Goal: Task Accomplishment & Management: Complete application form

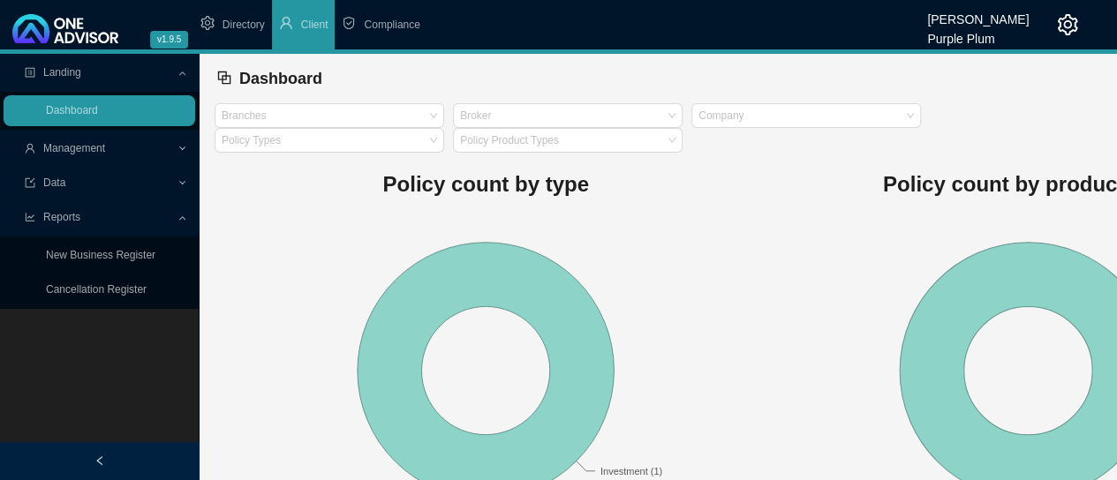
click at [385, 22] on span "Compliance" at bounding box center [392, 25] width 56 height 12
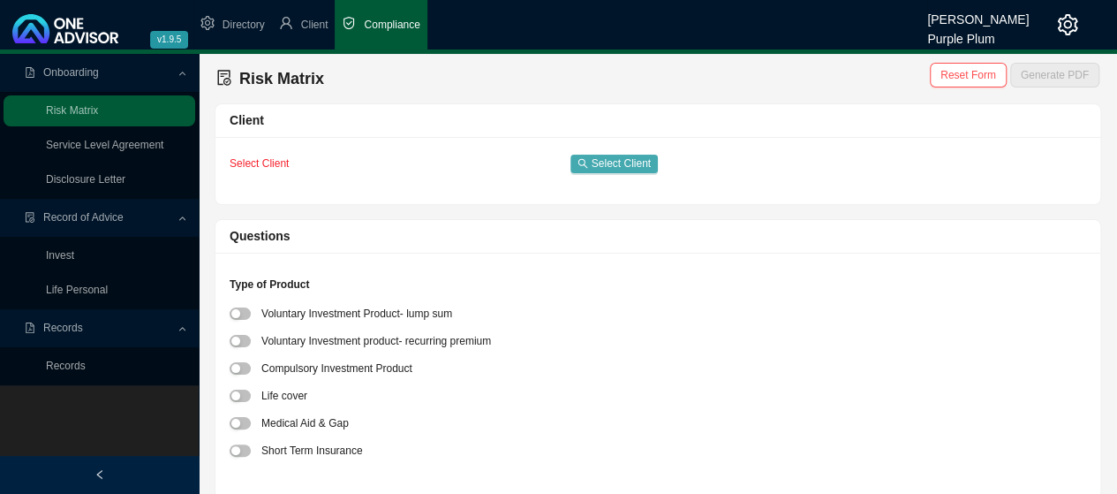
click at [607, 160] on span "Select Client" at bounding box center [621, 163] width 59 height 18
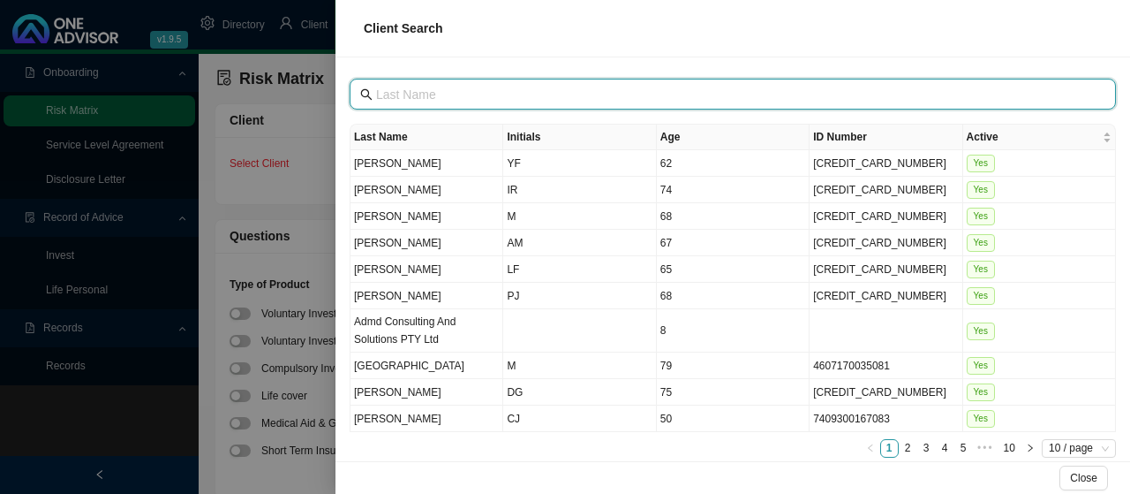
click at [410, 94] on input "text" at bounding box center [734, 94] width 717 height 19
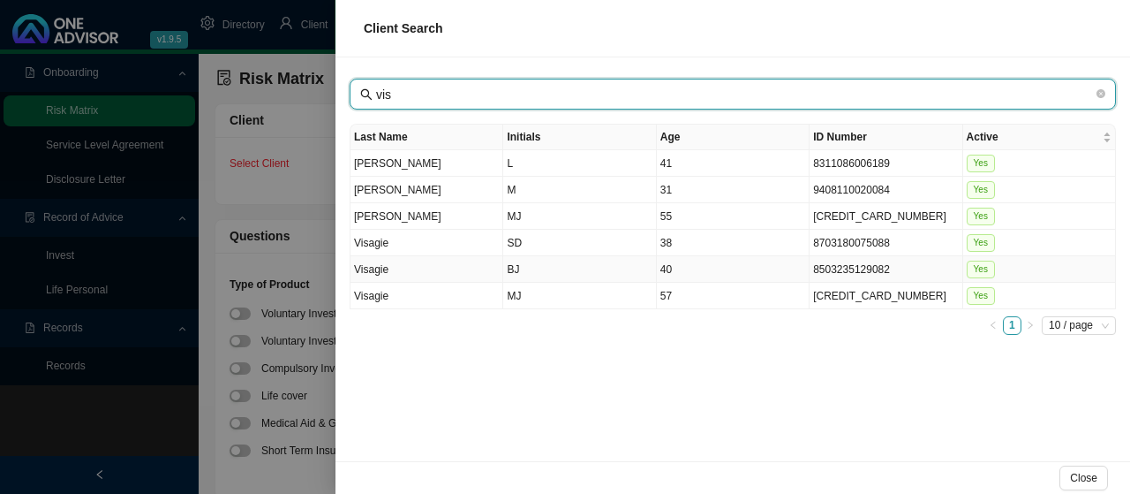
type input "vis"
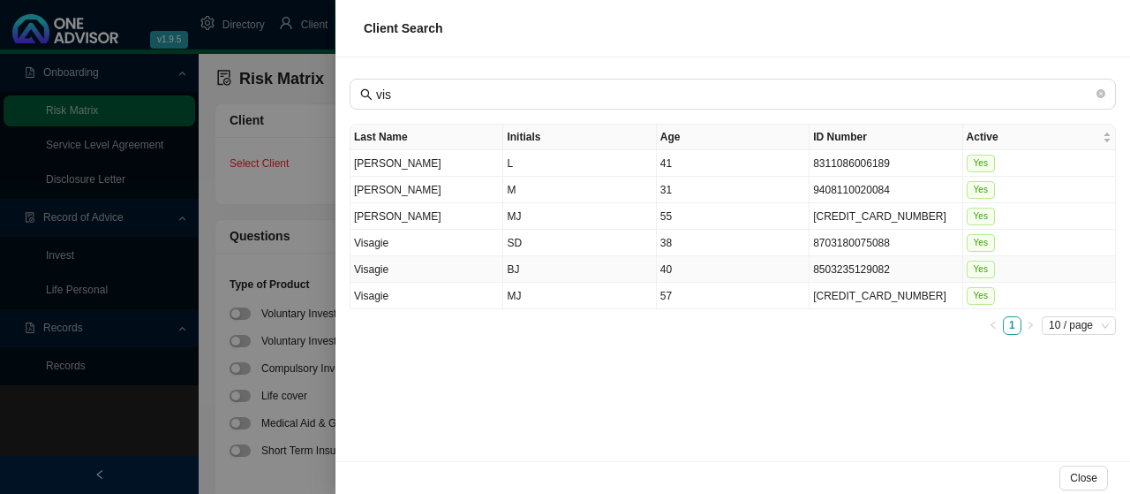
click at [376, 260] on td "Visagie" at bounding box center [426, 269] width 153 height 26
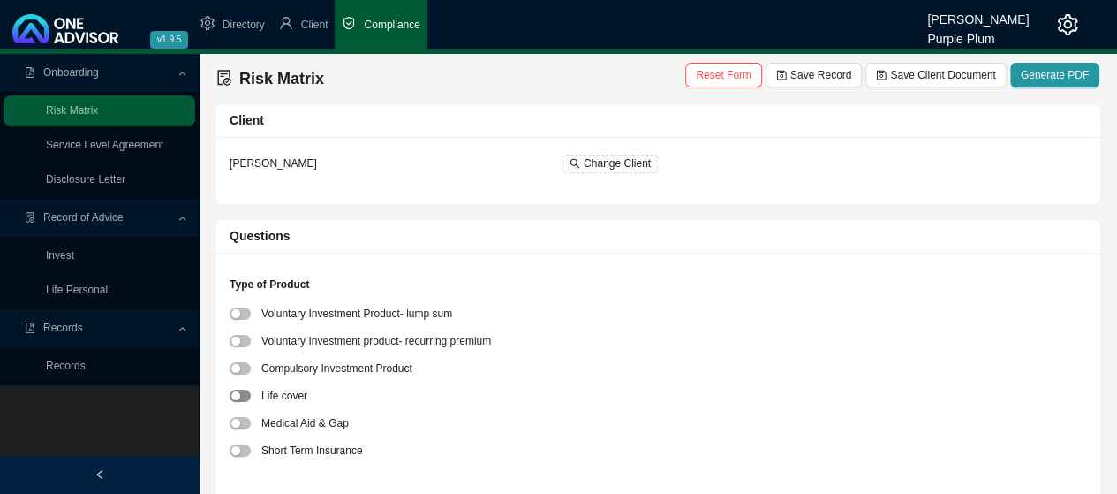
click at [244, 396] on span "button" at bounding box center [240, 395] width 21 height 12
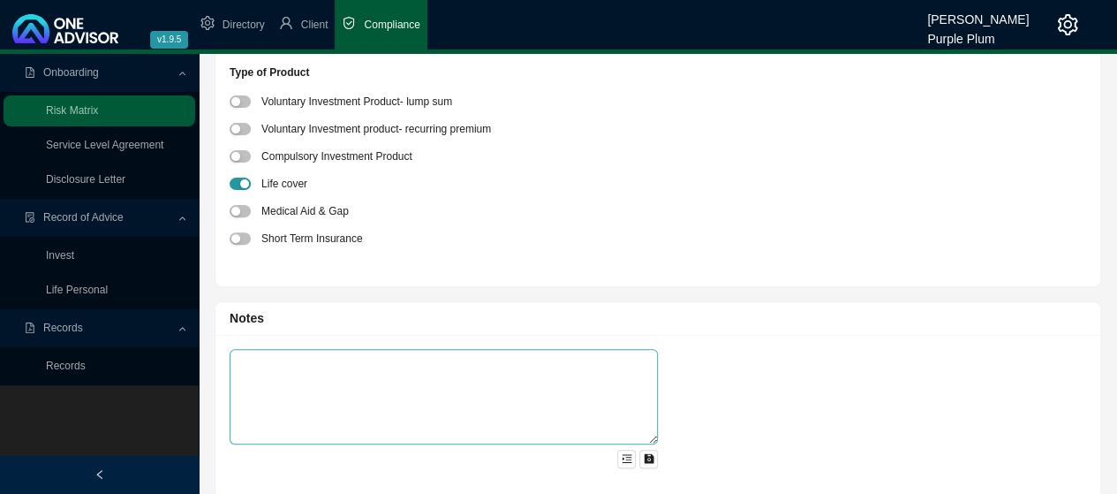
scroll to position [227, 0]
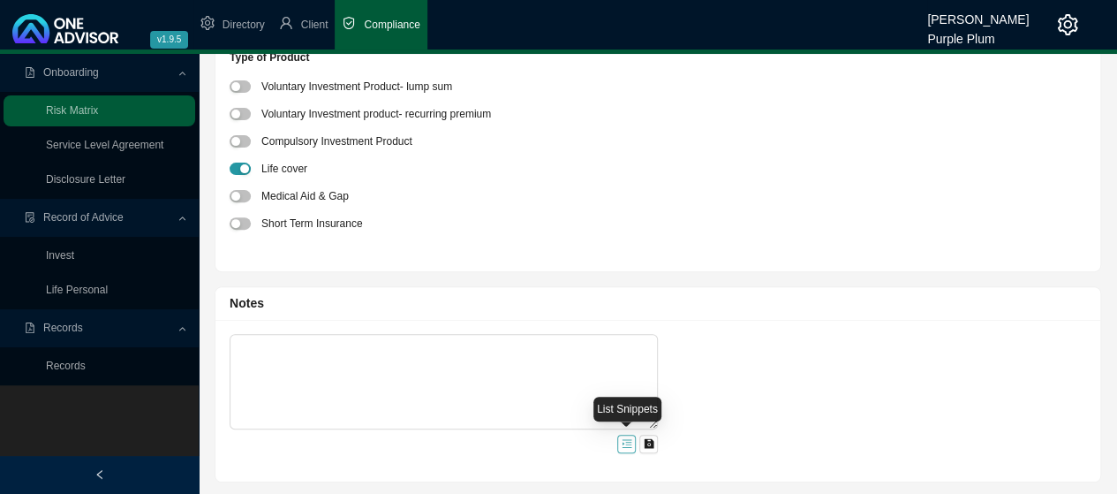
click at [622, 442] on icon "menu-unfold" at bounding box center [627, 443] width 11 height 11
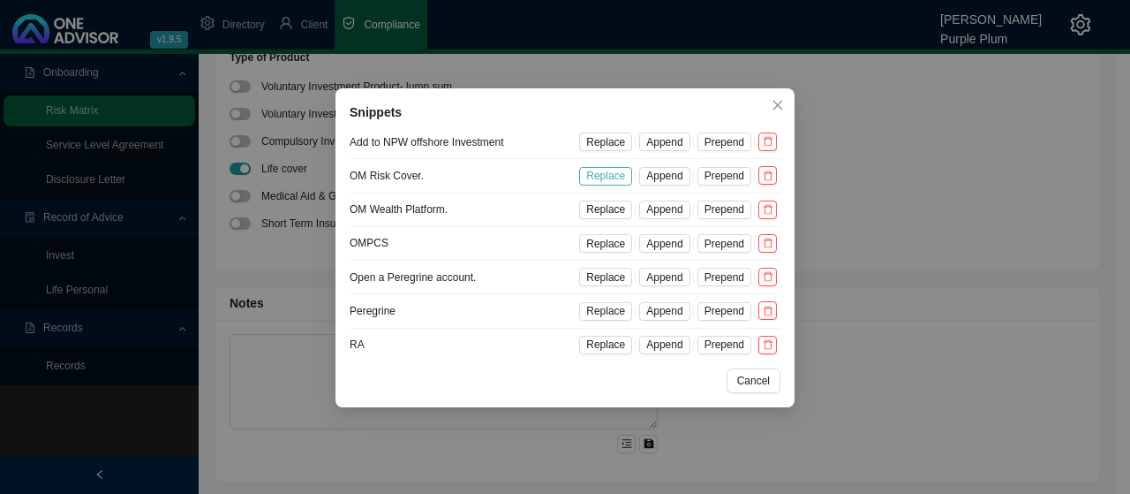
click at [607, 176] on span "Replace" at bounding box center [605, 176] width 39 height 18
type textarea "OM Risk Cover."
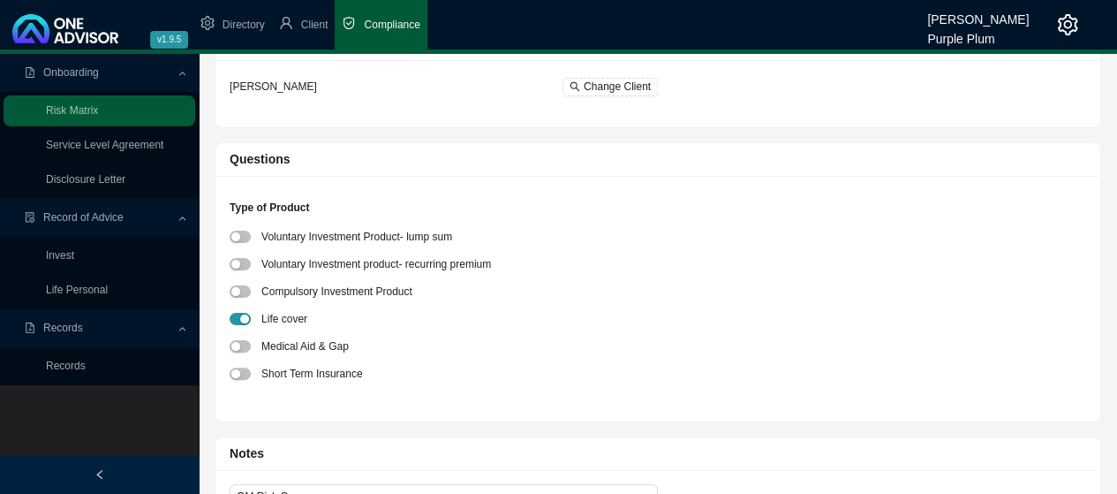
scroll to position [0, 0]
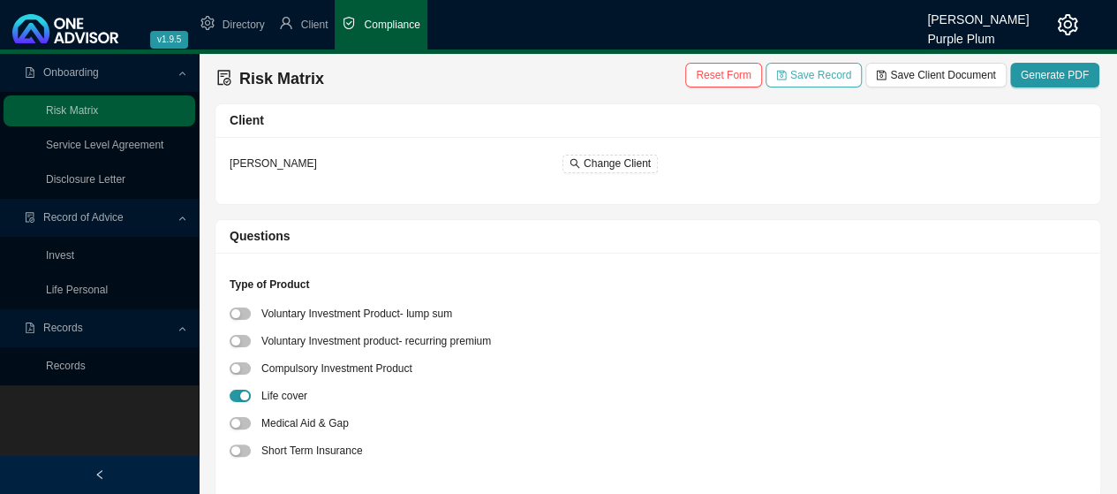
click at [831, 75] on span "Save Record" at bounding box center [820, 75] width 61 height 18
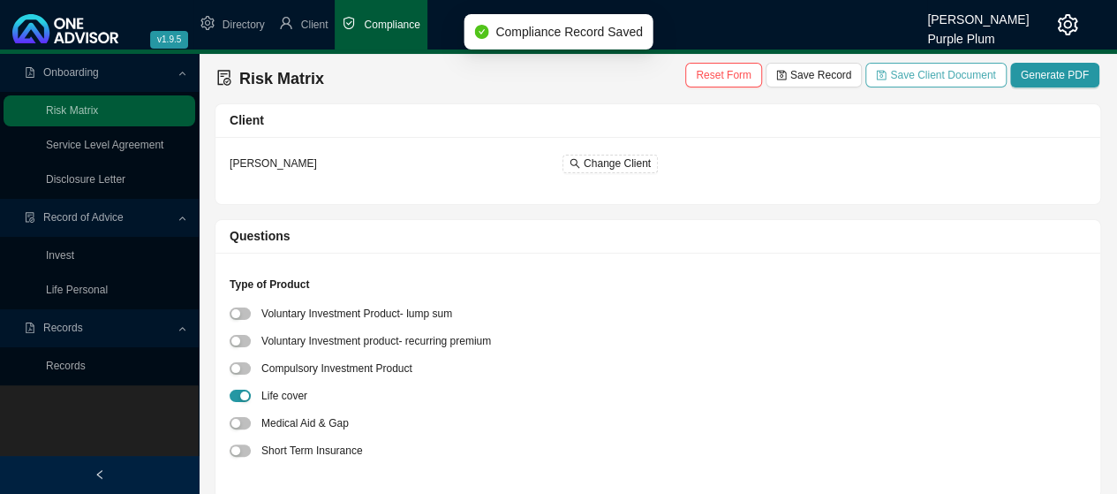
click at [941, 79] on span "Save Client Document" at bounding box center [942, 75] width 105 height 18
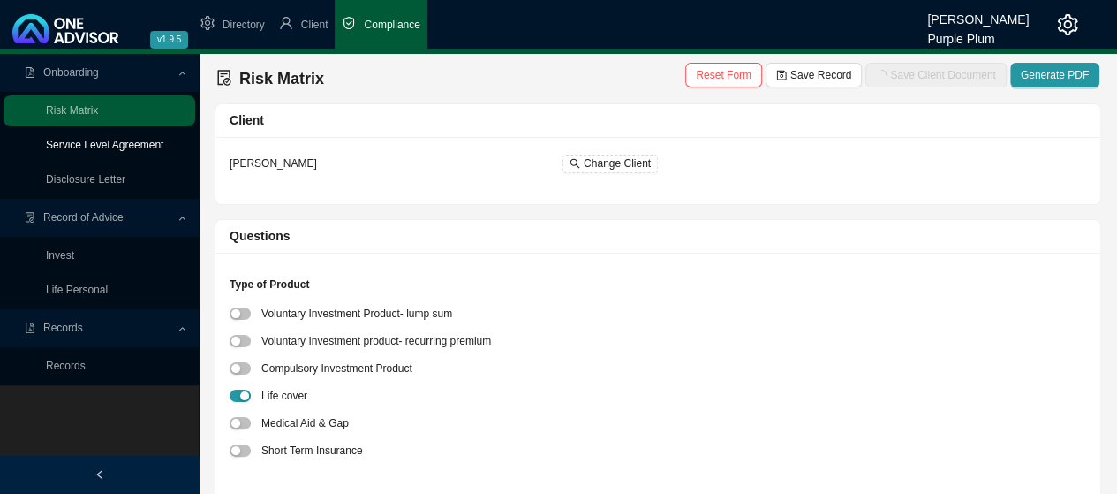
click at [132, 146] on link "Service Level Agreement" at bounding box center [104, 145] width 117 height 12
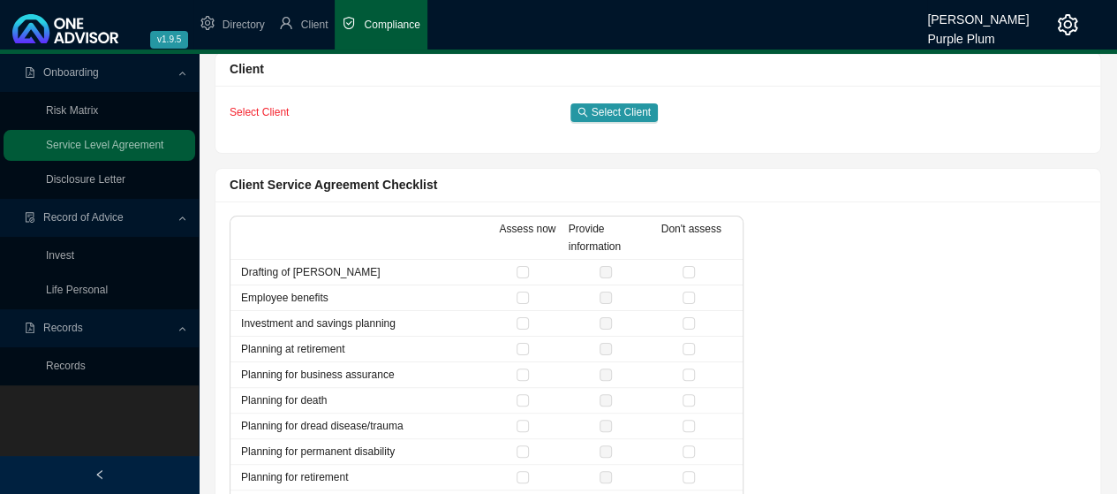
scroll to position [88, 0]
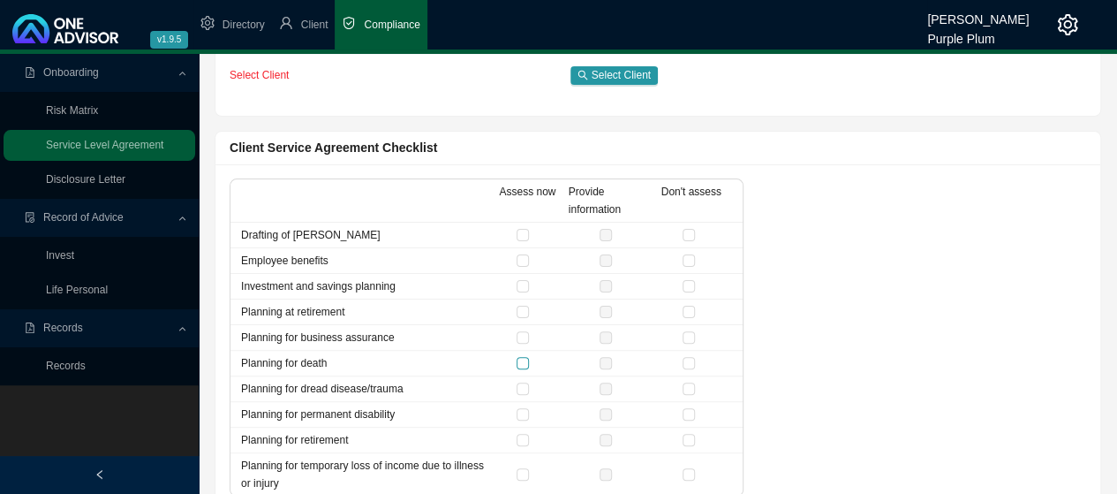
click at [518, 359] on input "checkbox" at bounding box center [522, 363] width 12 height 12
checkbox input "true"
click at [692, 232] on input "checkbox" at bounding box center [688, 235] width 12 height 12
checkbox input "true"
click at [692, 258] on input "checkbox" at bounding box center [688, 260] width 12 height 12
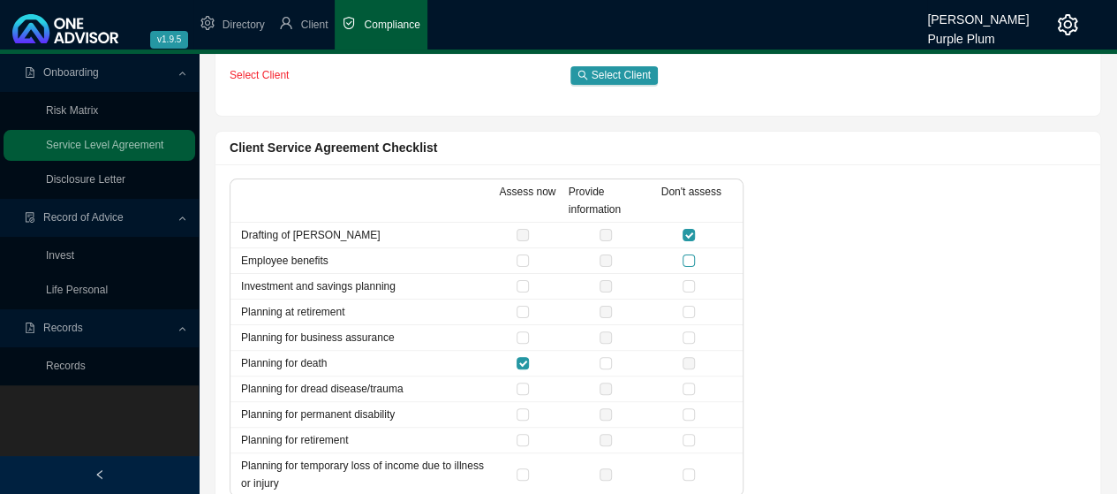
checkbox input "true"
click at [695, 283] on label at bounding box center [691, 286] width 19 height 18
click at [695, 283] on input "checkbox" at bounding box center [688, 286] width 12 height 12
checkbox input "true"
click at [687, 311] on input "checkbox" at bounding box center [688, 311] width 12 height 12
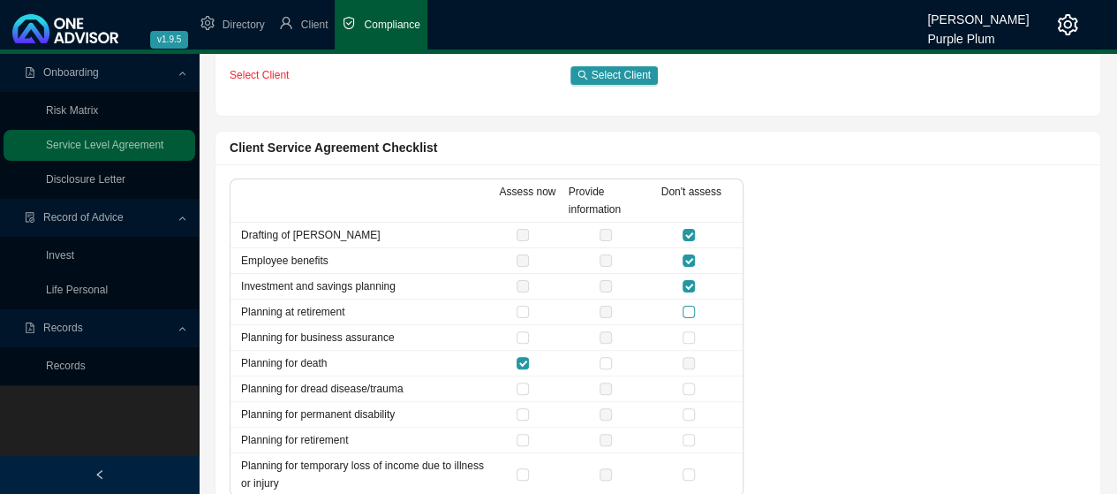
checkbox input "true"
click at [685, 336] on input "checkbox" at bounding box center [688, 337] width 12 height 12
checkbox input "true"
click at [694, 385] on input "checkbox" at bounding box center [688, 388] width 12 height 12
checkbox input "true"
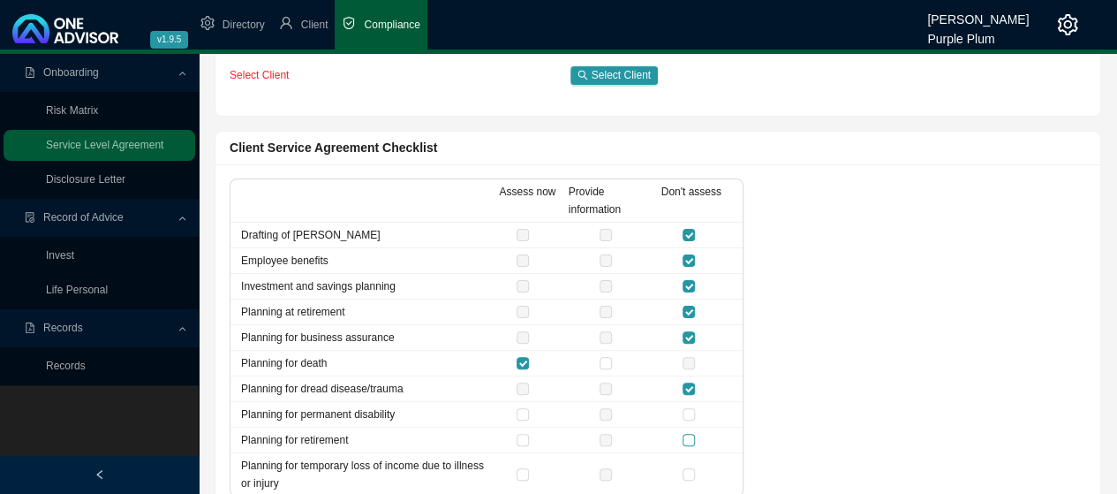
drag, startPoint x: 685, startPoint y: 411, endPoint x: 683, endPoint y: 433, distance: 23.0
click at [685, 413] on input "checkbox" at bounding box center [688, 414] width 12 height 12
checkbox input "true"
click at [688, 435] on input "checkbox" at bounding box center [688, 439] width 12 height 12
checkbox input "true"
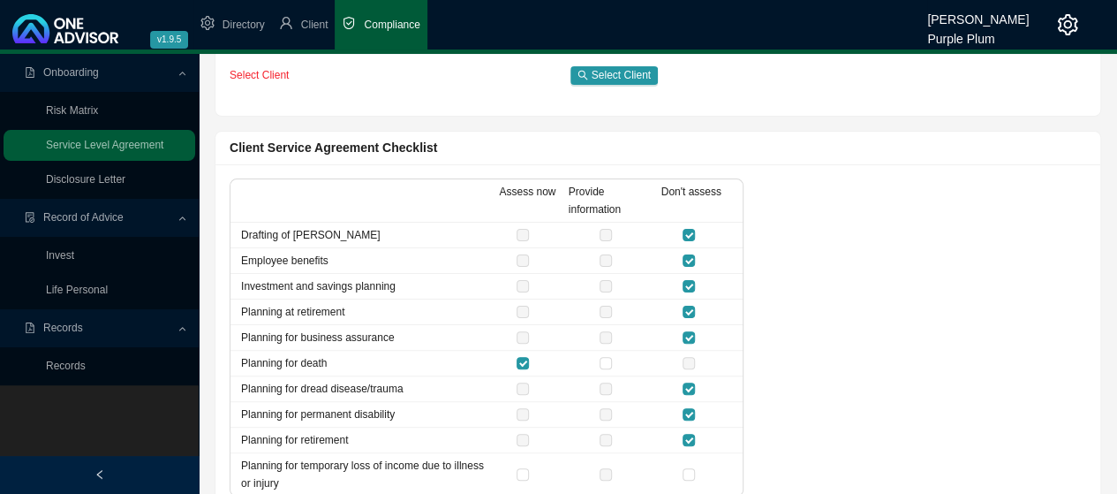
drag, startPoint x: 691, startPoint y: 469, endPoint x: 708, endPoint y: 467, distance: 16.9
click at [689, 469] on input "checkbox" at bounding box center [688, 474] width 12 height 12
checkbox input "true"
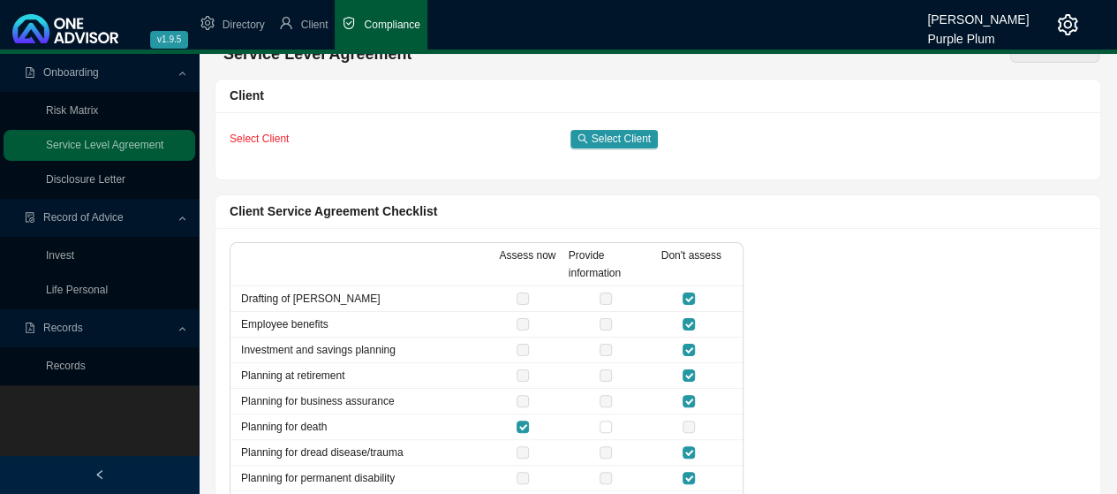
scroll to position [0, 0]
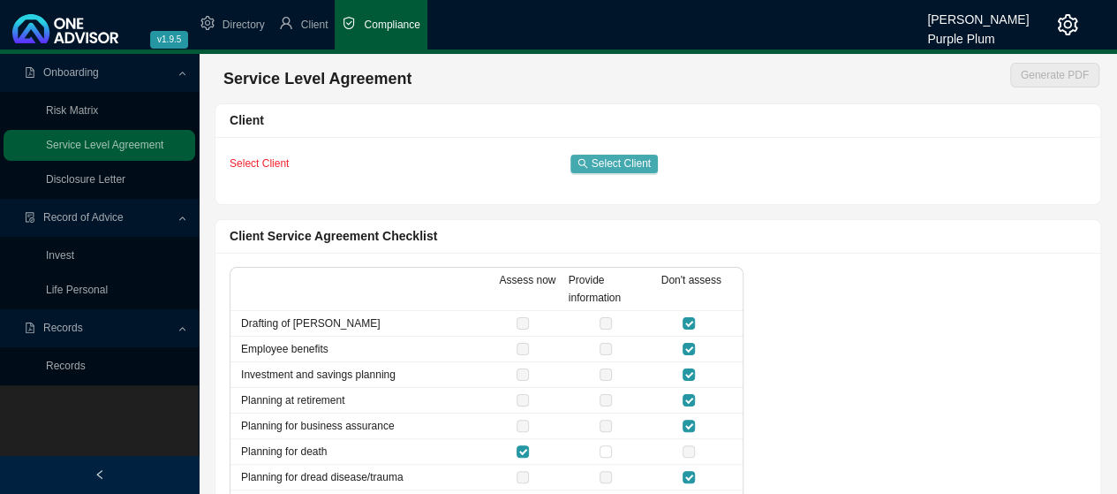
click at [604, 162] on span "Select Client" at bounding box center [621, 163] width 59 height 18
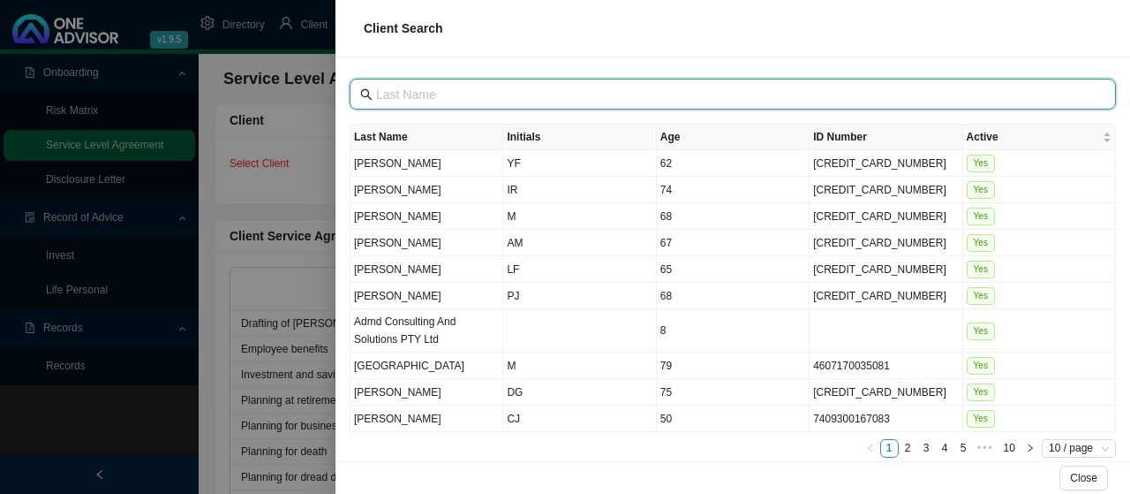
click at [403, 93] on input "text" at bounding box center [734, 94] width 717 height 19
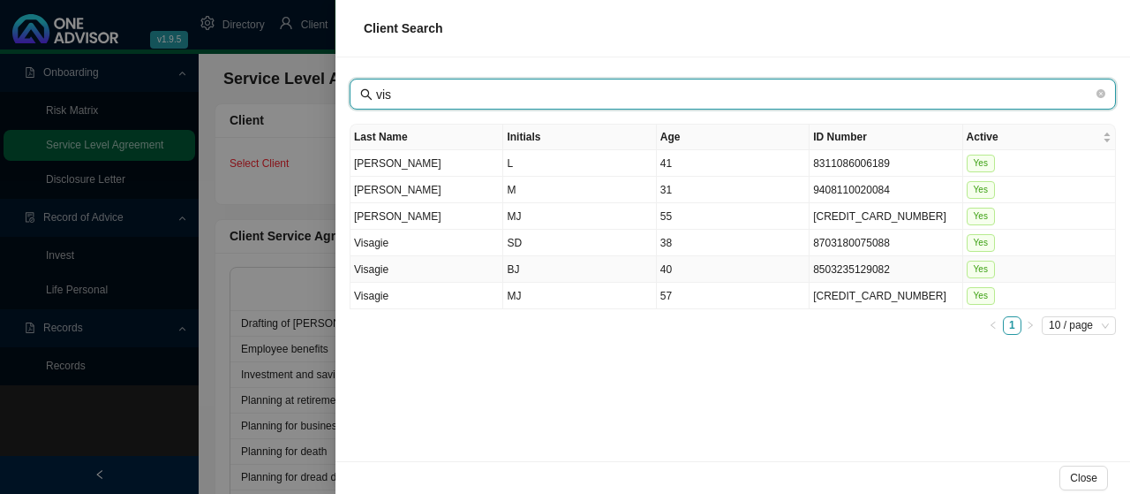
type input "vis"
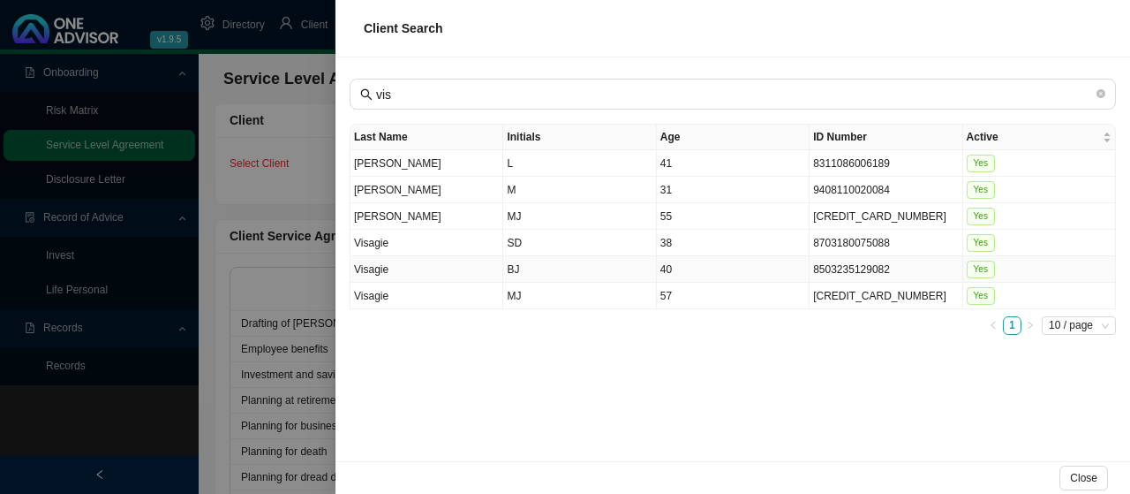
click at [369, 262] on td "Visagie" at bounding box center [426, 269] width 153 height 26
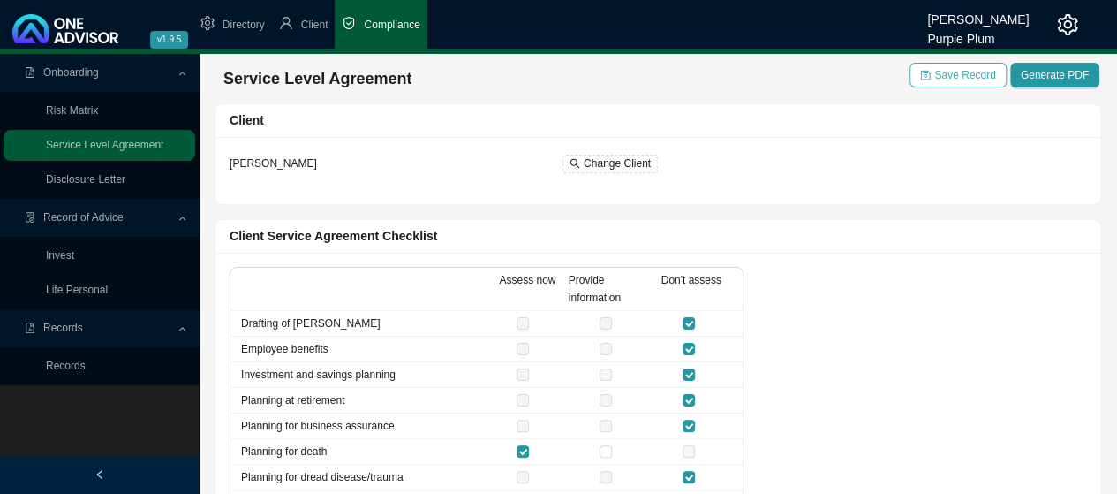
click at [952, 73] on span "Save Record" at bounding box center [964, 75] width 61 height 18
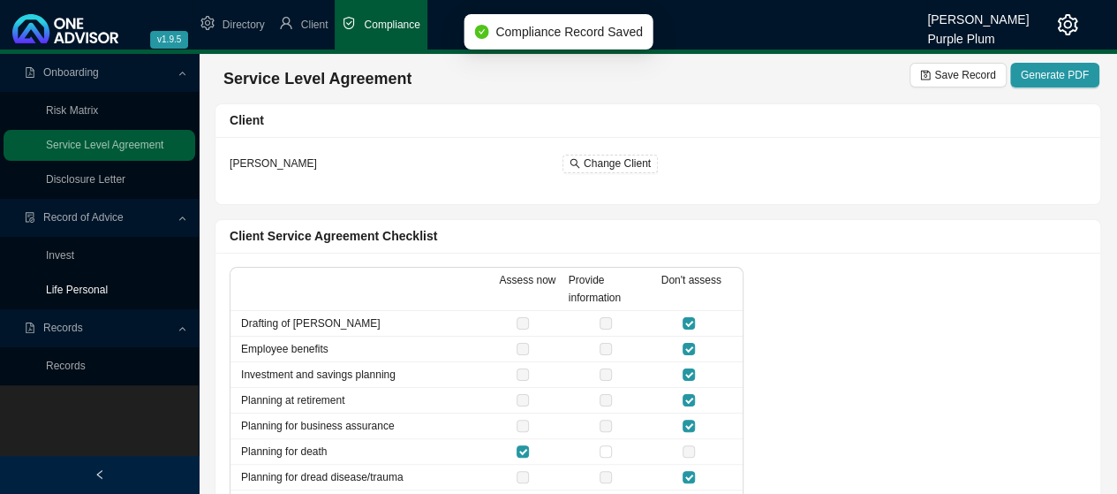
click at [87, 290] on link "Life Personal" at bounding box center [77, 289] width 62 height 12
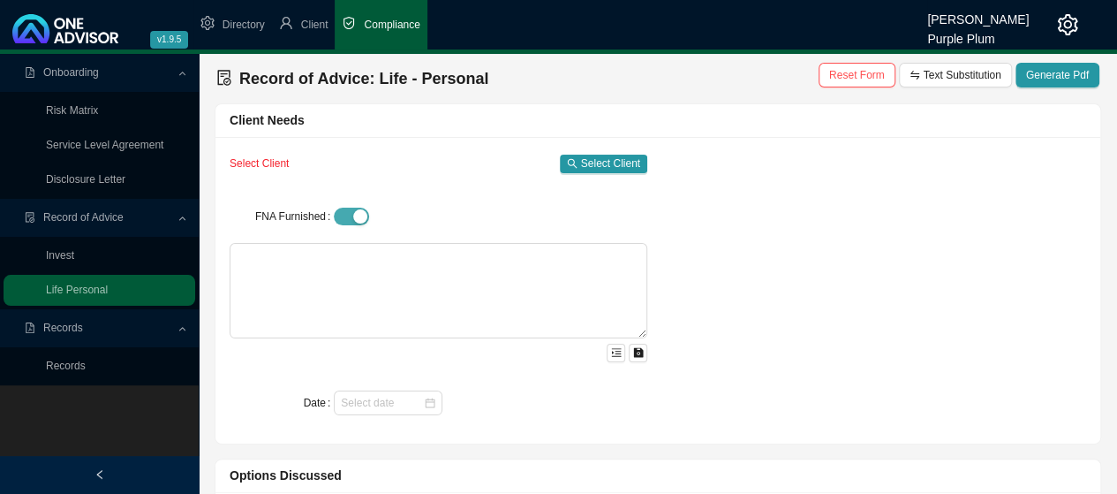
click at [343, 218] on span "button" at bounding box center [351, 216] width 35 height 18
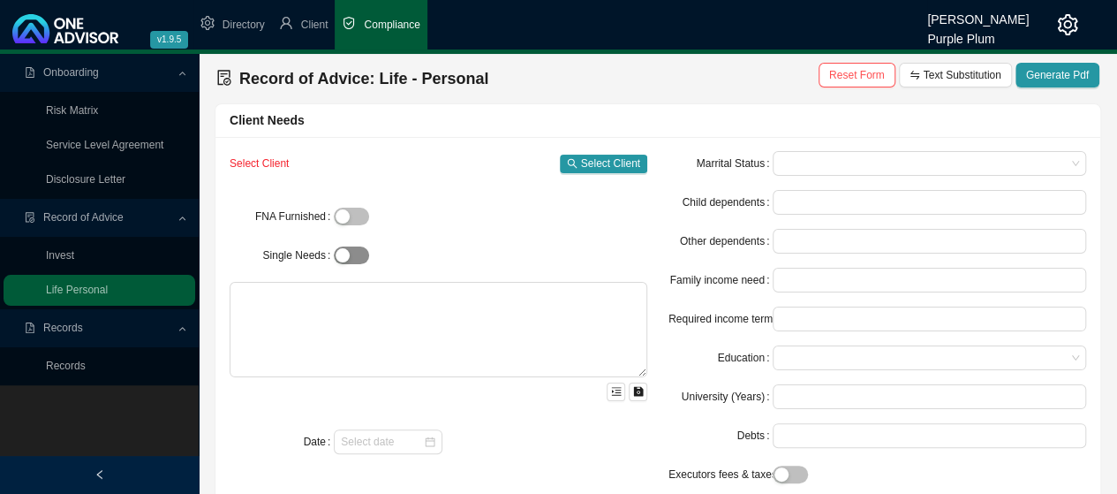
click at [351, 255] on button "Single Needs" at bounding box center [351, 255] width 35 height 18
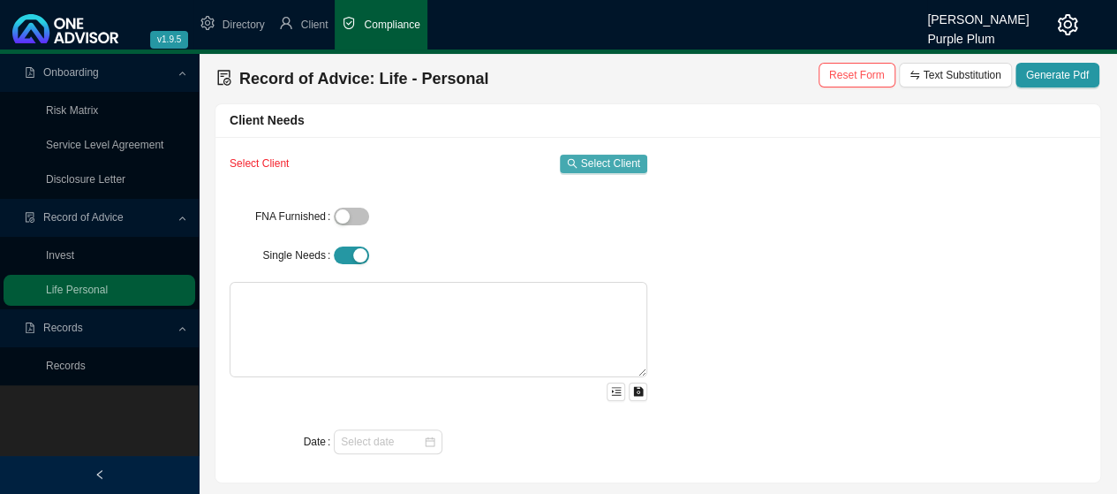
click at [592, 162] on span "Select Client" at bounding box center [610, 163] width 59 height 18
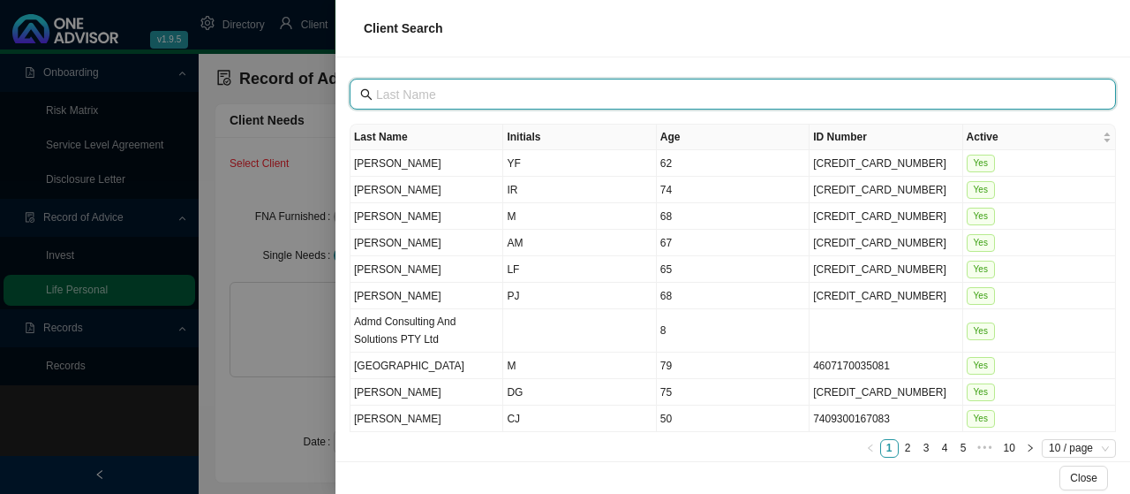
click at [403, 92] on input "text" at bounding box center [734, 94] width 717 height 19
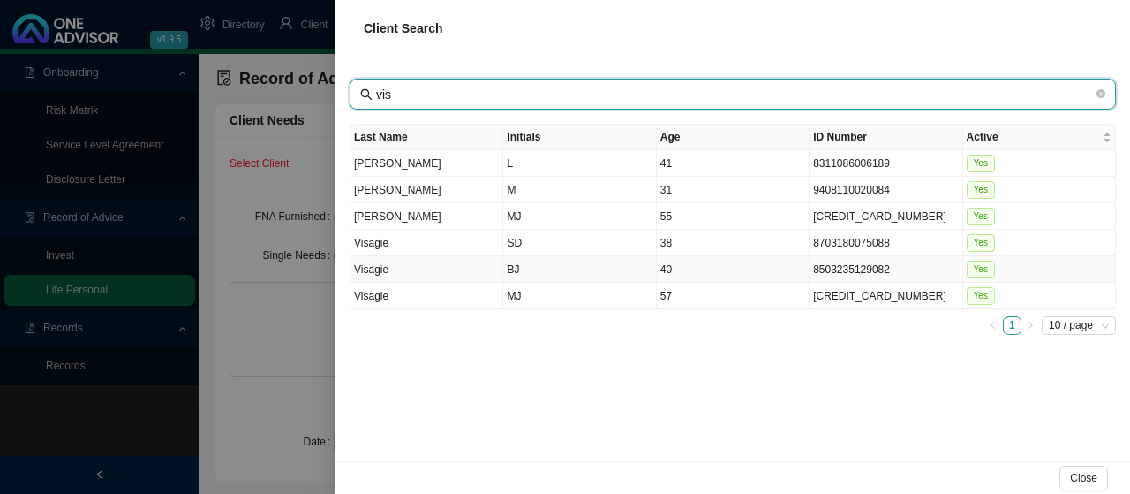
type input "vis"
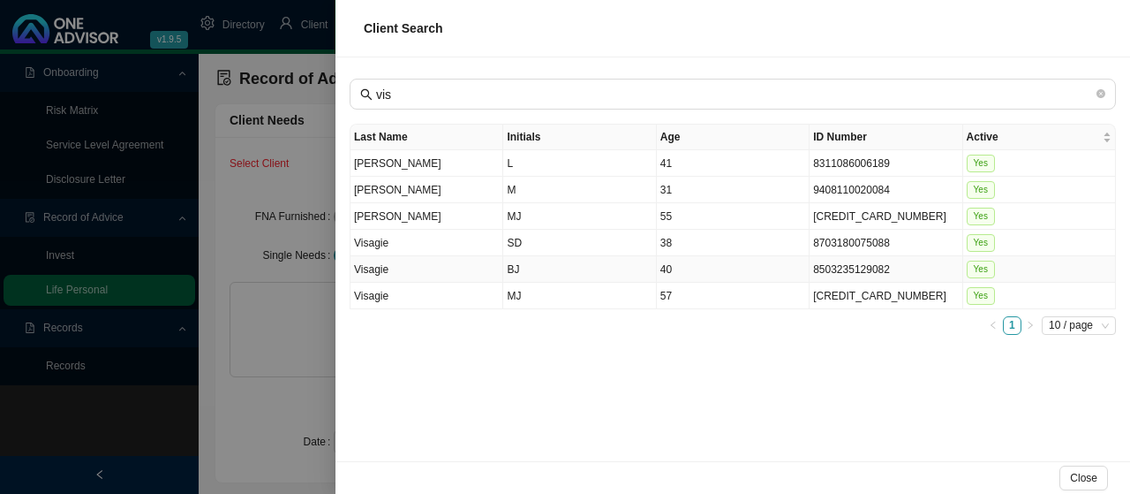
click at [366, 264] on td "Visagie" at bounding box center [426, 269] width 153 height 26
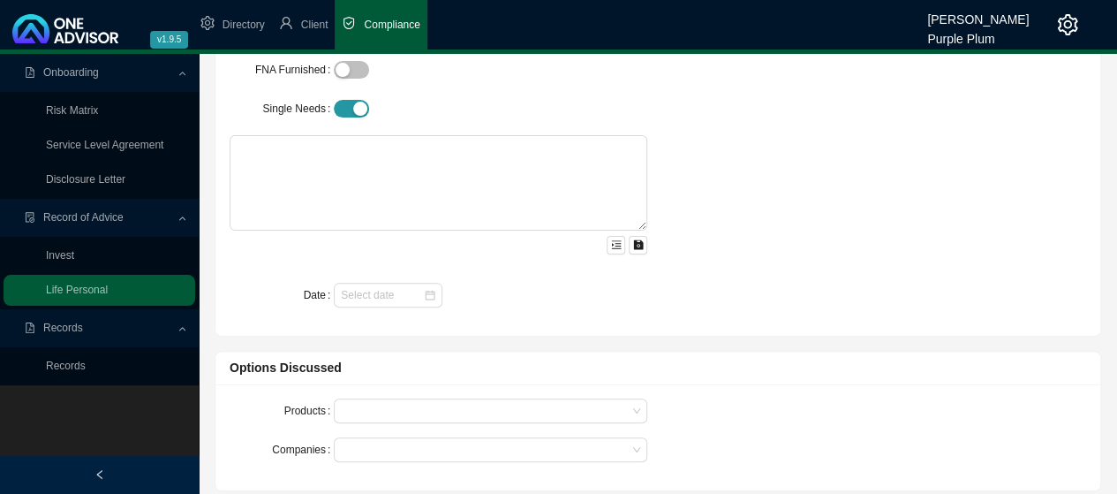
scroll to position [177, 0]
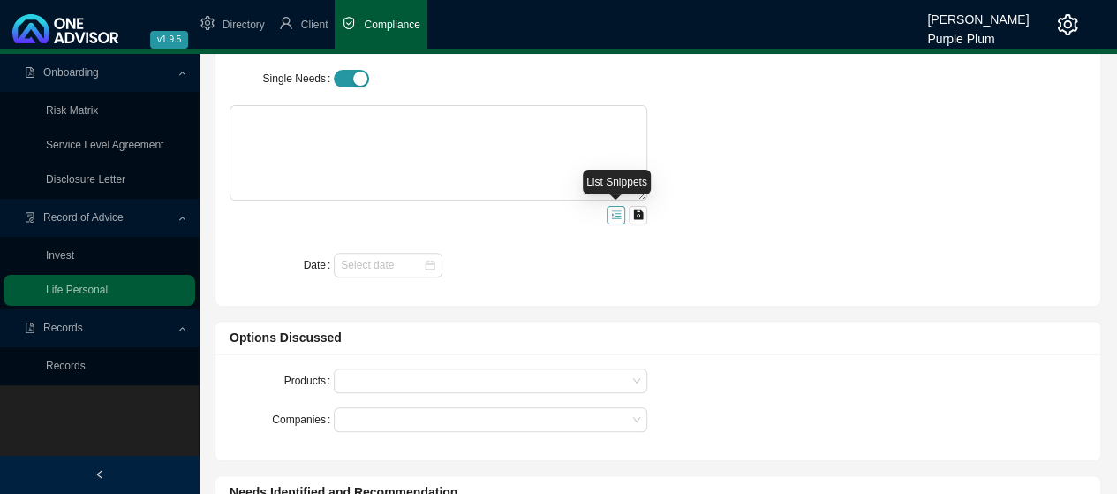
click at [618, 215] on icon "menu-unfold" at bounding box center [616, 215] width 10 height 8
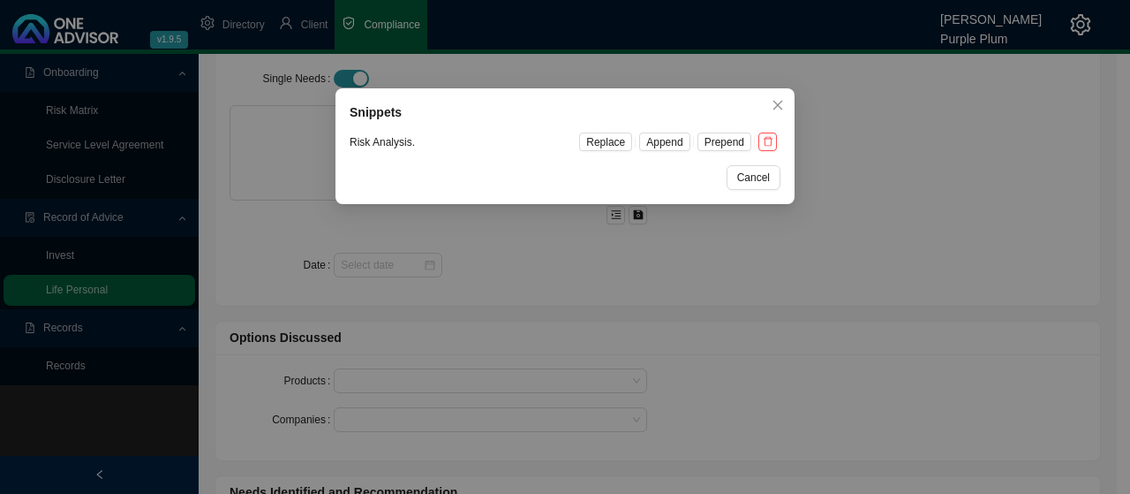
drag, startPoint x: 757, startPoint y: 179, endPoint x: 718, endPoint y: 188, distance: 40.7
click at [757, 179] on span "Cancel" at bounding box center [753, 178] width 33 height 18
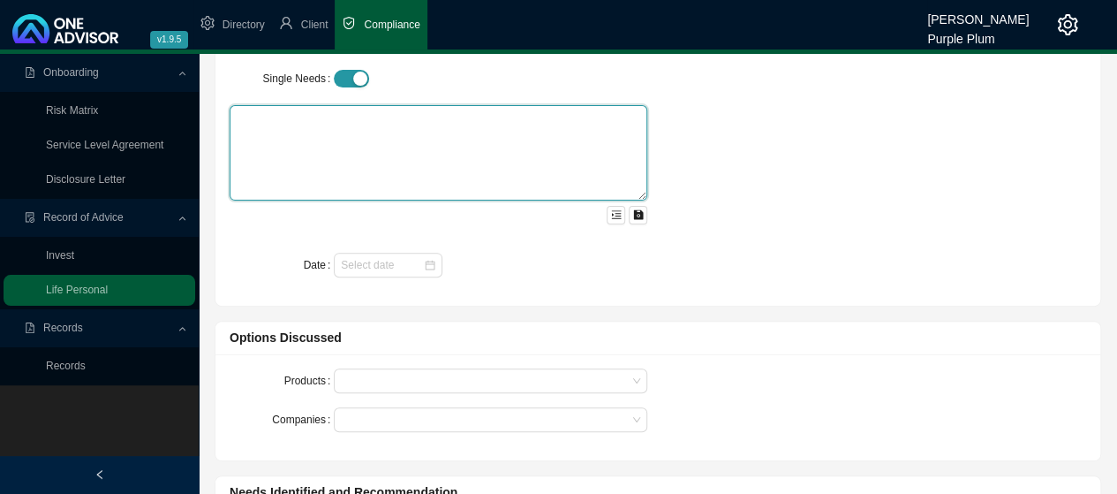
click at [251, 117] on textarea at bounding box center [439, 152] width 418 height 95
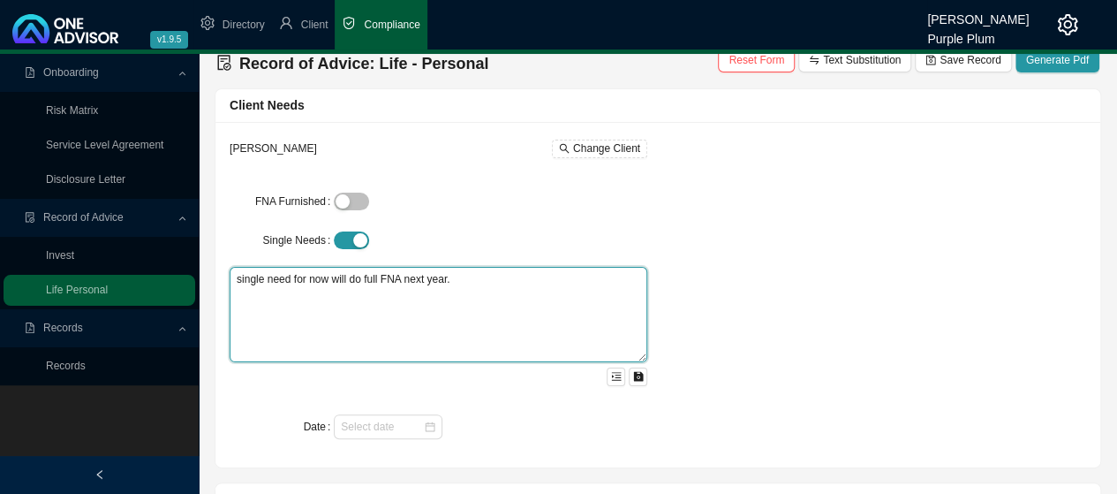
scroll to position [0, 0]
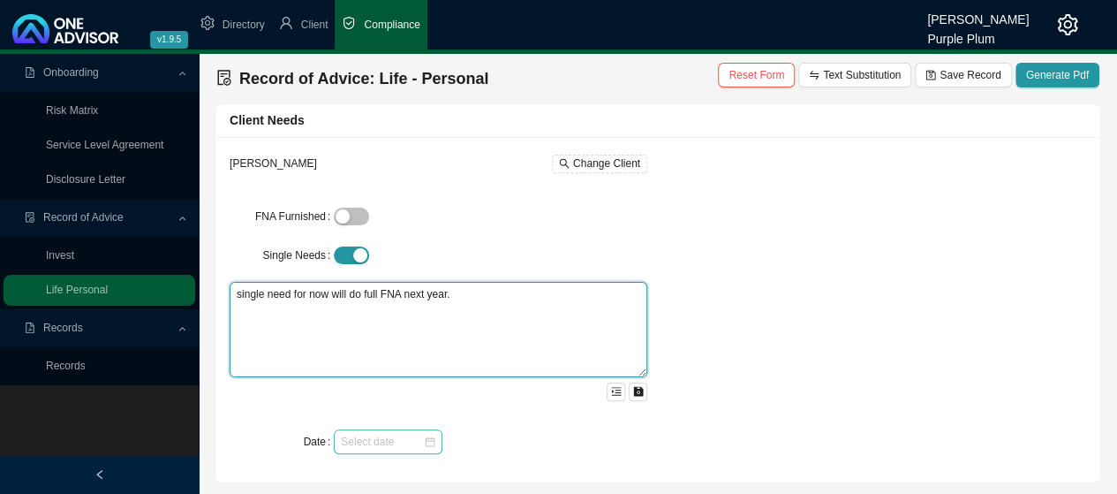
type textarea "single need for now will do full FNA next year."
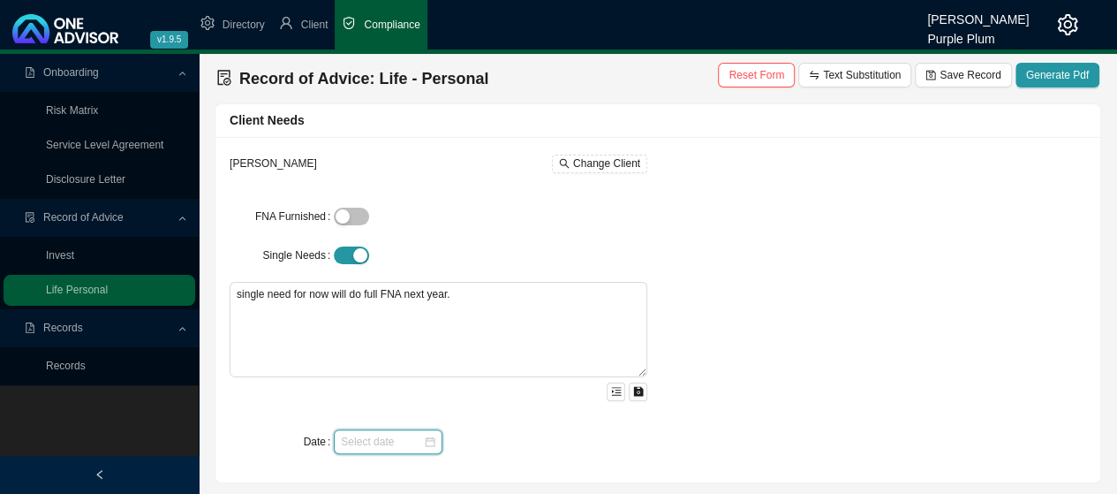
click at [360, 442] on input "Date" at bounding box center [382, 442] width 82 height 18
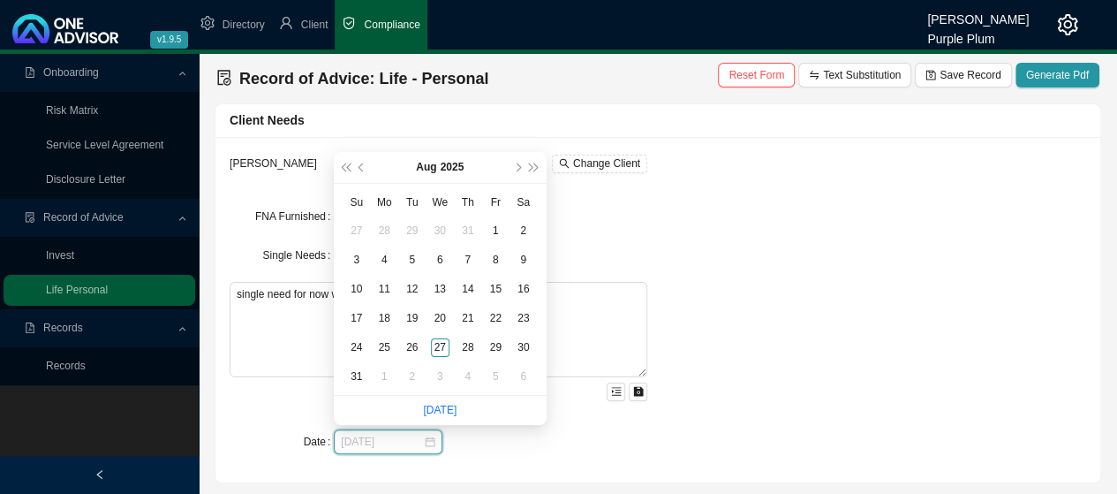
type input "[DATE]"
click at [361, 171] on button "prev-year" at bounding box center [362, 167] width 17 height 31
type input "[DATE]"
click at [467, 317] on div "24" at bounding box center [467, 318] width 19 height 19
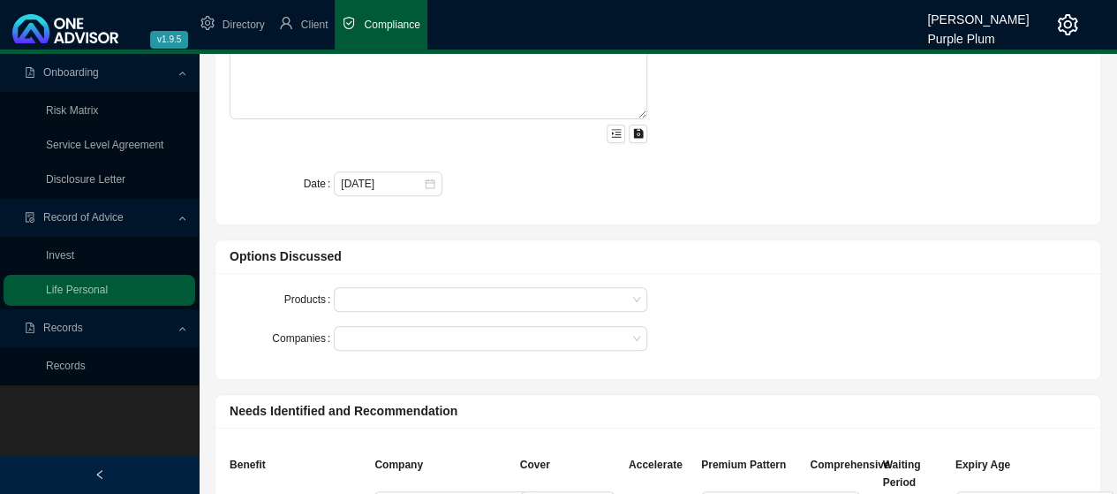
scroll to position [265, 0]
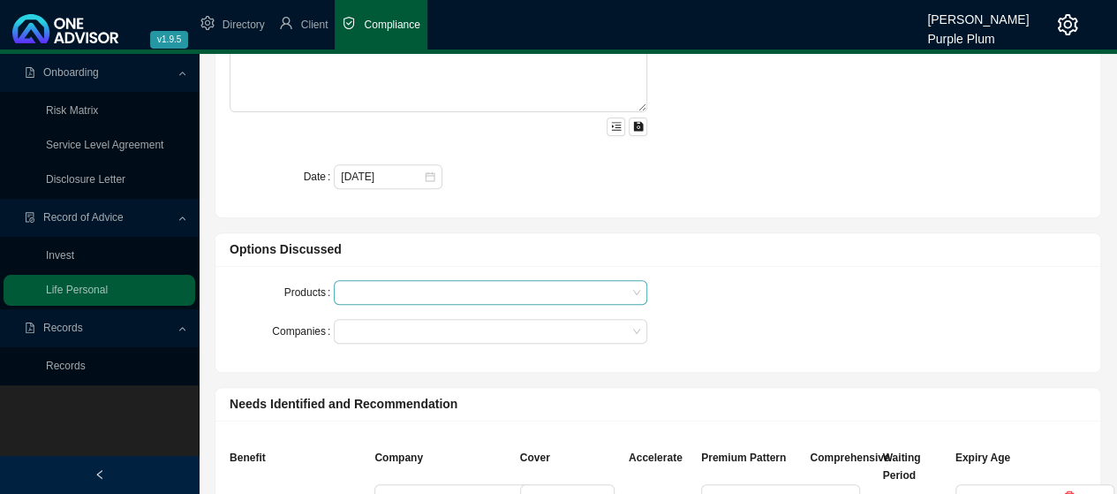
click at [516, 291] on div at bounding box center [482, 292] width 290 height 13
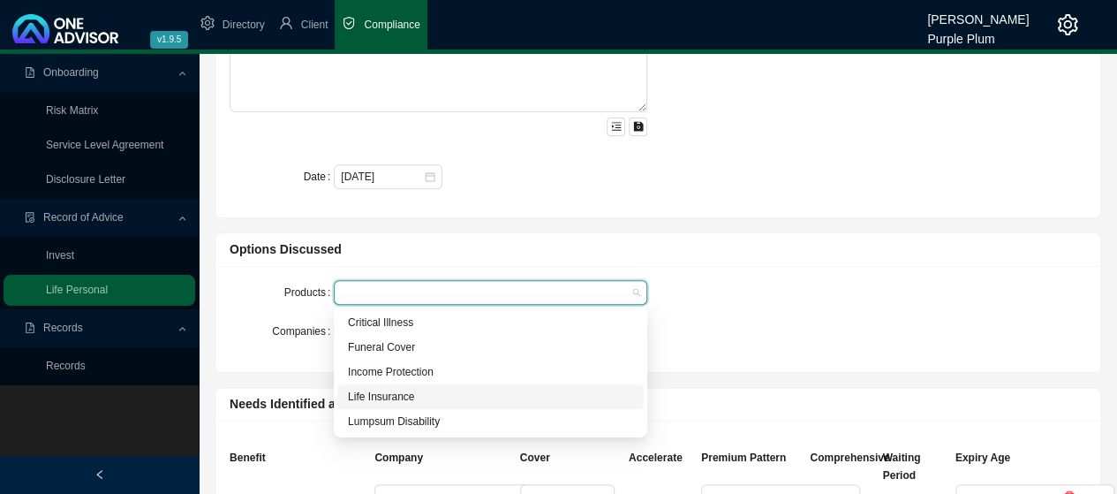
click at [410, 396] on div "Life Insurance" at bounding box center [490, 397] width 285 height 18
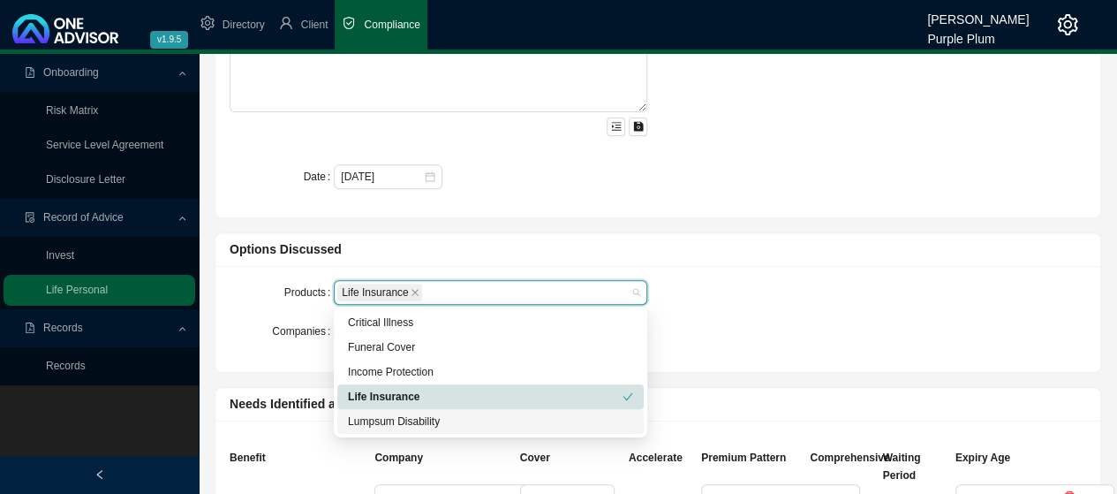
click at [420, 421] on div "Lumpsum Disability" at bounding box center [490, 421] width 285 height 18
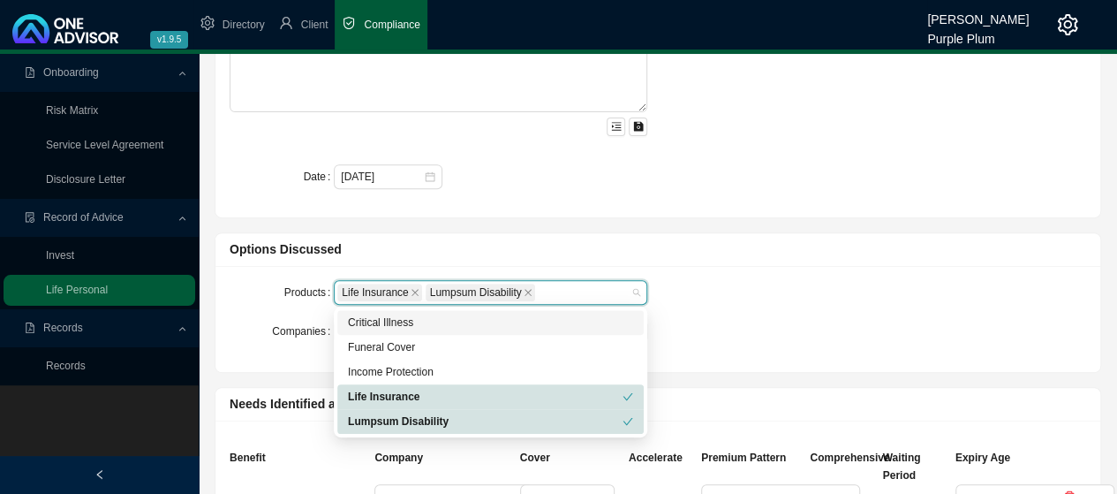
click at [396, 322] on div "Critical Illness" at bounding box center [490, 322] width 285 height 18
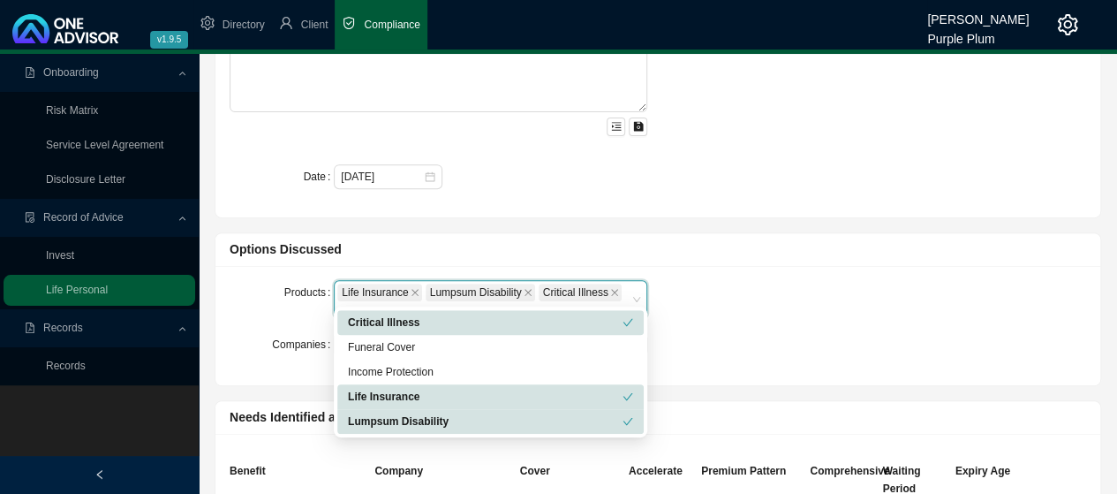
click at [796, 254] on div "Options Discussed" at bounding box center [658, 249] width 856 height 20
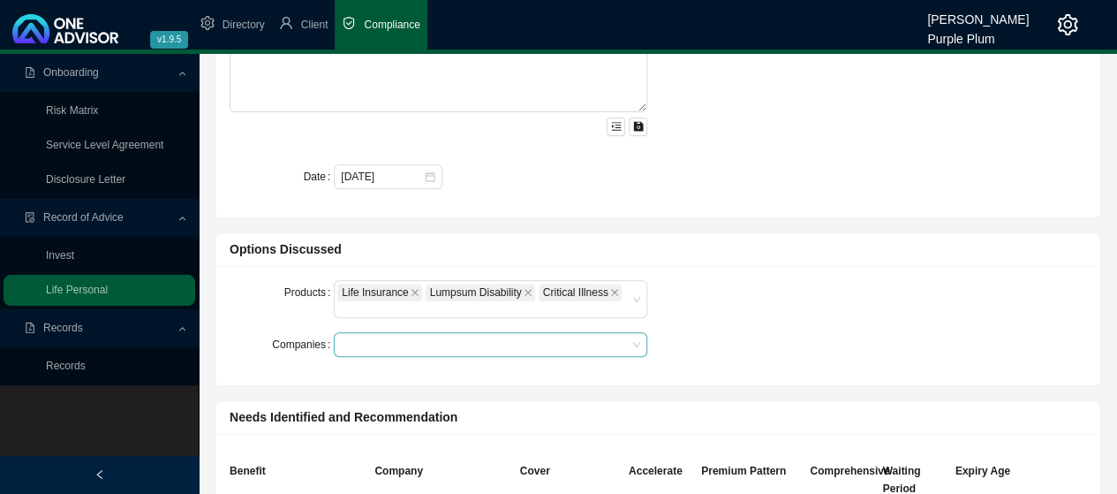
click at [385, 338] on div at bounding box center [482, 344] width 290 height 13
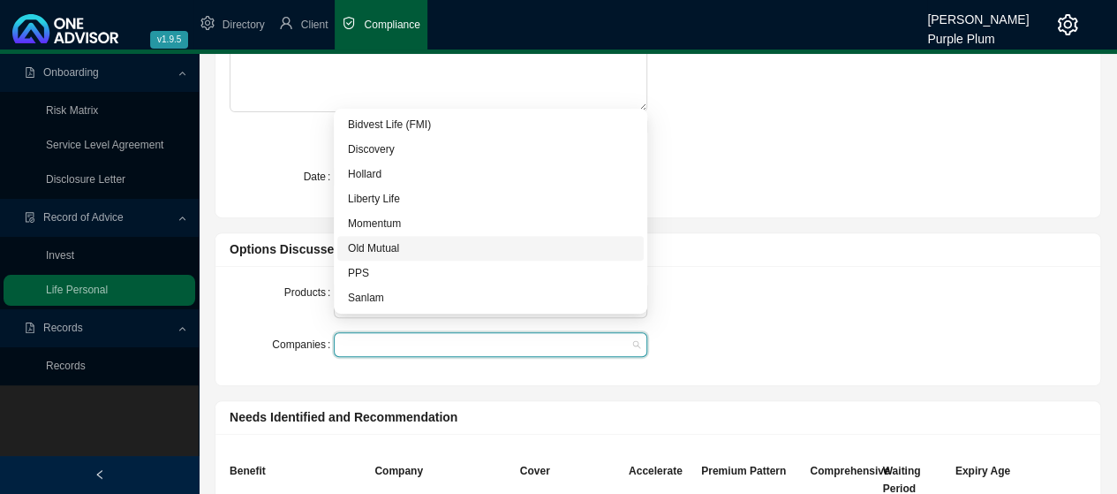
click at [385, 250] on div "Old Mutual" at bounding box center [490, 248] width 285 height 18
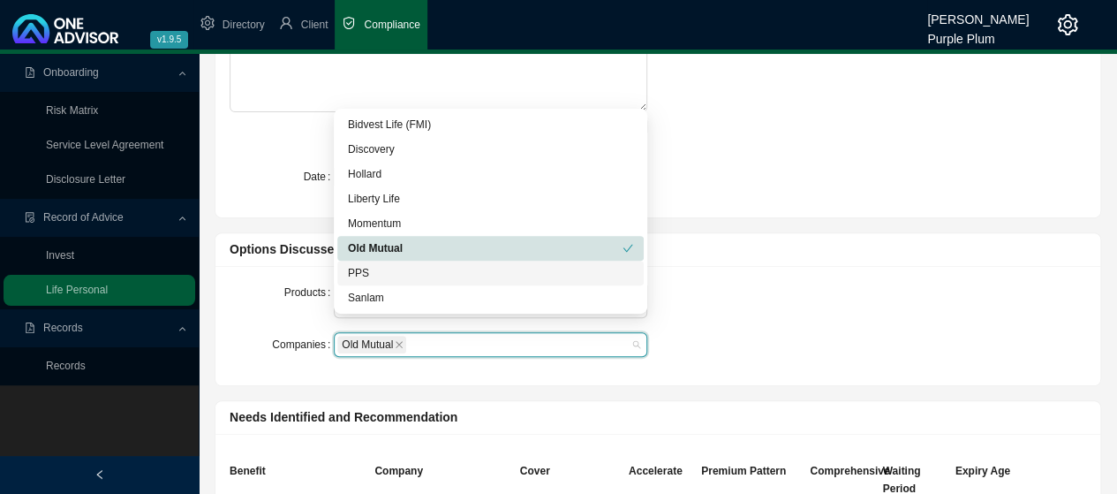
drag, startPoint x: 895, startPoint y: 226, endPoint x: 885, endPoint y: 227, distance: 9.8
click at [888, 227] on div "Options Discussed Products Life Insurance Lumpsum Disability Critical Illness C…" at bounding box center [658, 302] width 902 height 168
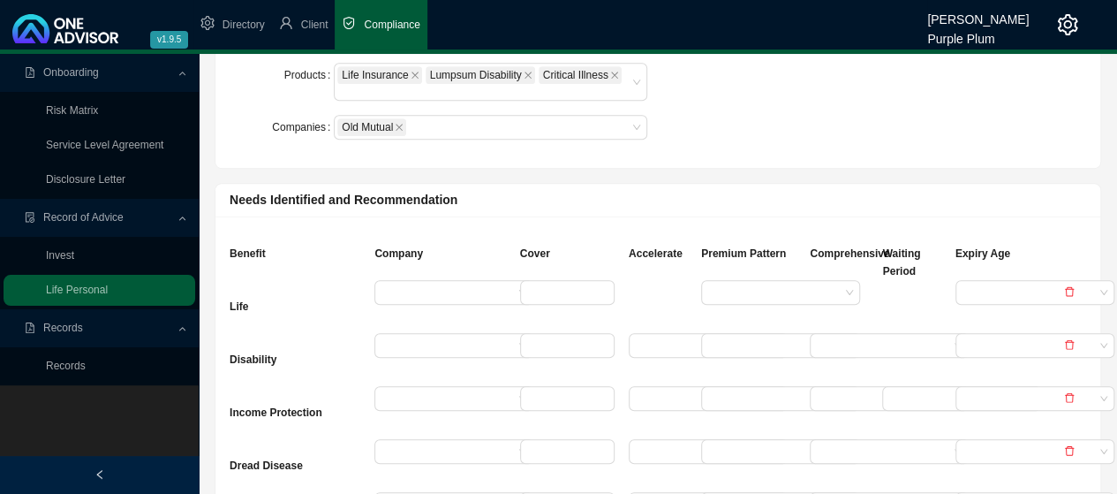
scroll to position [530, 0]
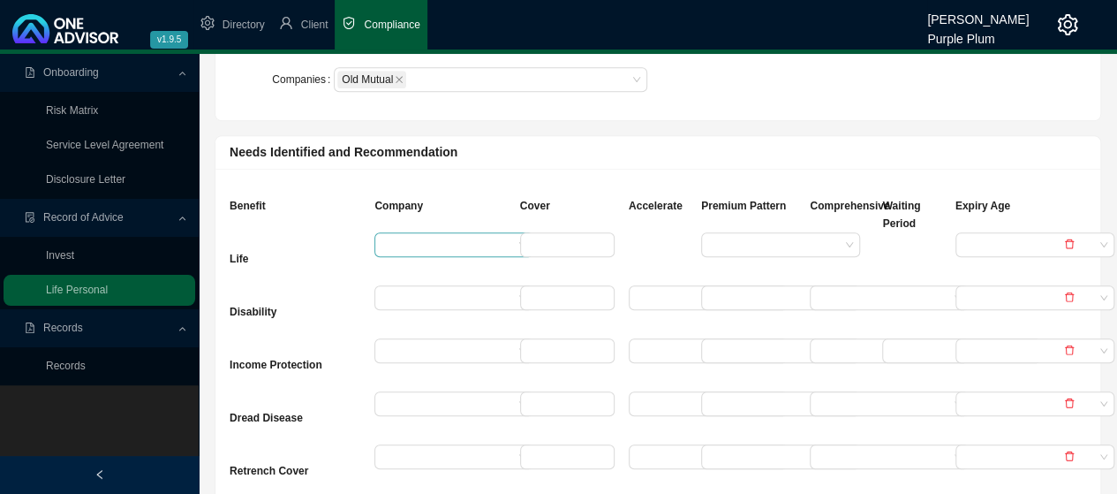
click at [389, 233] on input "search" at bounding box center [447, 244] width 132 height 23
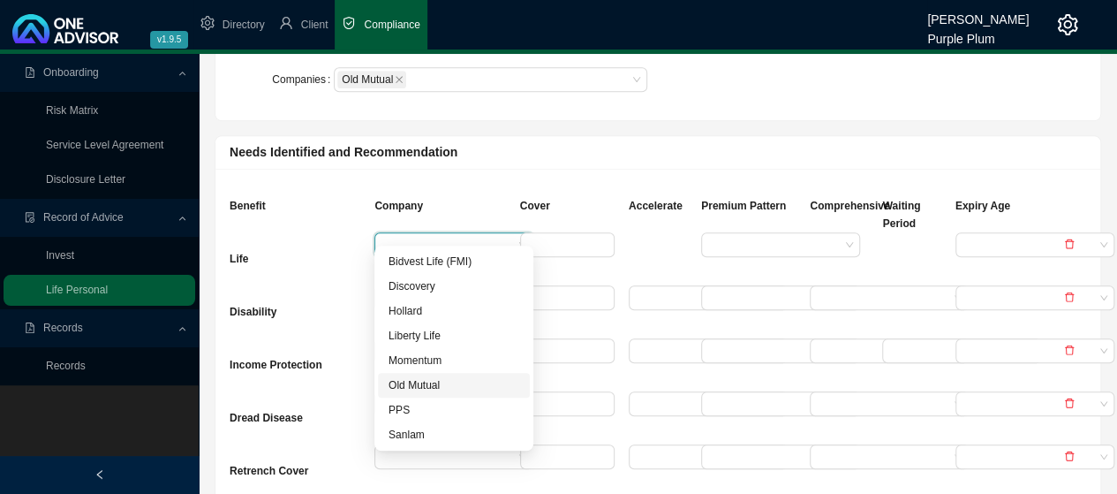
click at [428, 385] on div "Old Mutual" at bounding box center [453, 385] width 131 height 18
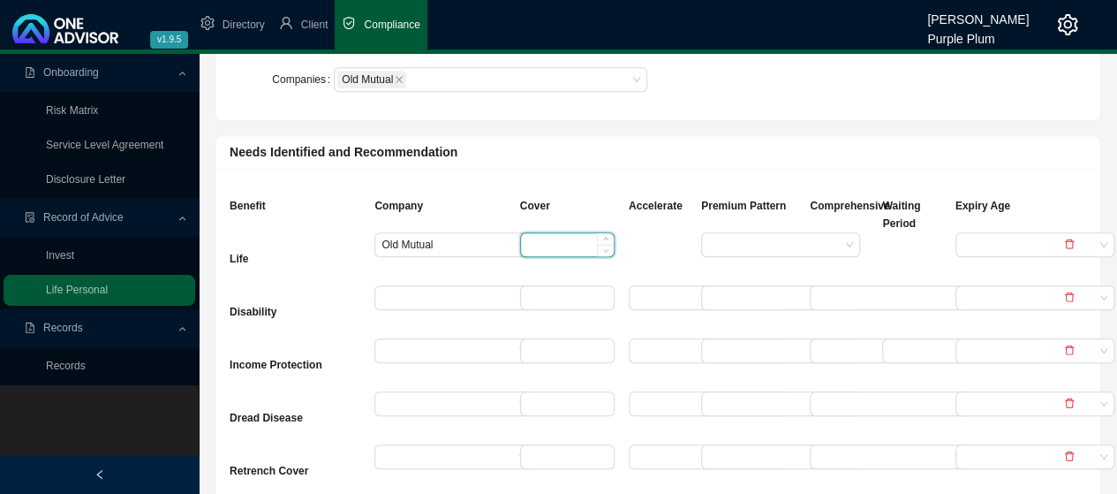
click at [556, 233] on input at bounding box center [567, 244] width 93 height 23
type input "5000000"
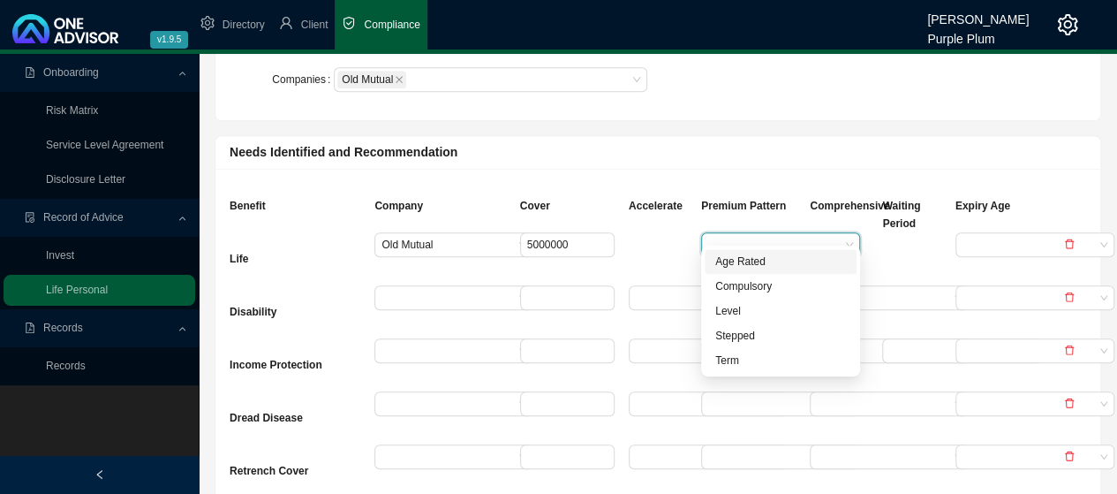
click at [742, 233] on input "search" at bounding box center [774, 244] width 132 height 23
click at [757, 261] on div "Age Rated" at bounding box center [780, 261] width 131 height 18
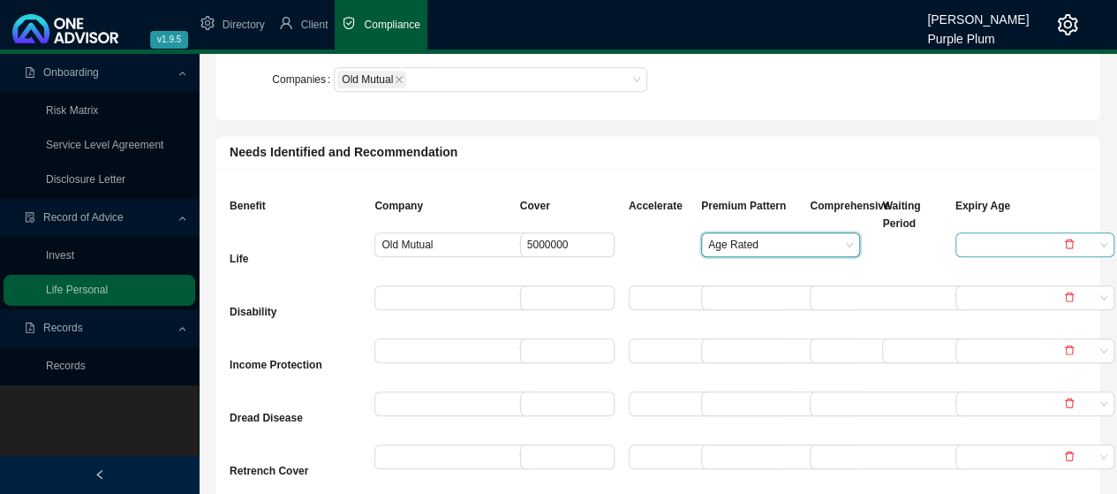
click at [1011, 233] on input "search" at bounding box center [1028, 244] width 132 height 23
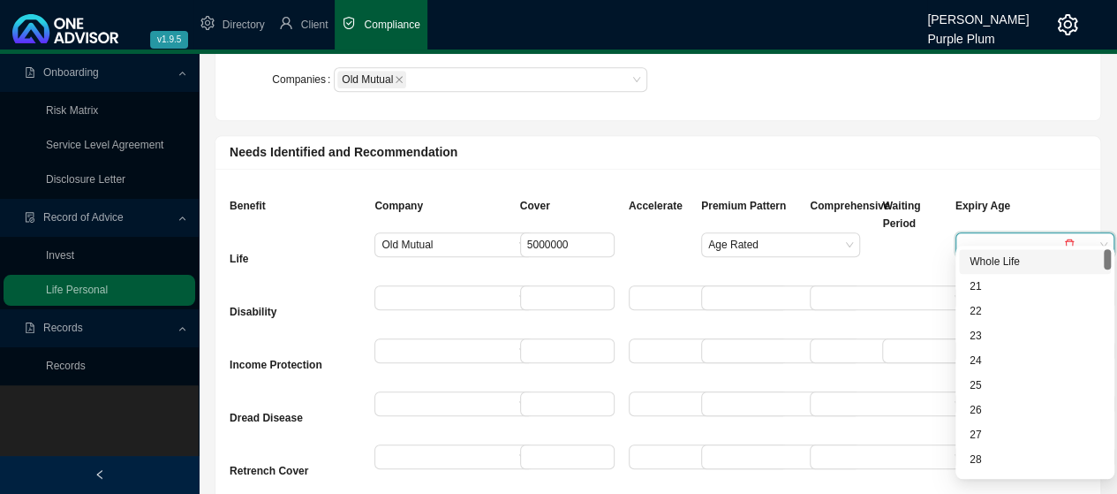
click at [1002, 264] on div "Whole Life" at bounding box center [1034, 261] width 131 height 18
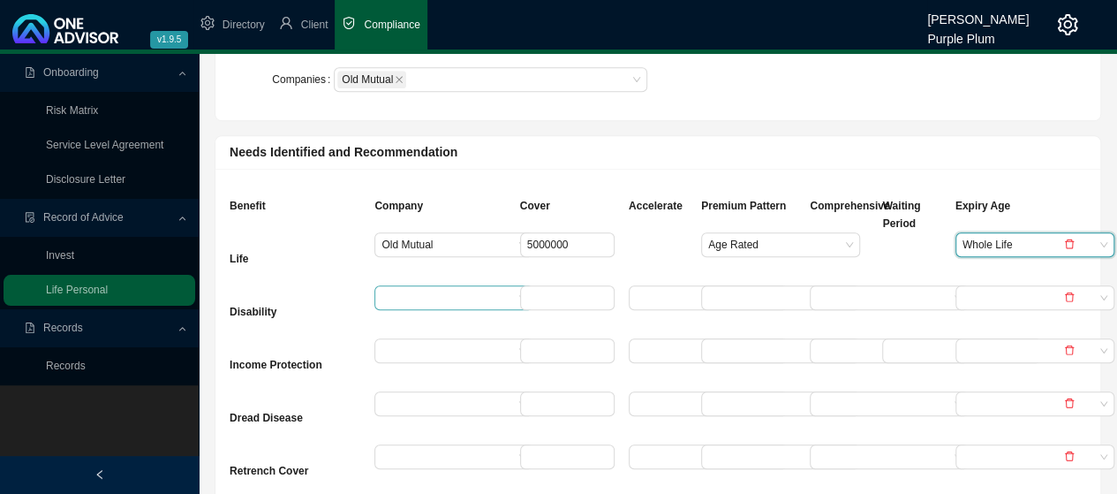
click at [389, 286] on input "search" at bounding box center [447, 297] width 132 height 23
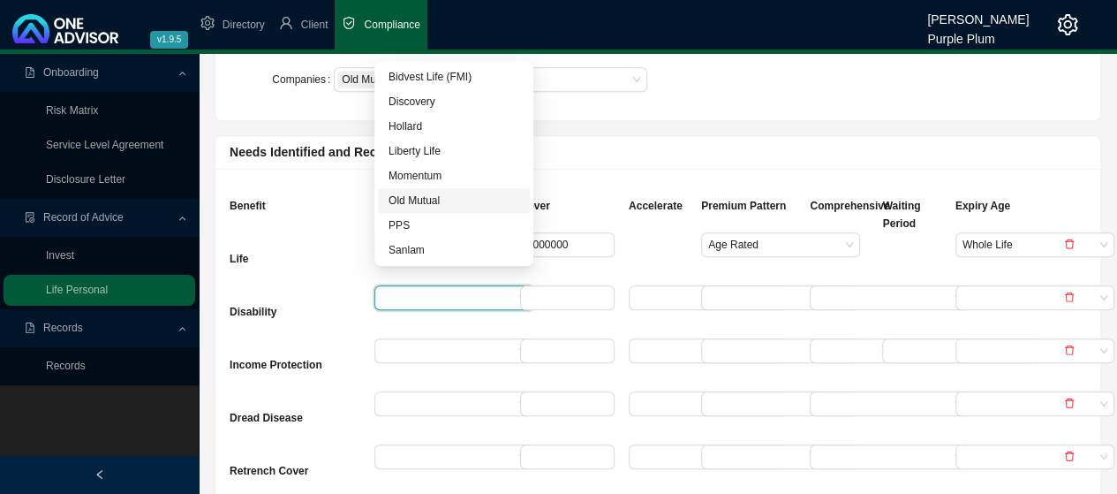
click at [421, 201] on div "Old Mutual" at bounding box center [453, 201] width 131 height 18
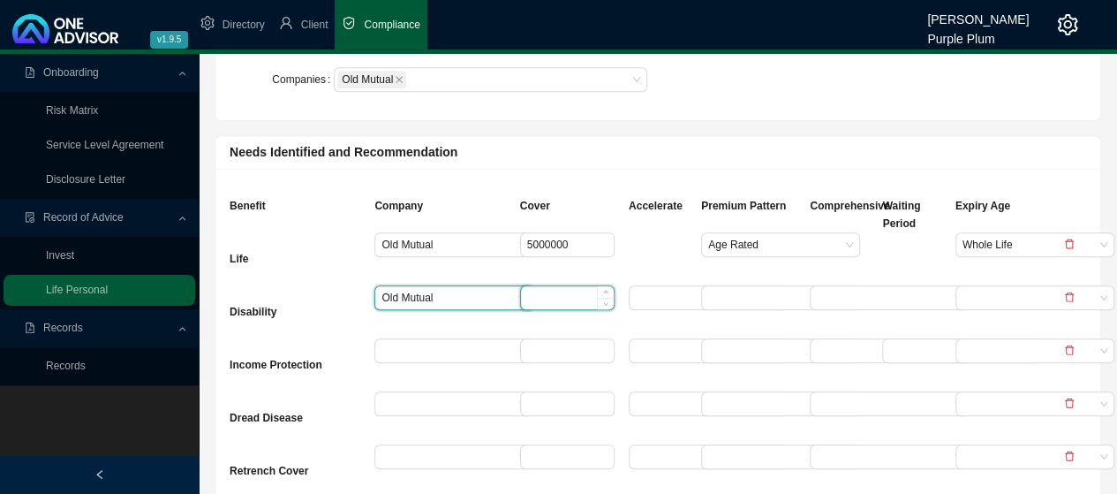
click at [535, 286] on input at bounding box center [567, 297] width 93 height 23
type input "2000000"
click at [725, 286] on input "search" at bounding box center [774, 297] width 132 height 23
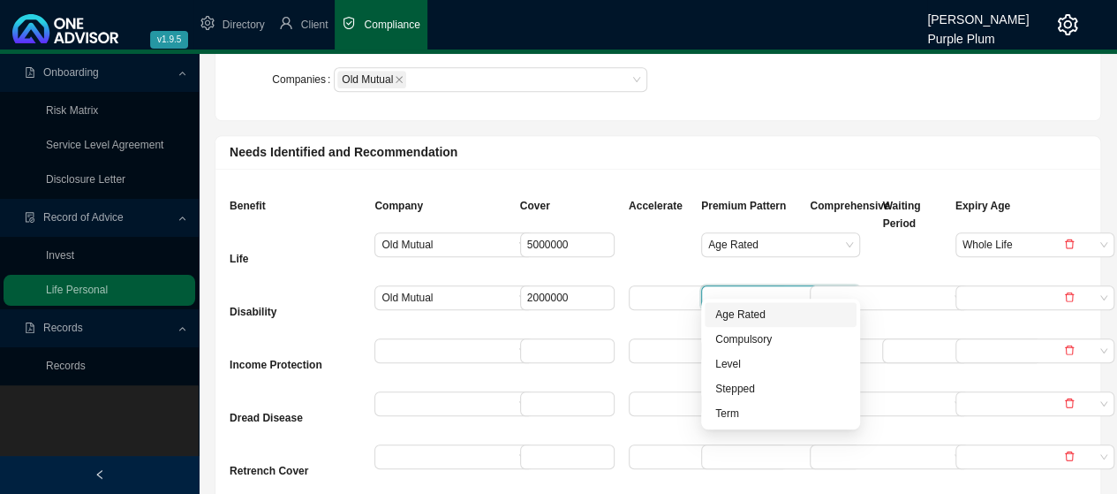
click at [767, 313] on div "Age Rated" at bounding box center [780, 314] width 131 height 18
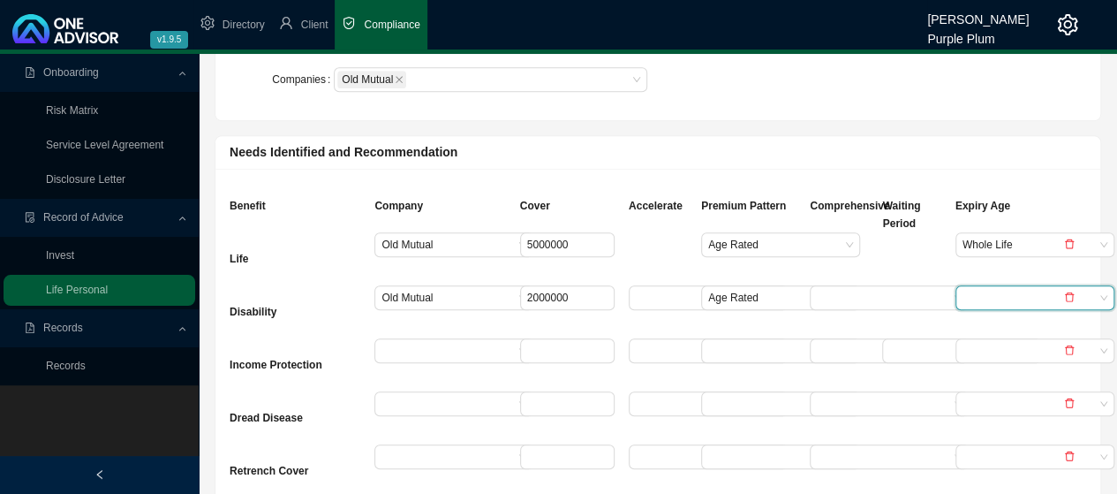
click at [1029, 286] on input "search" at bounding box center [1028, 297] width 132 height 23
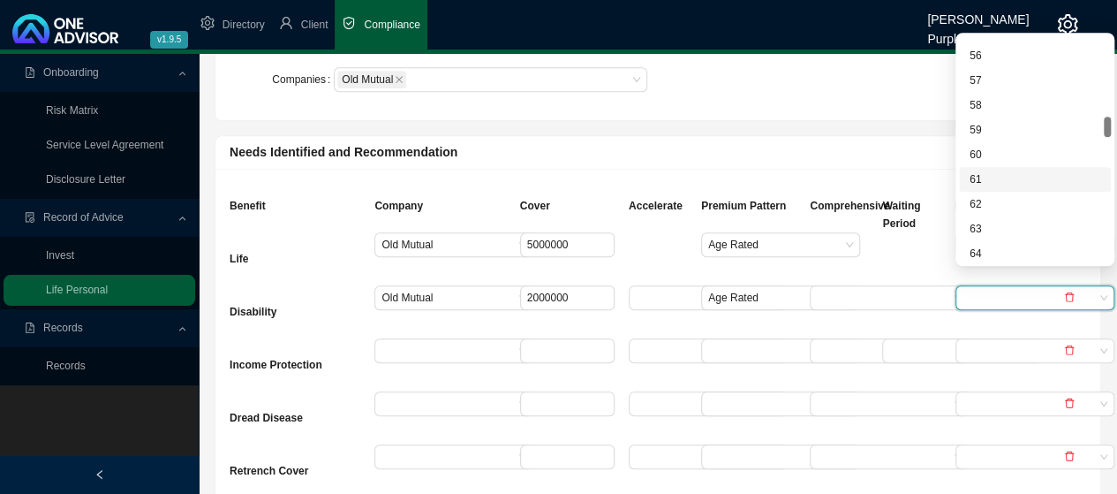
scroll to position [971, 0]
click at [995, 187] on div "65" at bounding box center [1034, 190] width 131 height 18
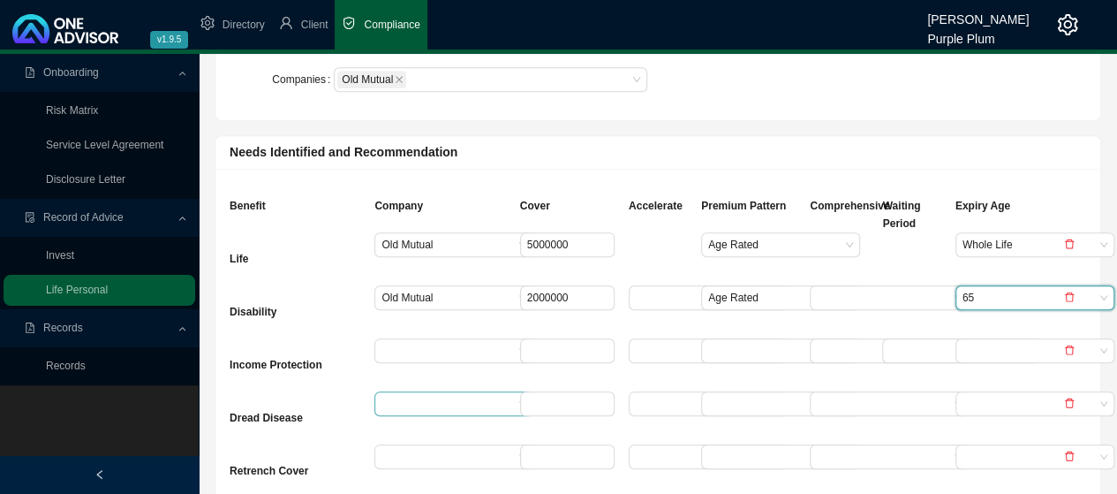
click at [393, 392] on input "search" at bounding box center [447, 403] width 132 height 23
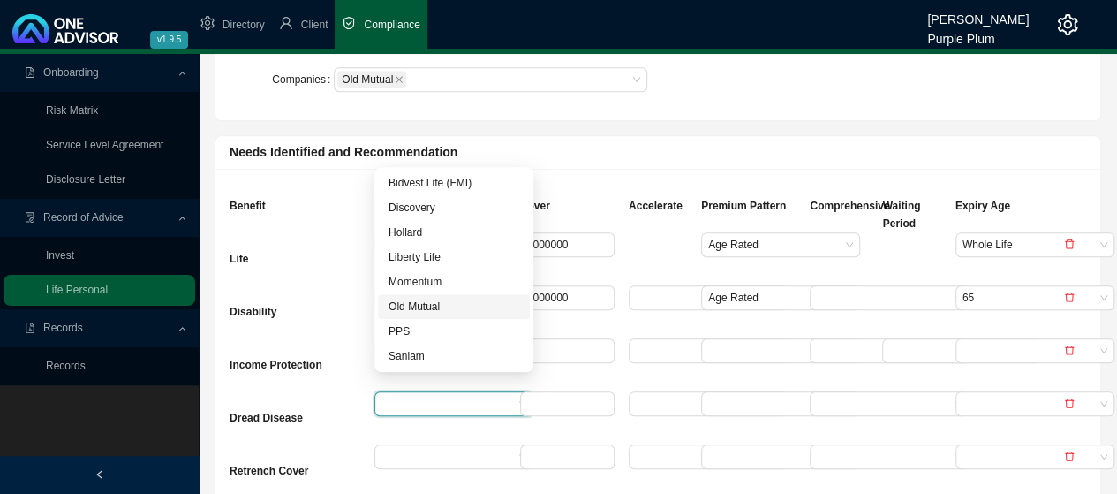
click at [399, 305] on div "Old Mutual" at bounding box center [453, 307] width 131 height 18
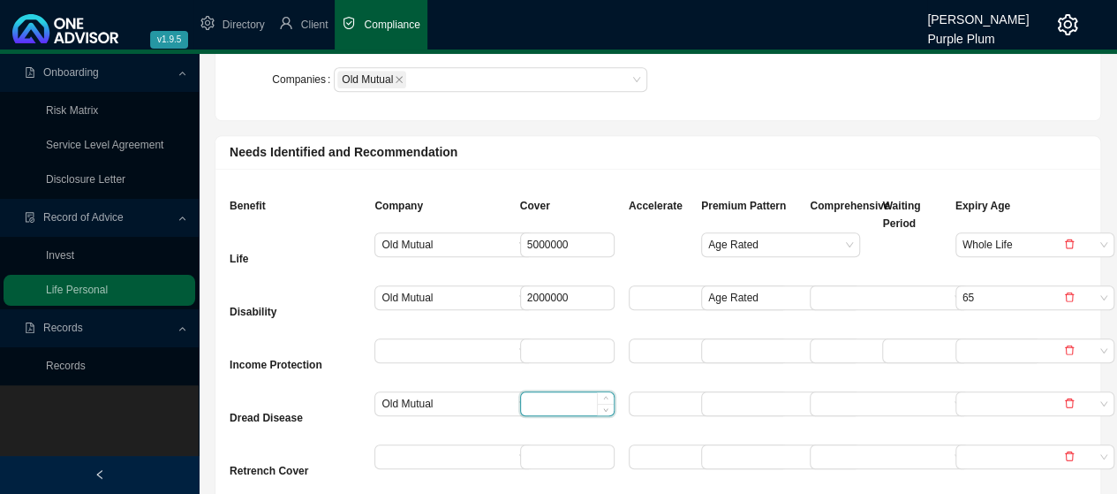
click at [539, 392] on input at bounding box center [567, 403] width 93 height 23
type input "2000000"
click at [726, 392] on input "search" at bounding box center [774, 403] width 132 height 23
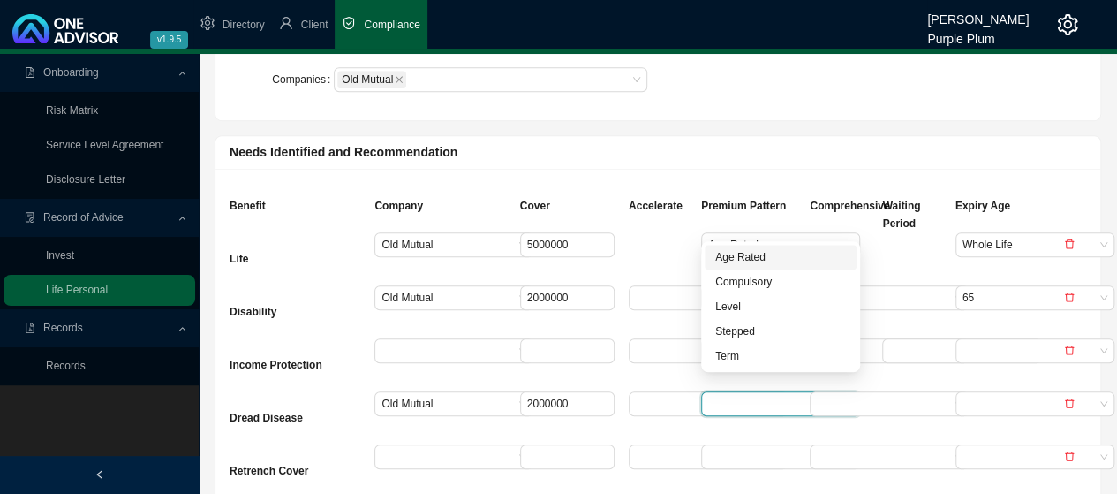
click at [733, 257] on div "Age Rated" at bounding box center [780, 257] width 131 height 18
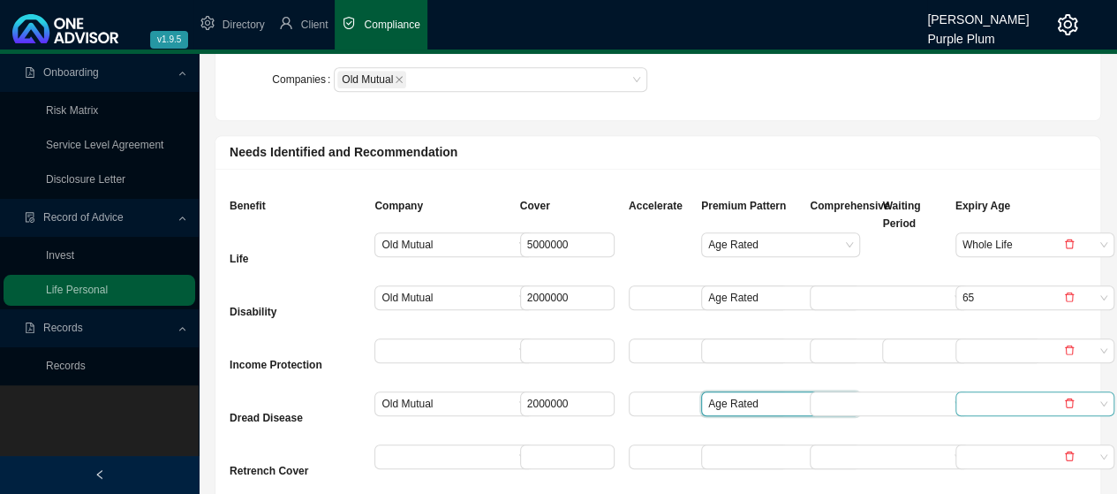
click at [991, 392] on input "search" at bounding box center [1028, 403] width 132 height 23
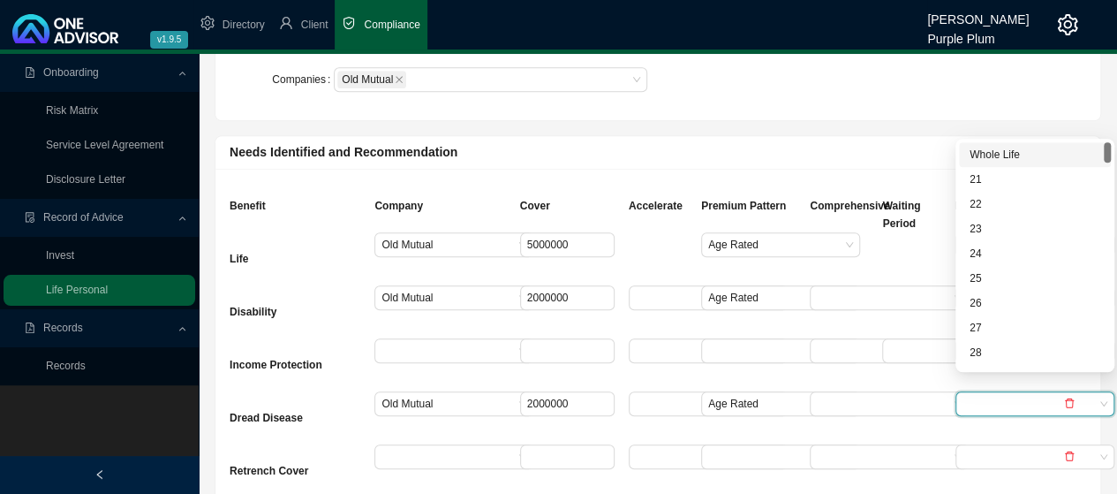
click at [992, 156] on div "Whole Life" at bounding box center [1034, 155] width 131 height 18
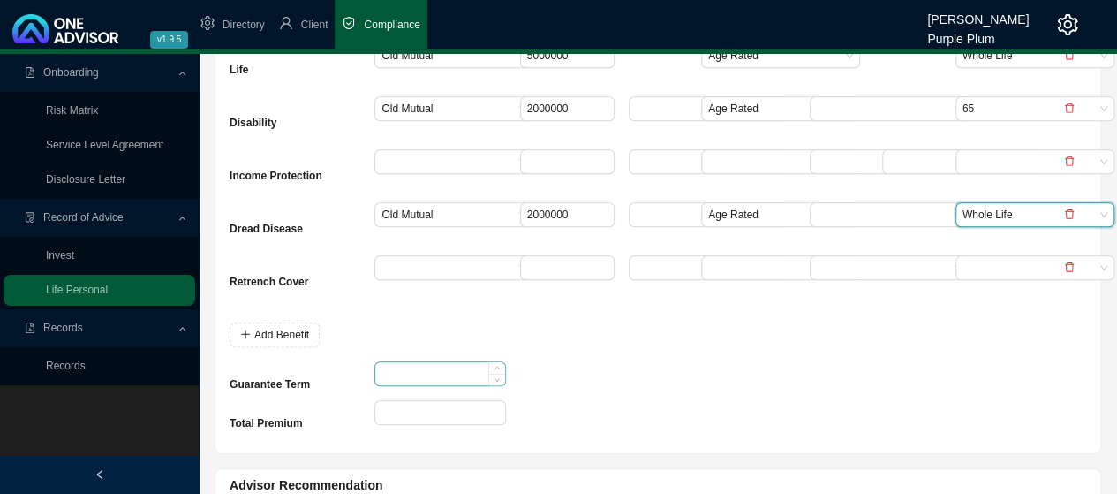
scroll to position [795, 0]
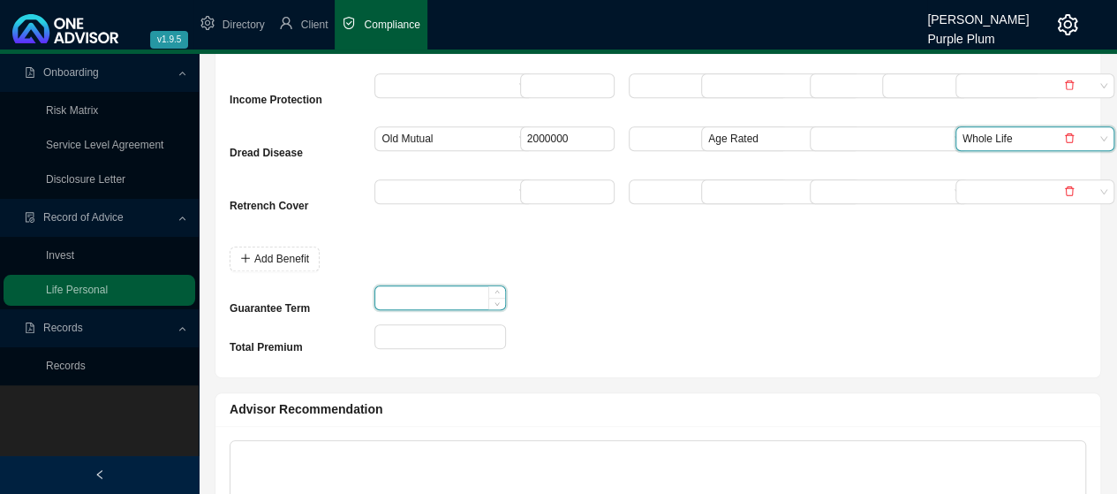
click at [390, 286] on input at bounding box center [439, 297] width 129 height 23
type input "15"
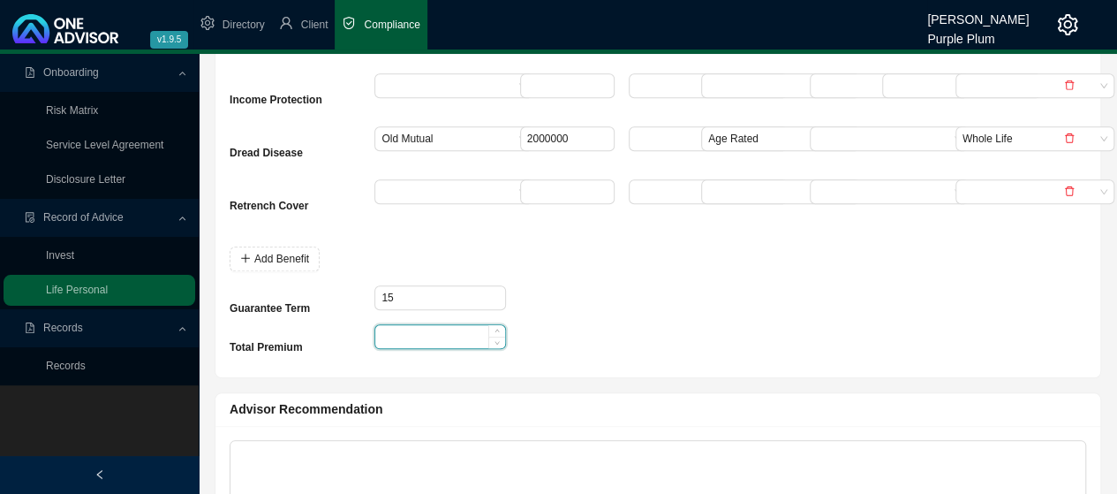
click at [390, 325] on input at bounding box center [439, 336] width 129 height 23
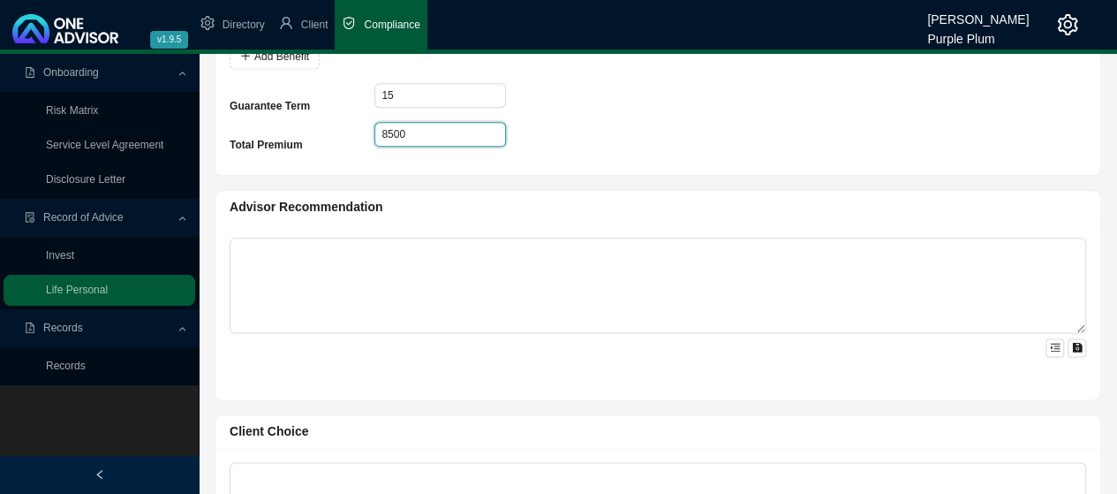
scroll to position [971, 0]
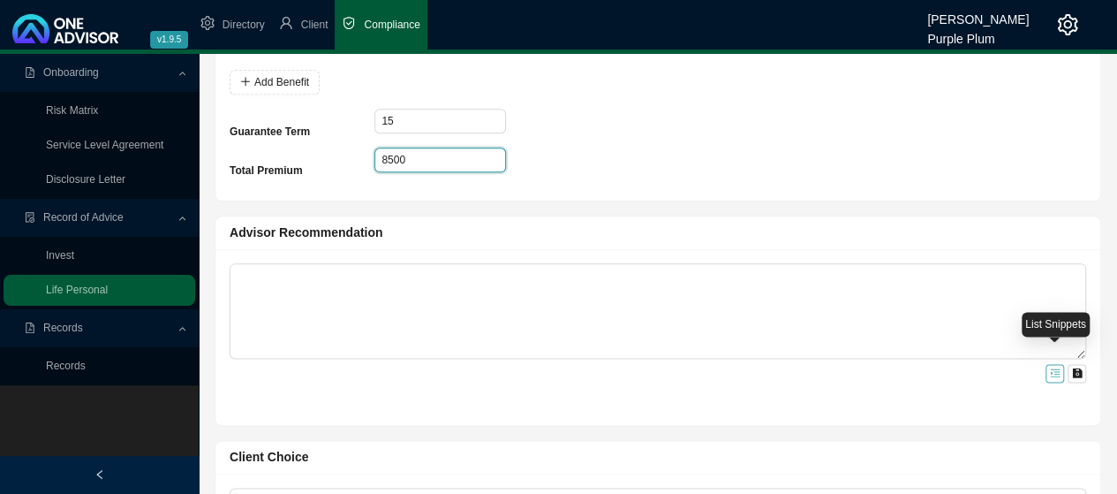
type input "8500"
click at [1055, 367] on icon "menu-unfold" at bounding box center [1055, 372] width 11 height 11
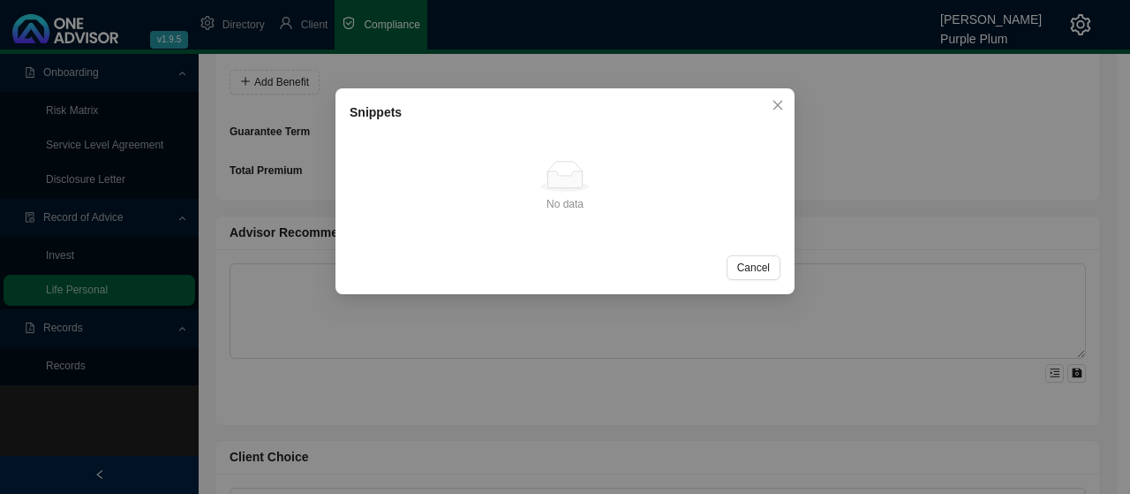
click at [249, 303] on div "Snippets No data No data Cancel OK" at bounding box center [565, 247] width 1130 height 494
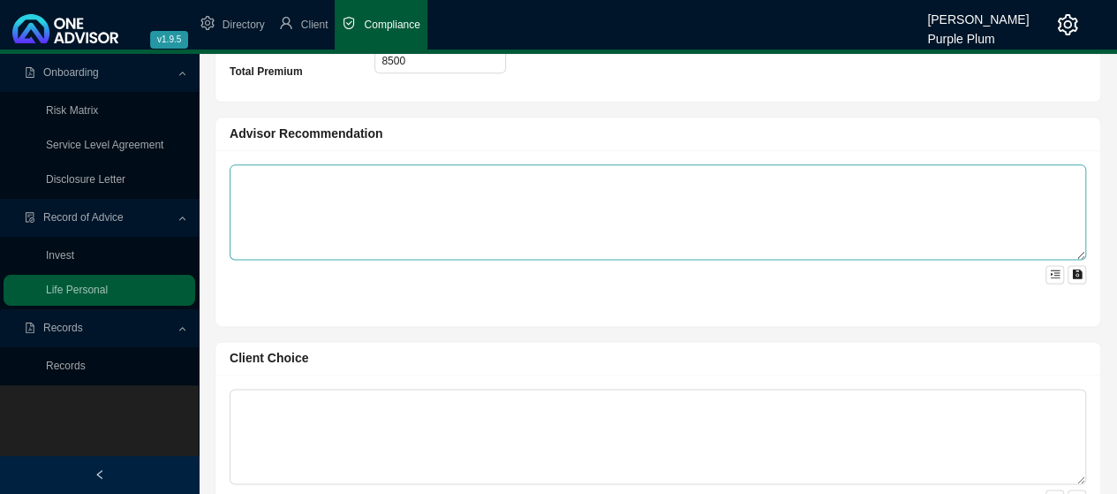
scroll to position [883, 0]
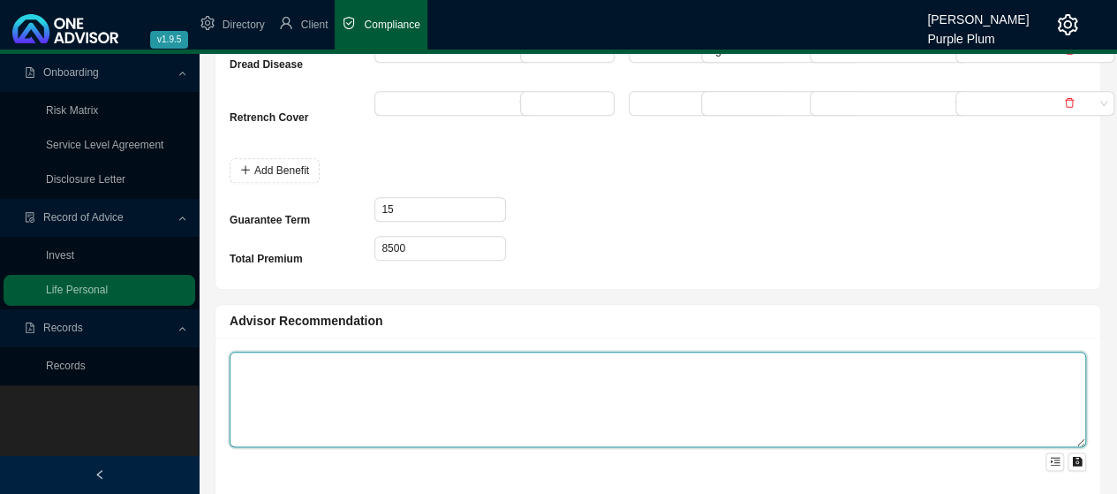
click at [243, 351] on textarea at bounding box center [658, 398] width 856 height 95
click at [267, 351] on textarea "Recomended" at bounding box center [658, 398] width 856 height 95
click at [316, 352] on textarea "Recommended" at bounding box center [658, 398] width 856 height 95
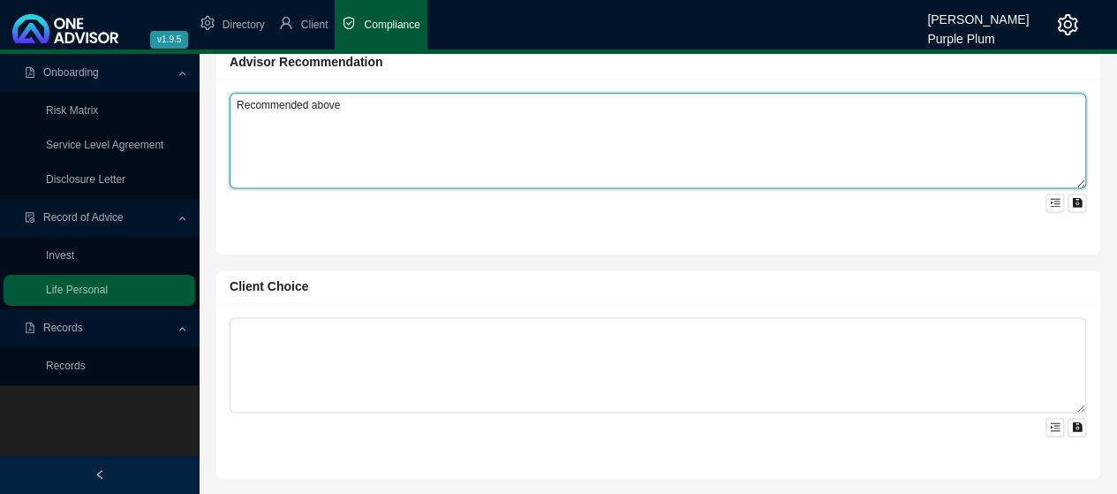
scroll to position [1148, 0]
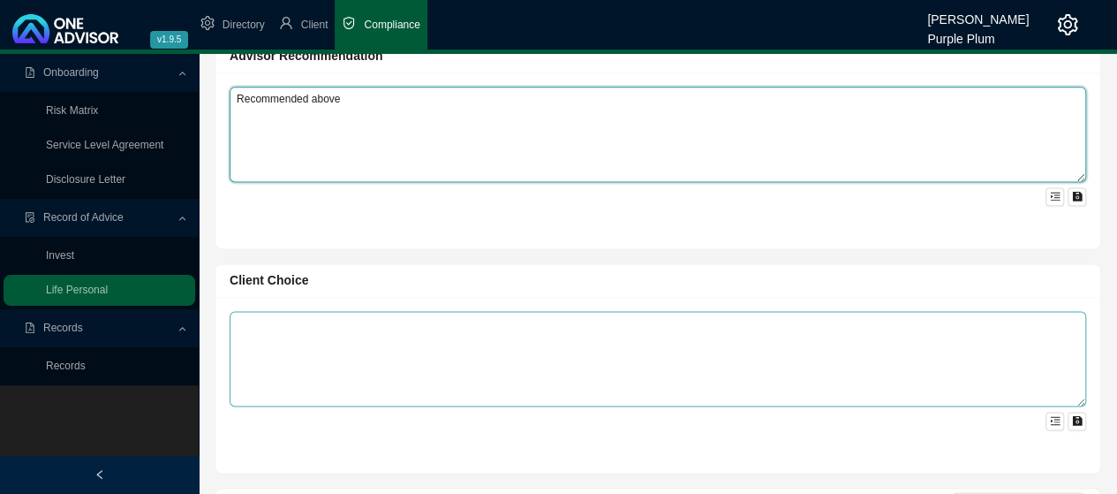
type textarea "Recommended above"
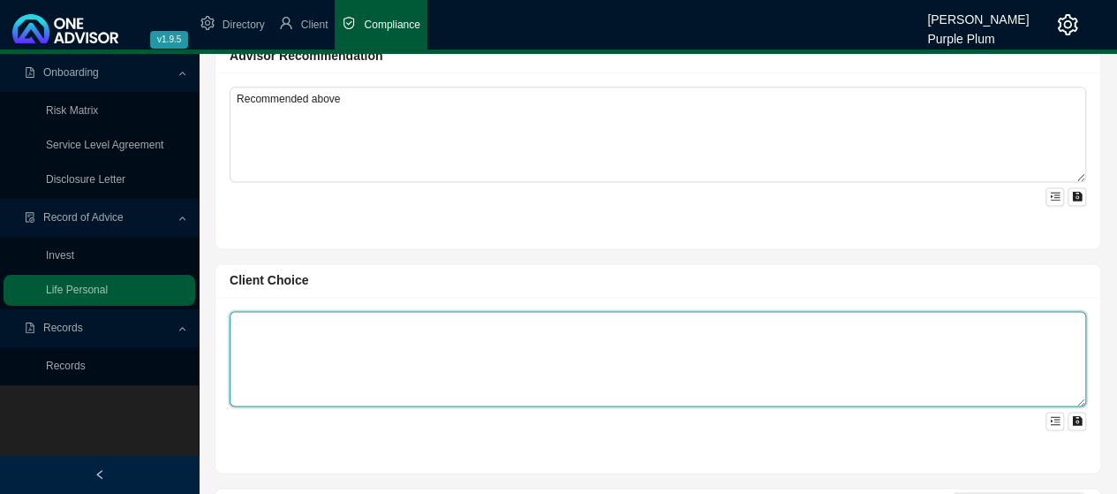
click at [269, 311] on textarea at bounding box center [658, 358] width 856 height 95
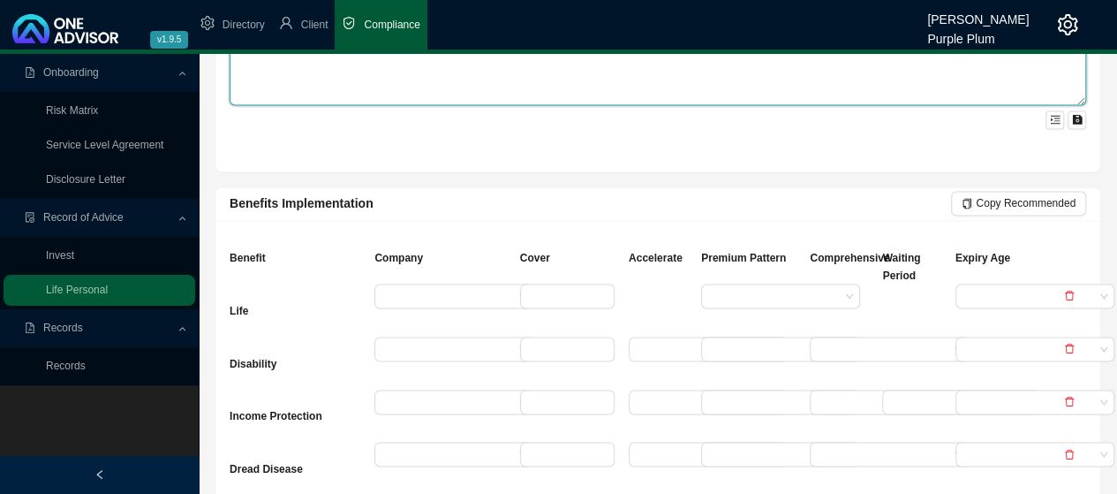
scroll to position [1501, 0]
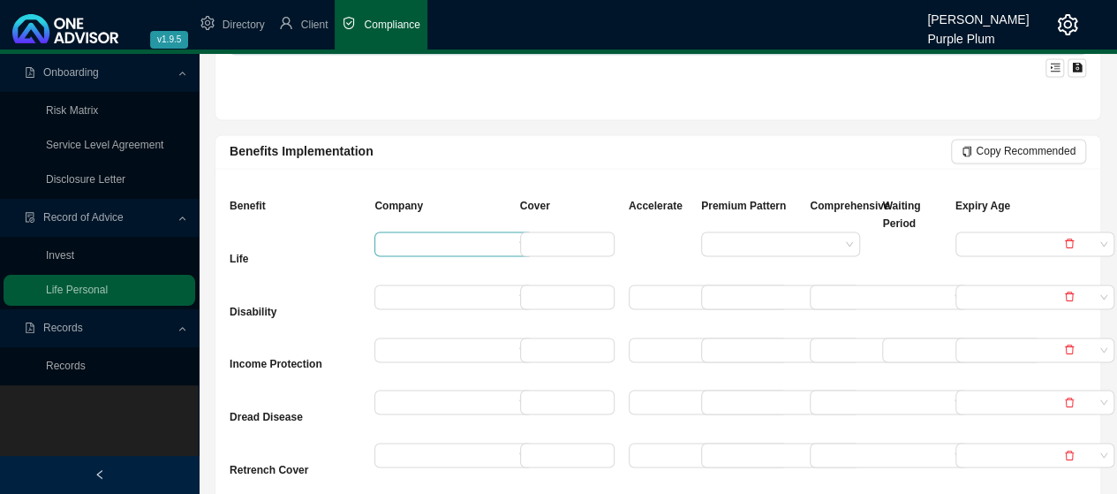
type textarea "Only R5mill death as he got a loading on all benefits"
click at [388, 232] on input "search" at bounding box center [447, 243] width 132 height 23
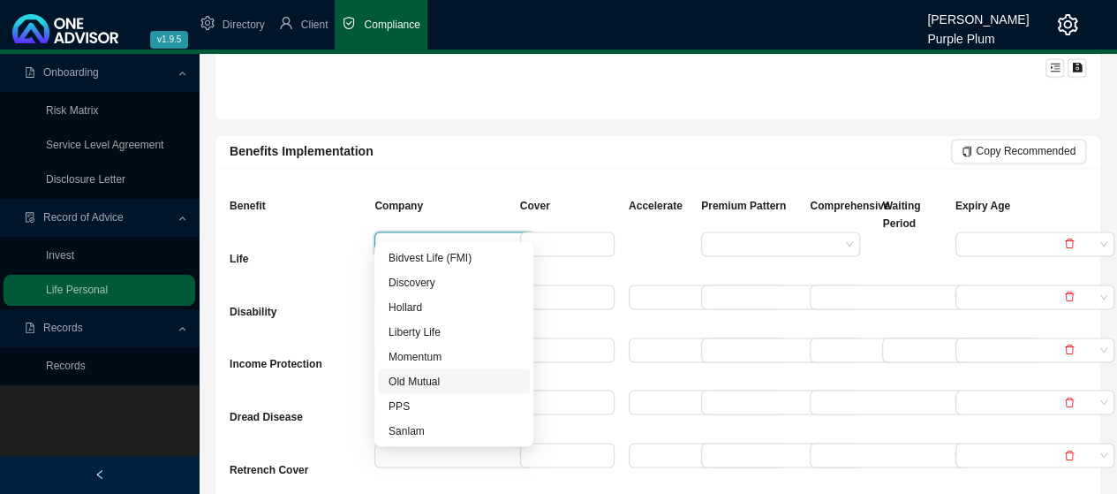
click at [417, 375] on div "Old Mutual" at bounding box center [453, 381] width 131 height 18
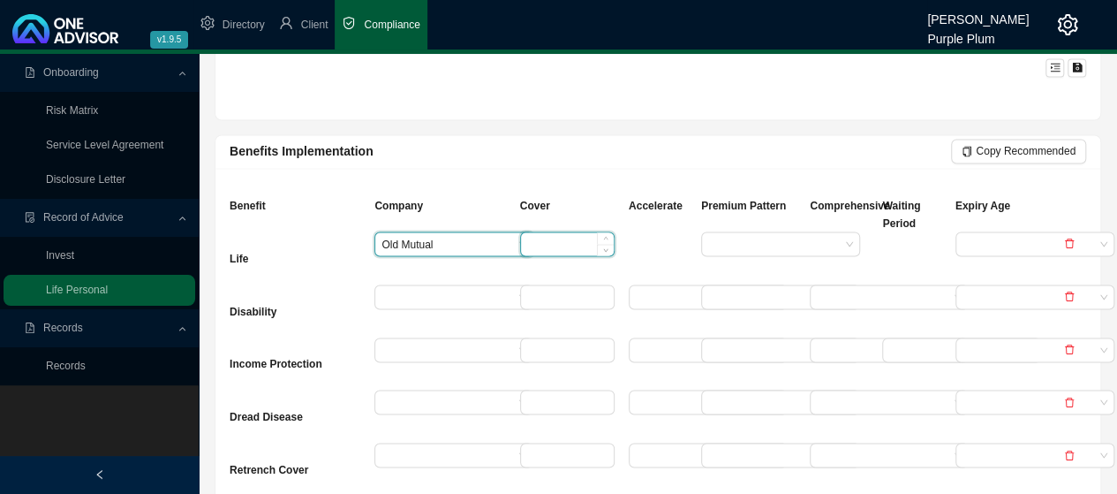
click at [540, 232] on input at bounding box center [567, 243] width 93 height 23
type input "5000000"
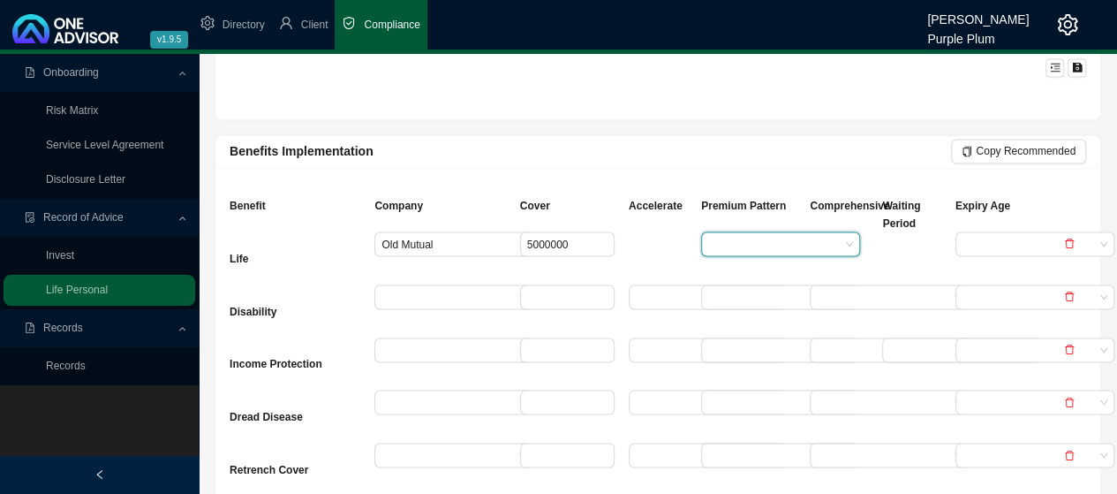
click at [780, 232] on input "search" at bounding box center [774, 243] width 132 height 23
drag, startPoint x: 748, startPoint y: 257, endPoint x: 787, endPoint y: 259, distance: 39.8
click at [751, 259] on div "Age Rated" at bounding box center [780, 257] width 131 height 18
click at [998, 232] on input "search" at bounding box center [1028, 243] width 132 height 23
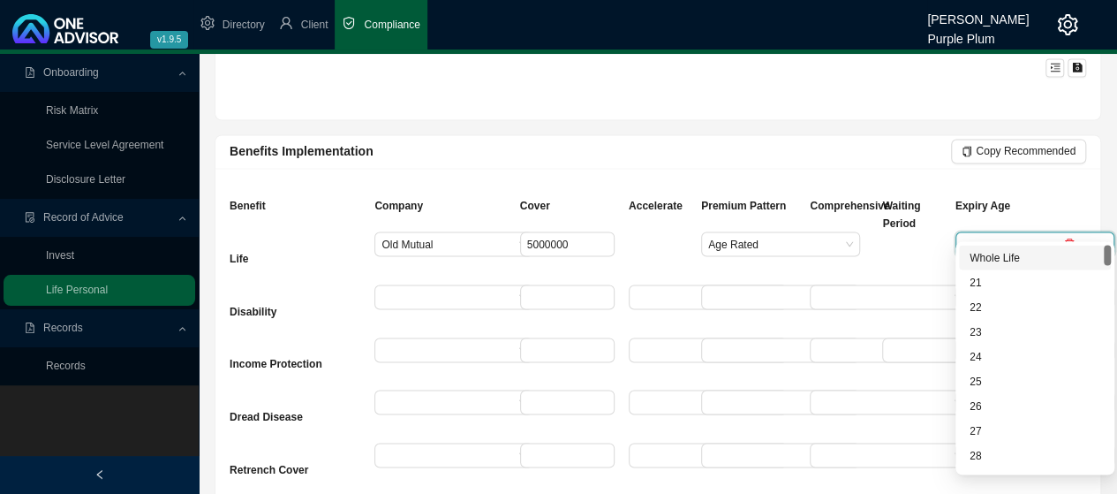
click at [1001, 261] on div "Whole Life" at bounding box center [1034, 257] width 131 height 18
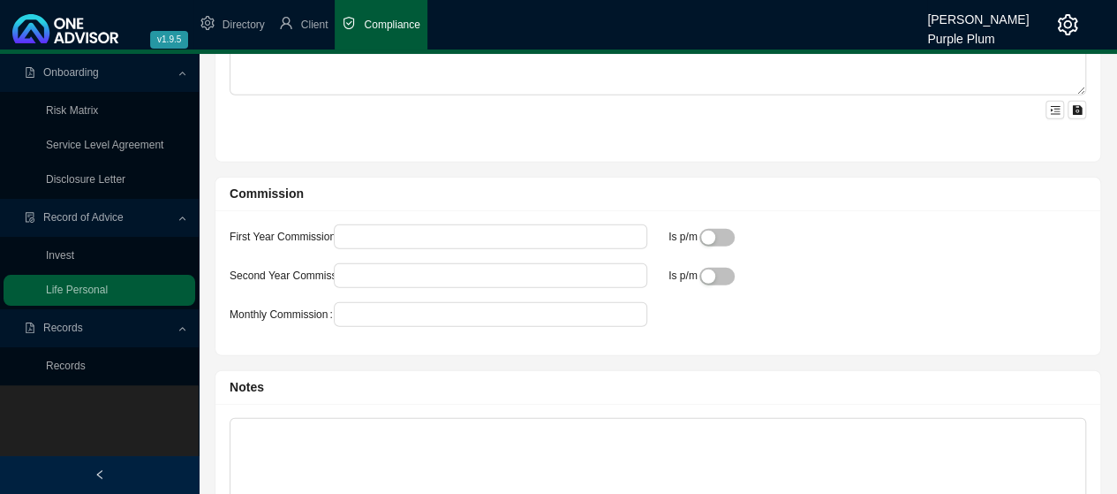
scroll to position [2207, 0]
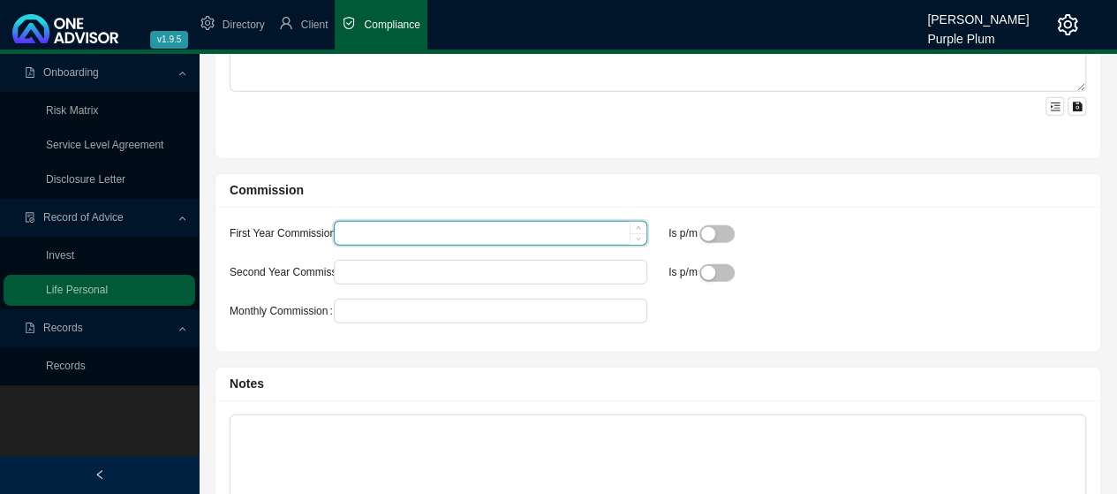
click at [350, 222] on input "First Year Commission" at bounding box center [491, 233] width 312 height 23
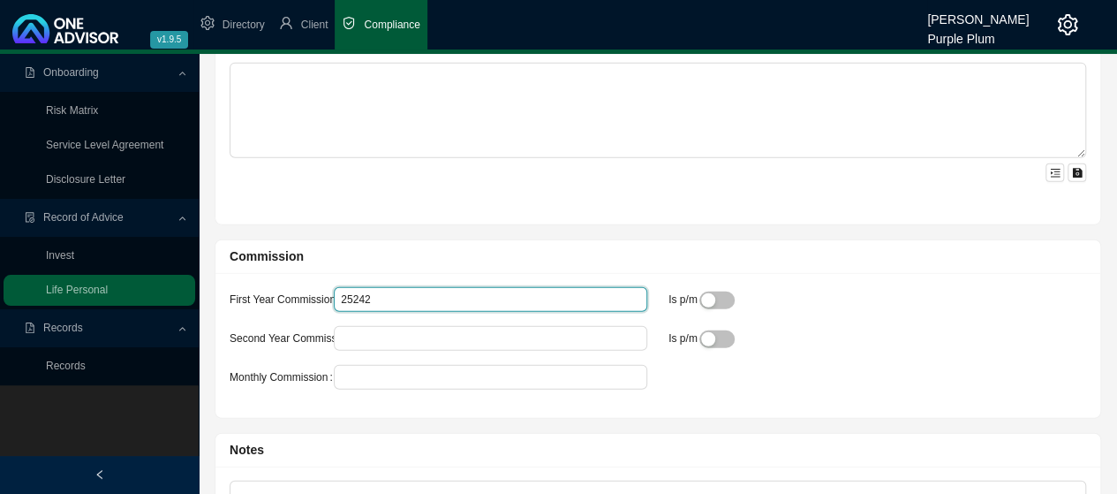
scroll to position [2119, 0]
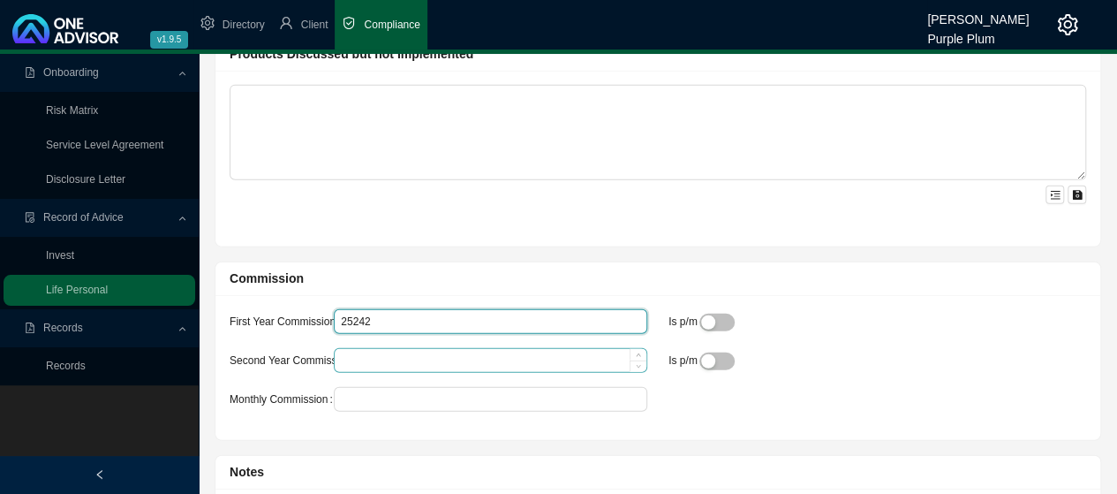
type input "25242"
click at [359, 349] on input "Second Year Commission" at bounding box center [491, 360] width 312 height 23
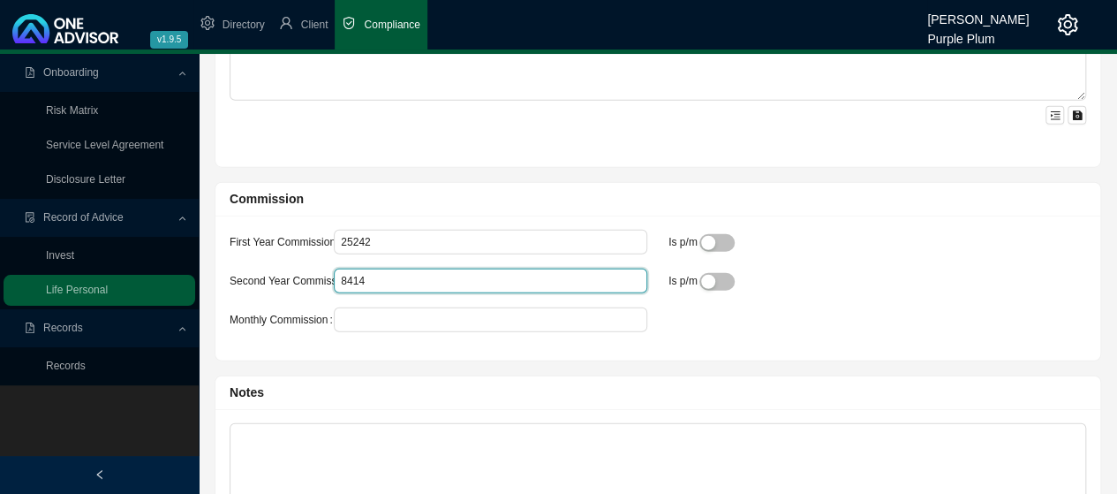
scroll to position [2272, 0]
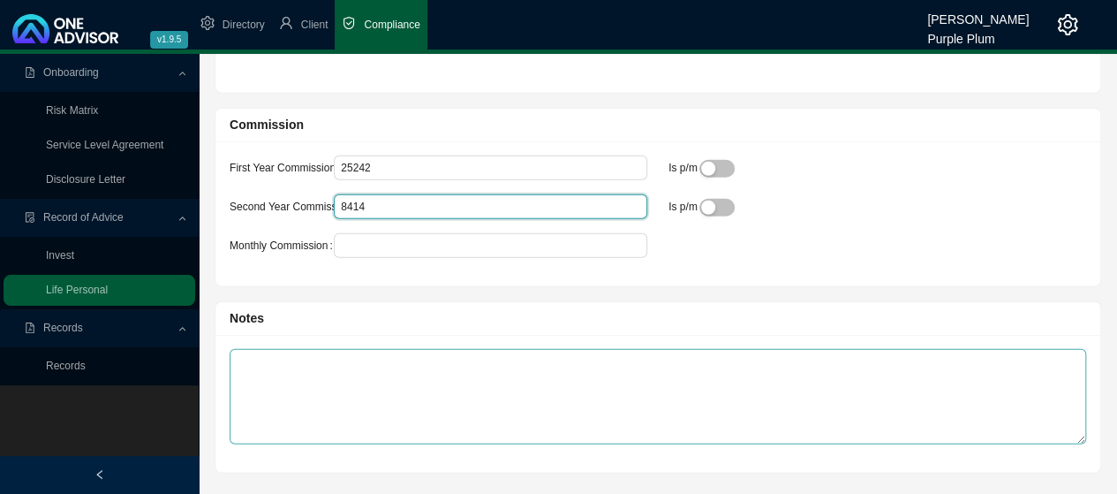
type input "8414"
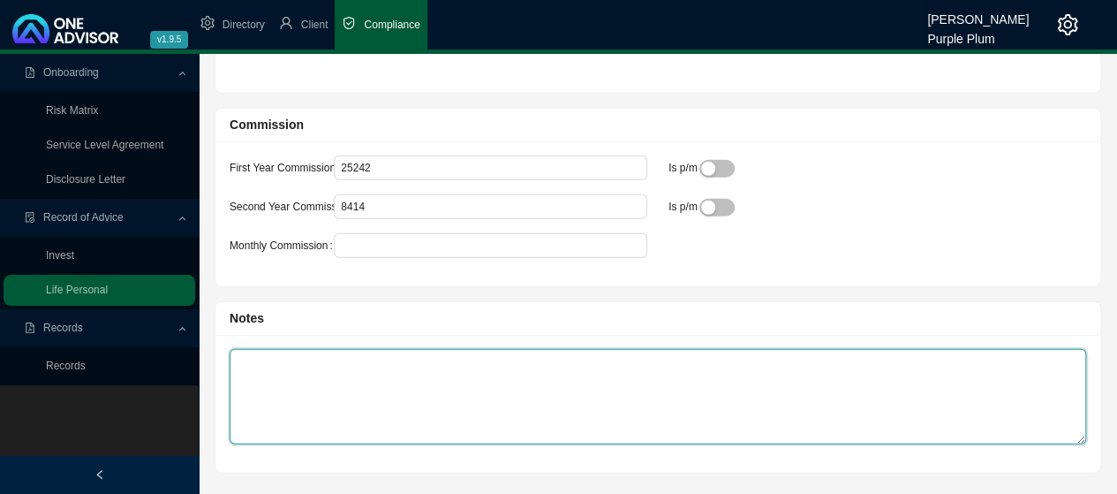
click at [251, 349] on textarea at bounding box center [658, 396] width 856 height 95
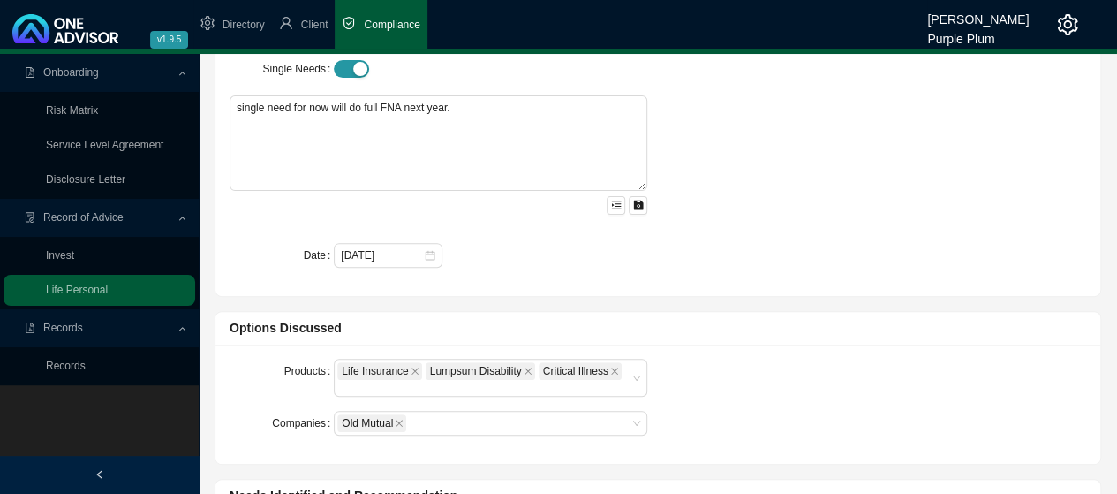
scroll to position [0, 0]
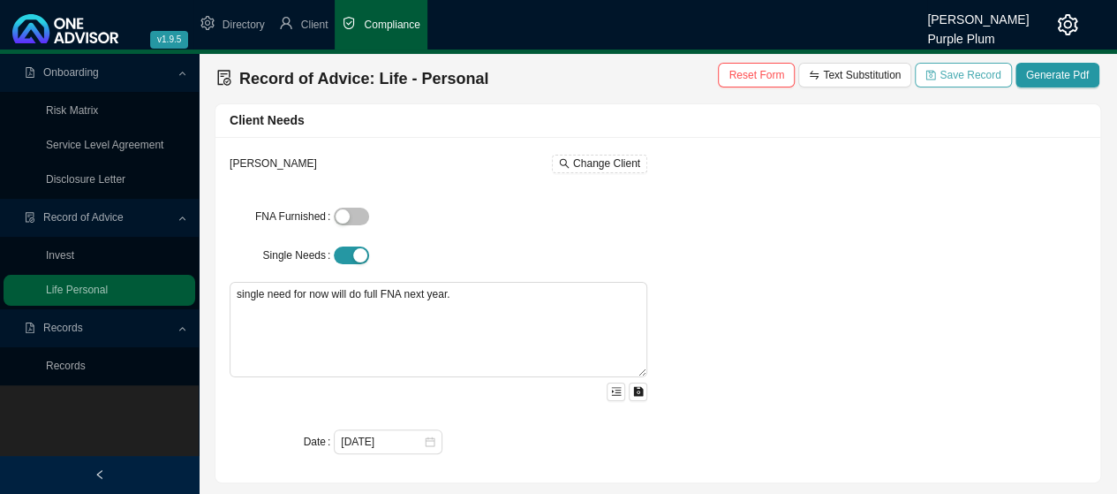
type textarea "Will see client next year full fna and see if we can get other benefits."
click at [968, 78] on span "Save Record" at bounding box center [969, 75] width 61 height 18
click at [66, 366] on link "Records" at bounding box center [66, 365] width 40 height 12
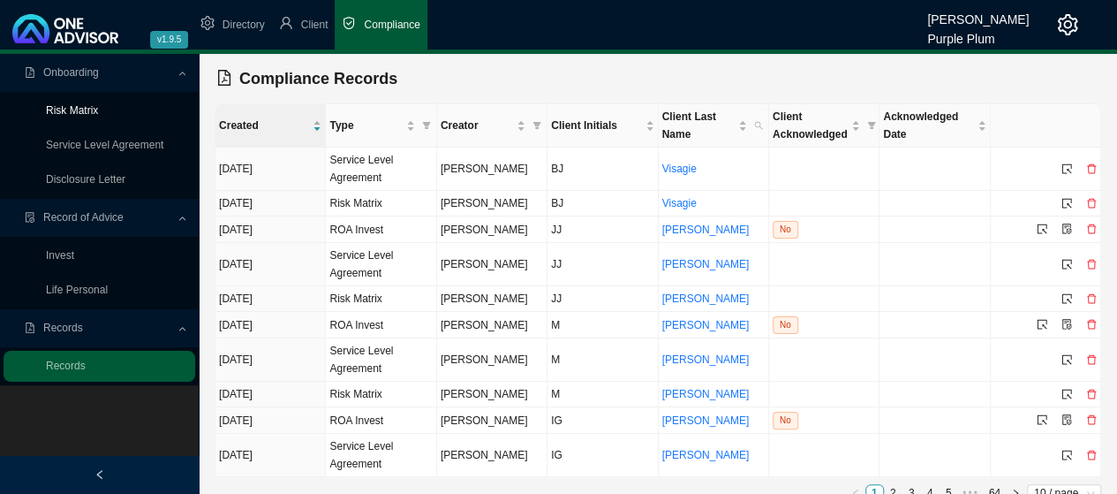
click at [88, 112] on link "Risk Matrix" at bounding box center [72, 110] width 52 height 12
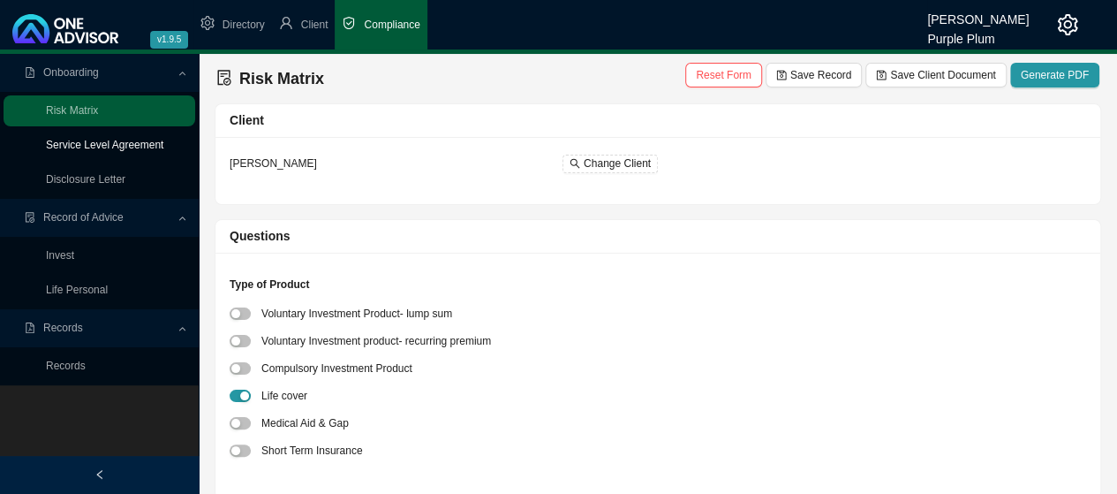
click at [104, 147] on link "Service Level Agreement" at bounding box center [104, 145] width 117 height 12
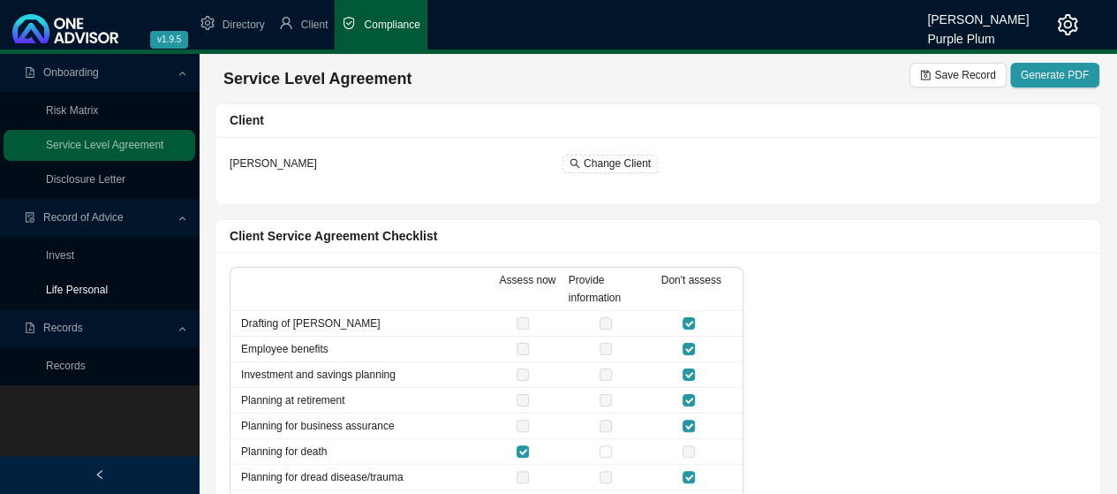
click at [70, 289] on link "Life Personal" at bounding box center [77, 289] width 62 height 12
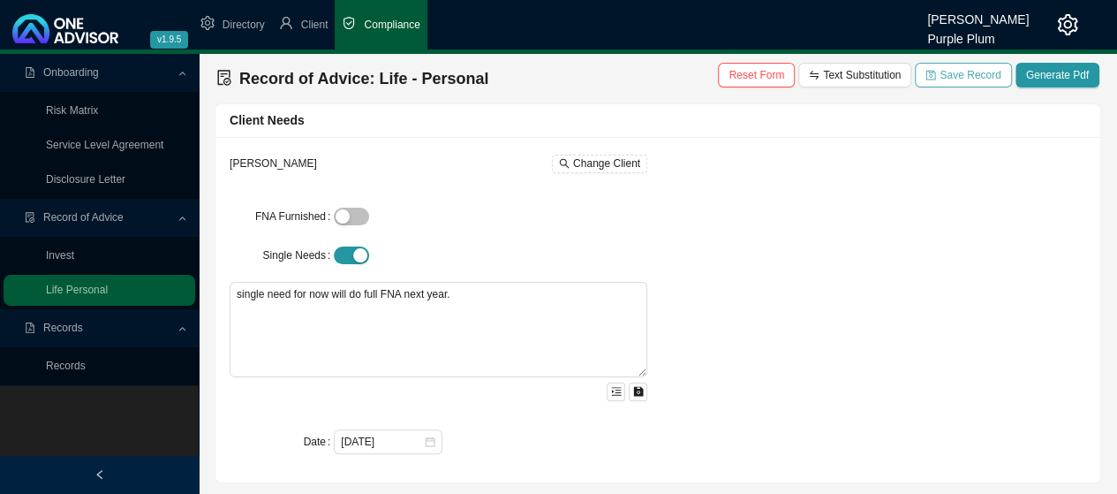
click at [966, 75] on span "Save Record" at bounding box center [969, 75] width 61 height 18
click at [69, 365] on link "Records" at bounding box center [66, 365] width 40 height 12
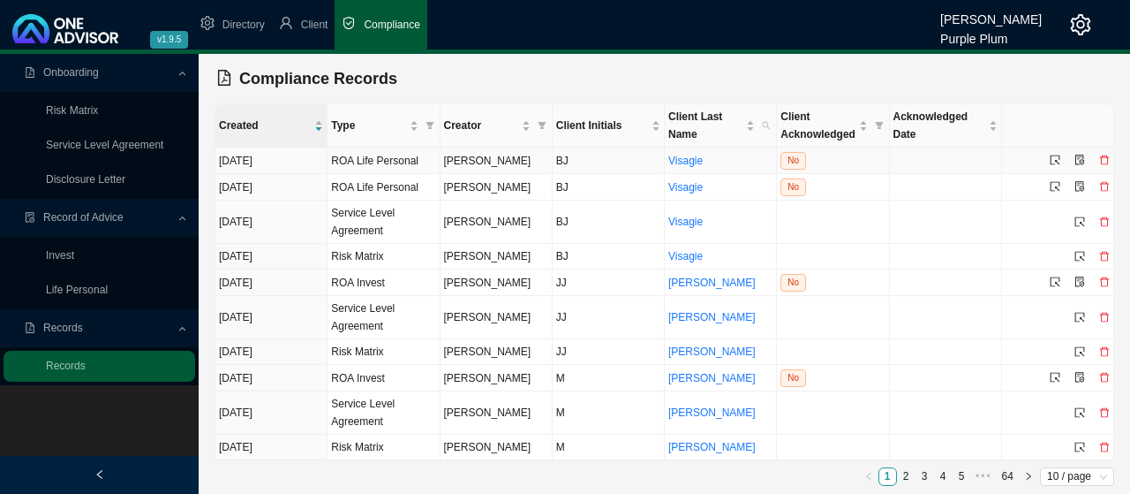
click at [1104, 158] on icon "delete" at bounding box center [1104, 159] width 11 height 11
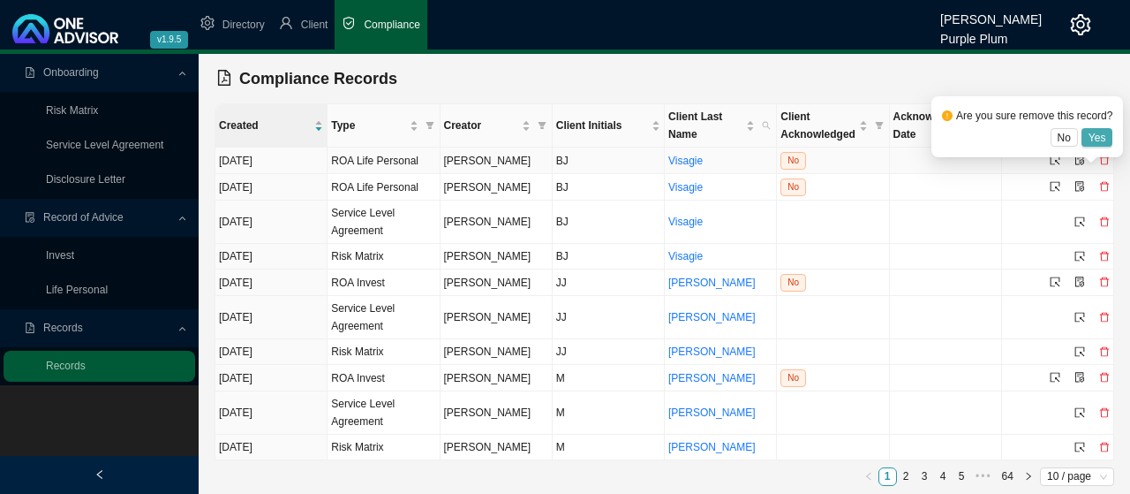
click at [1092, 139] on span "Yes" at bounding box center [1098, 138] width 18 height 18
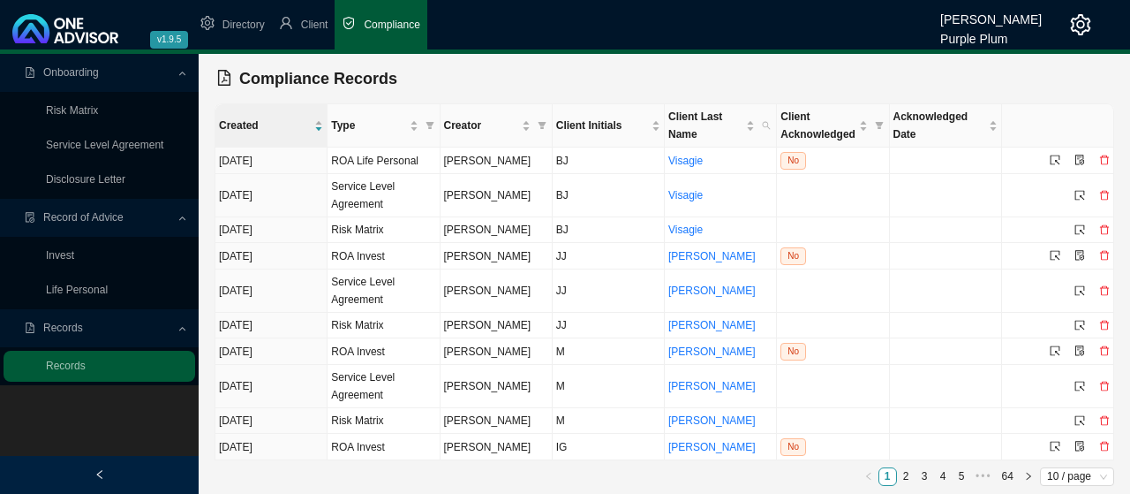
click at [395, 27] on span "Compliance" at bounding box center [392, 25] width 56 height 12
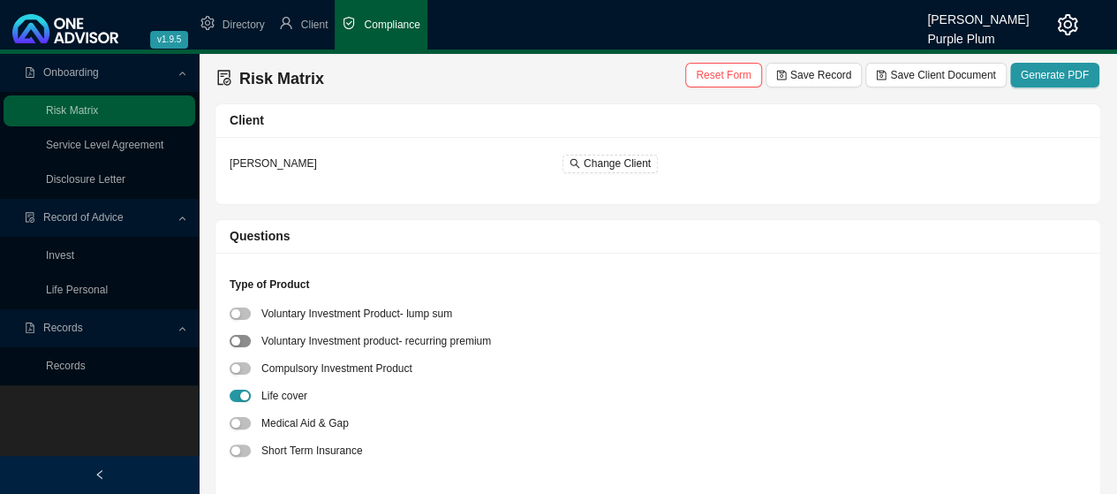
click at [244, 342] on span "button" at bounding box center [240, 341] width 21 height 12
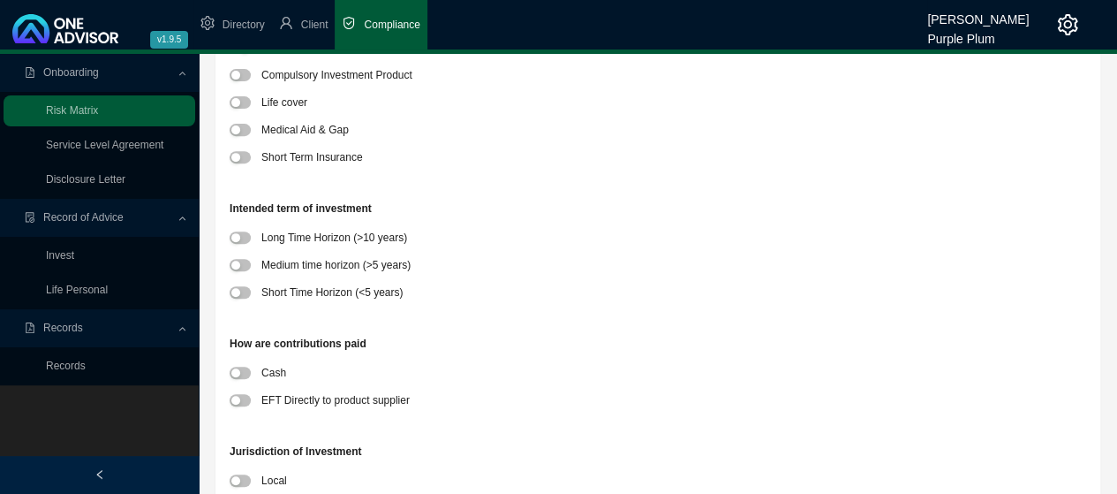
scroll to position [353, 0]
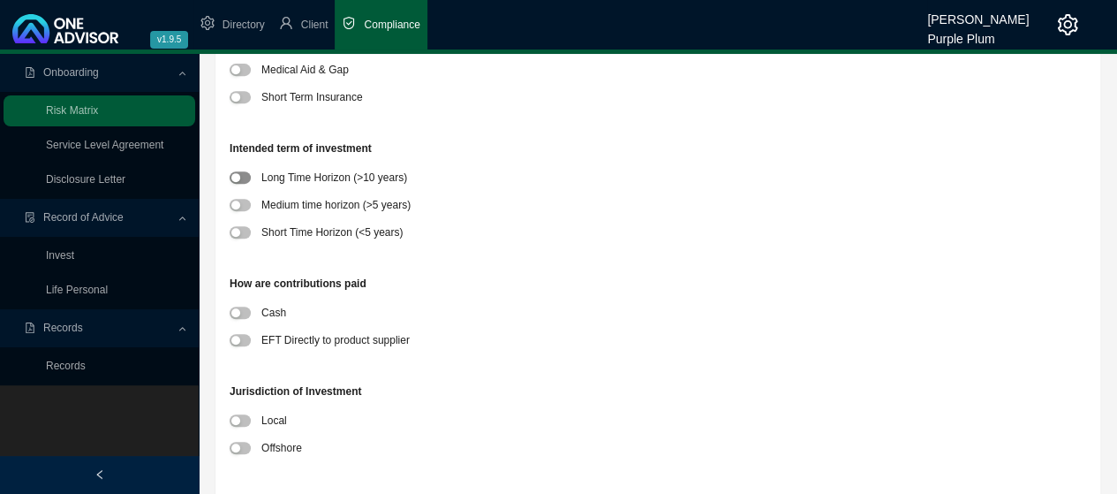
click at [245, 180] on span "button" at bounding box center [240, 177] width 21 height 12
click at [245, 340] on span "button" at bounding box center [240, 340] width 21 height 12
click at [242, 419] on span "button" at bounding box center [240, 420] width 21 height 12
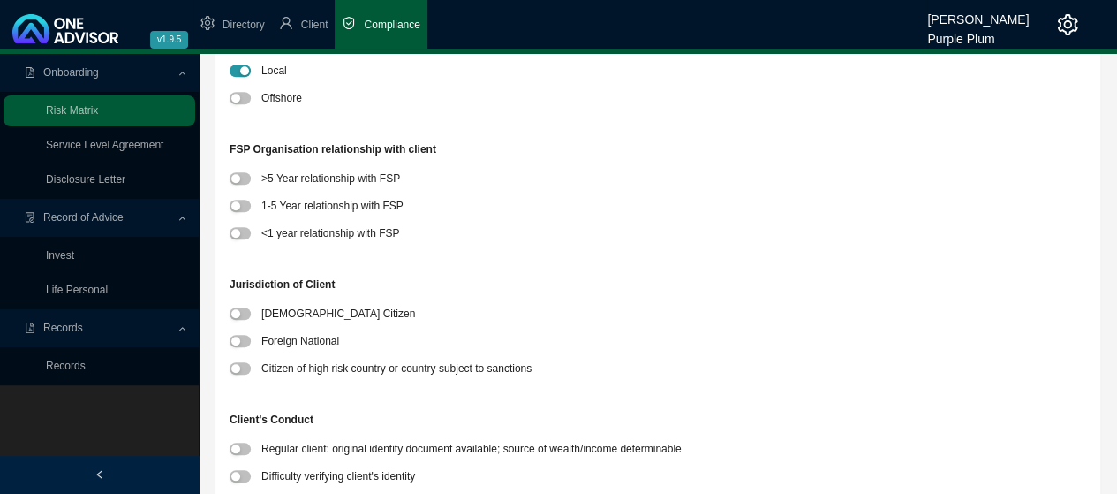
scroll to position [706, 0]
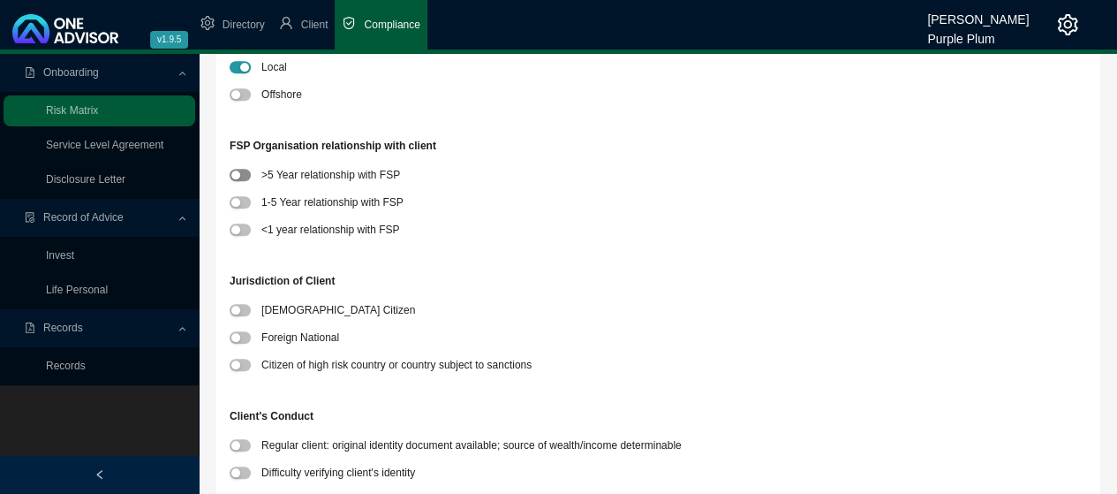
click at [239, 173] on div "button" at bounding box center [235, 174] width 9 height 9
click at [244, 310] on span "button" at bounding box center [240, 310] width 21 height 12
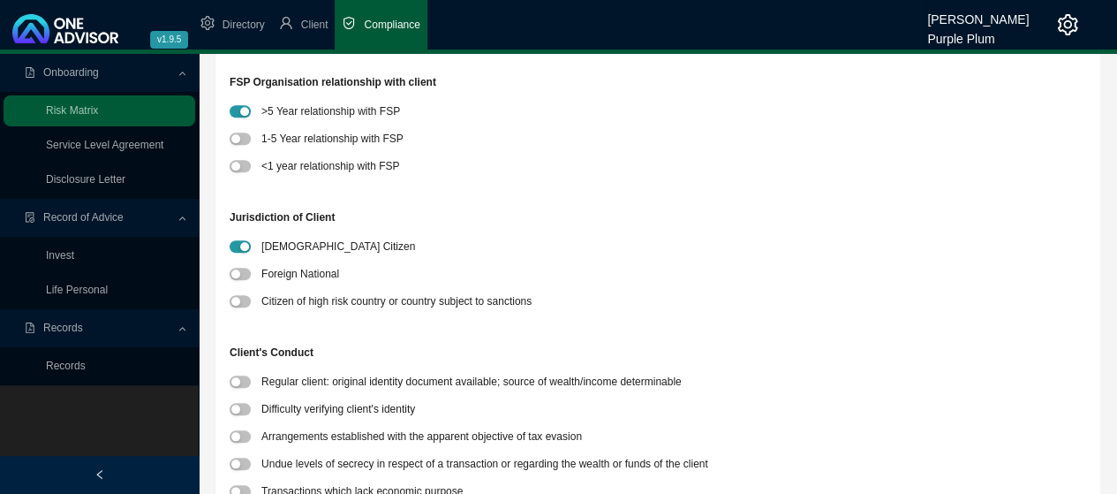
scroll to position [883, 0]
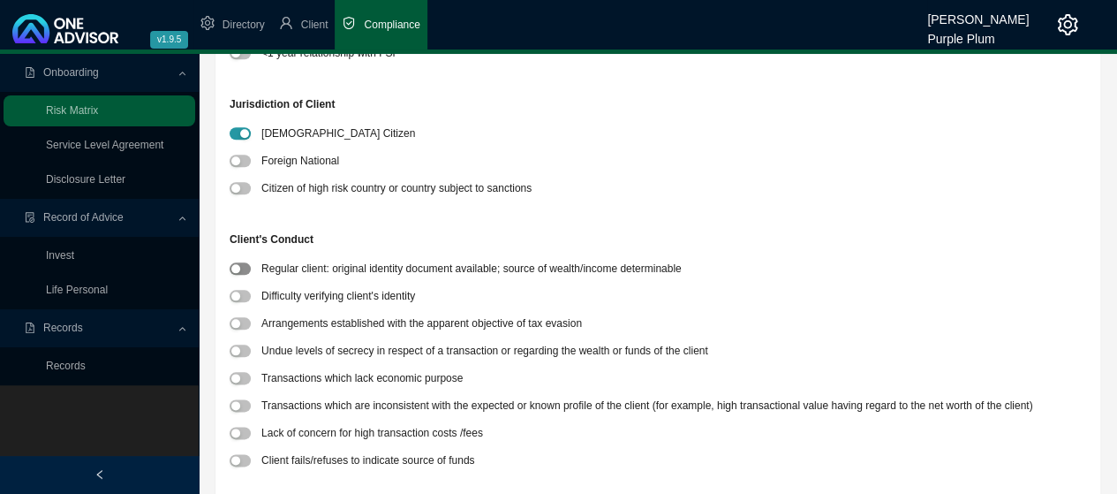
click at [246, 268] on span "button" at bounding box center [240, 268] width 21 height 12
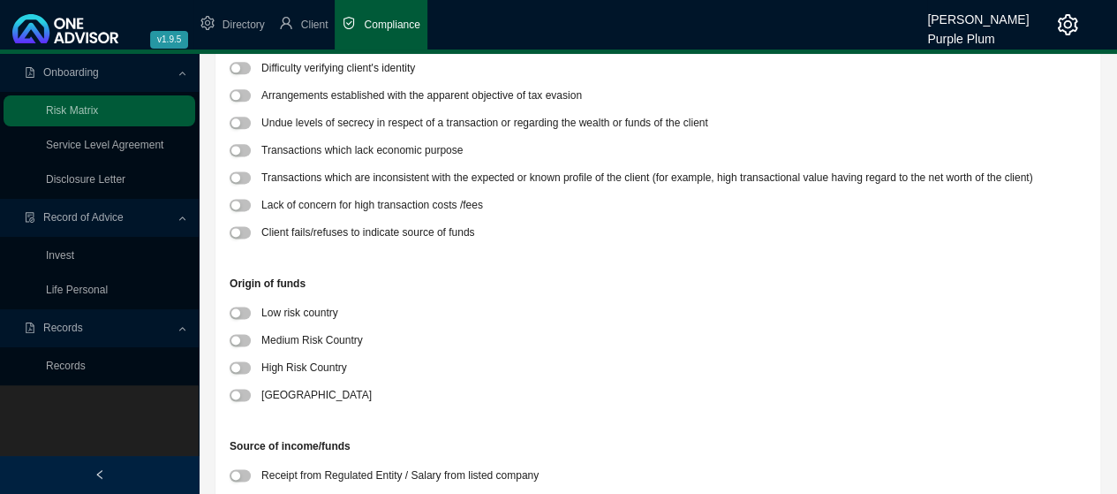
scroll to position [1148, 0]
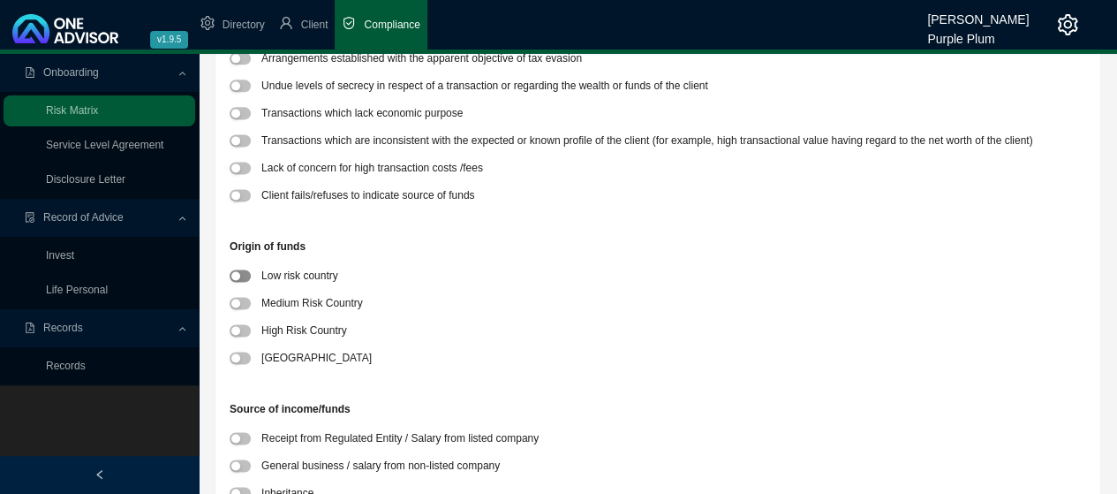
click at [235, 274] on div "button" at bounding box center [235, 275] width 9 height 9
click at [241, 435] on span "button" at bounding box center [240, 438] width 21 height 12
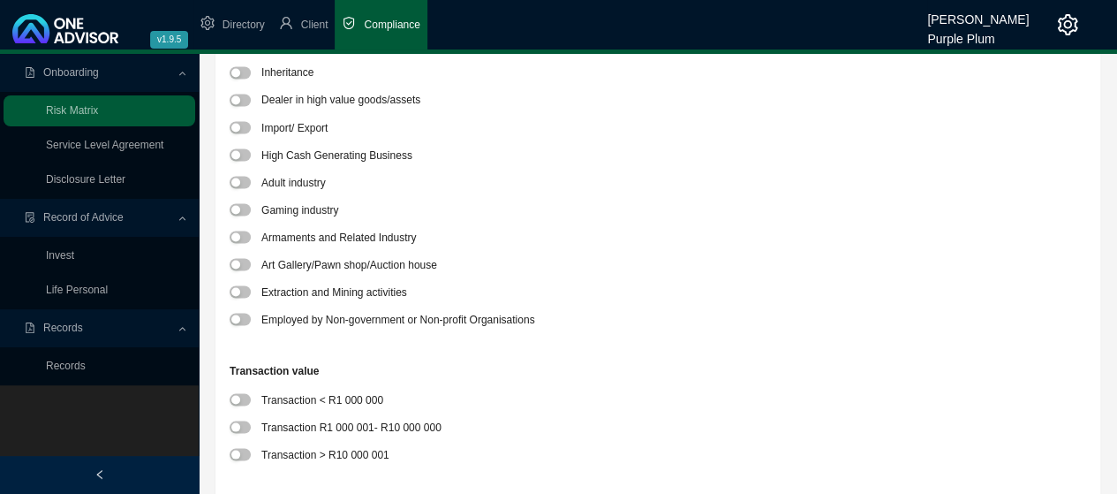
scroll to position [1766, 0]
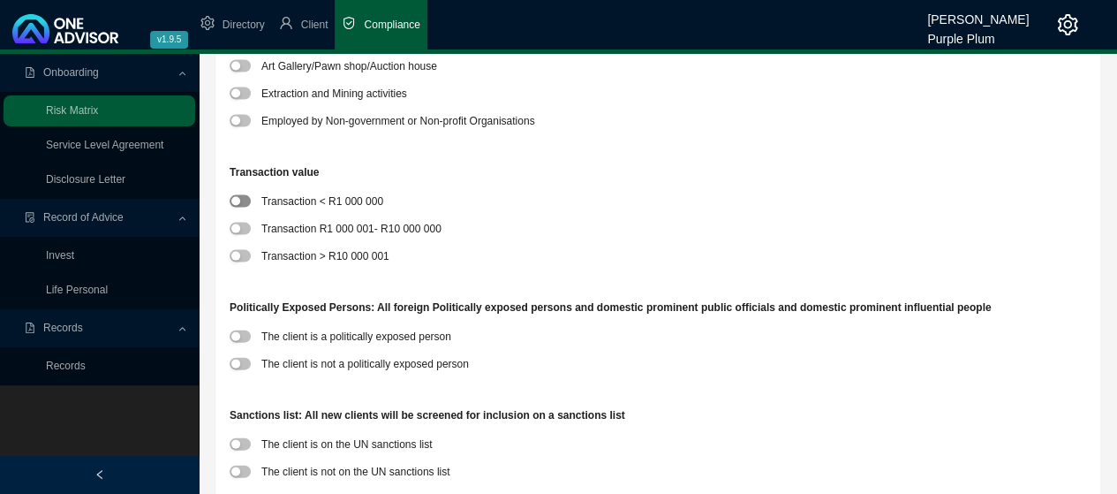
click at [244, 200] on span "button" at bounding box center [240, 201] width 21 height 12
click at [239, 363] on div "button" at bounding box center [235, 363] width 9 height 9
click at [247, 469] on span "button" at bounding box center [240, 471] width 21 height 12
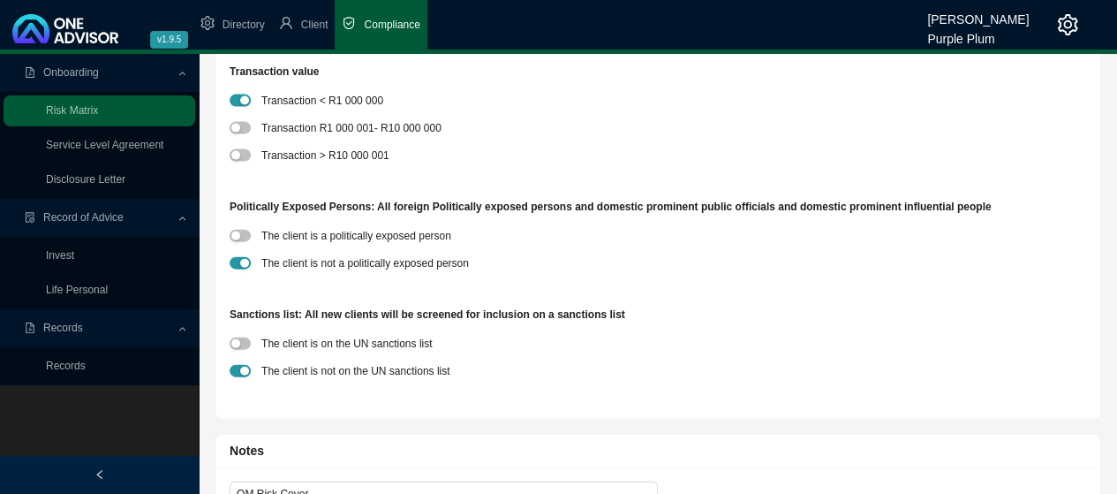
scroll to position [2014, 0]
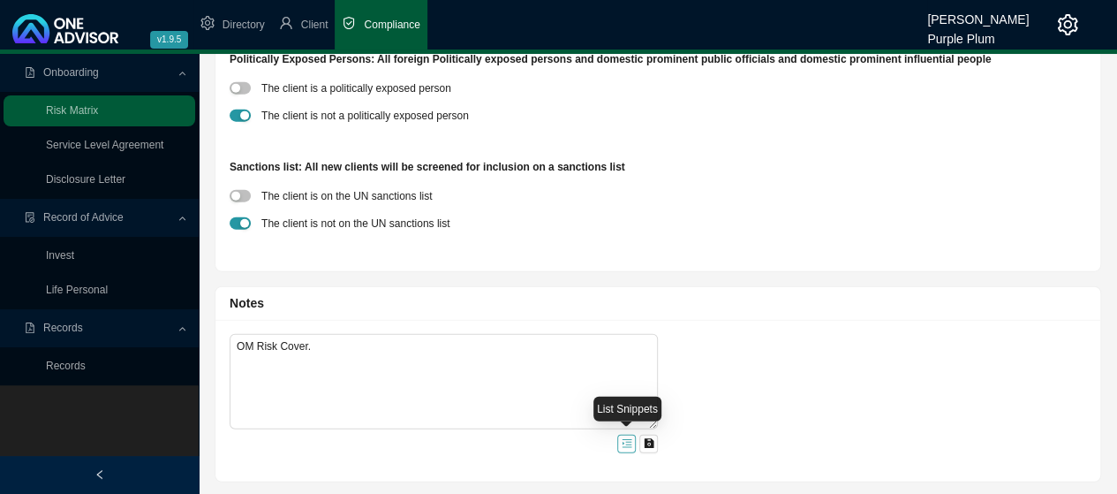
click at [622, 443] on icon "menu-unfold" at bounding box center [627, 443] width 11 height 11
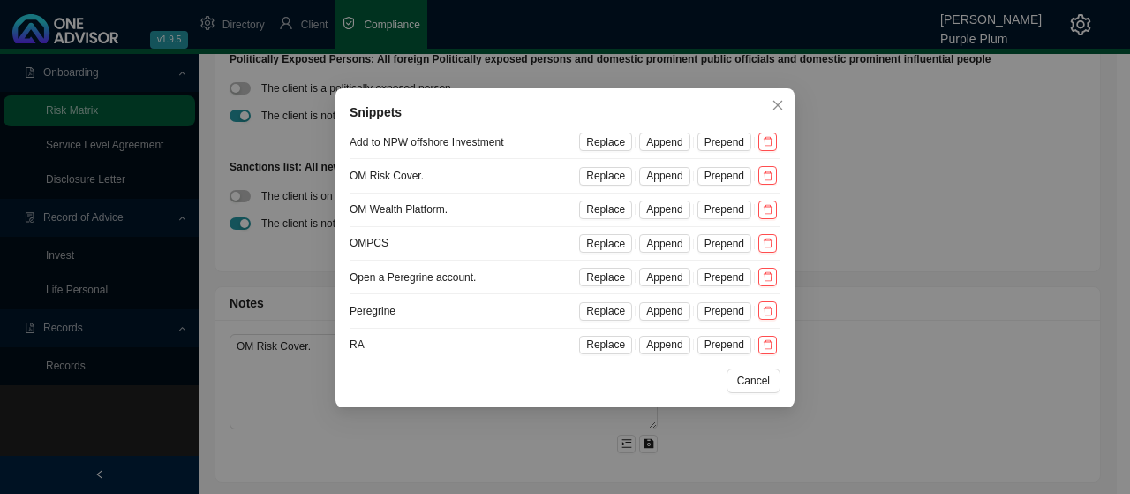
click at [886, 275] on div "Snippets Add to NPW offshore Investment Replace Append Prepend OM Risk Cover. R…" at bounding box center [565, 247] width 1130 height 494
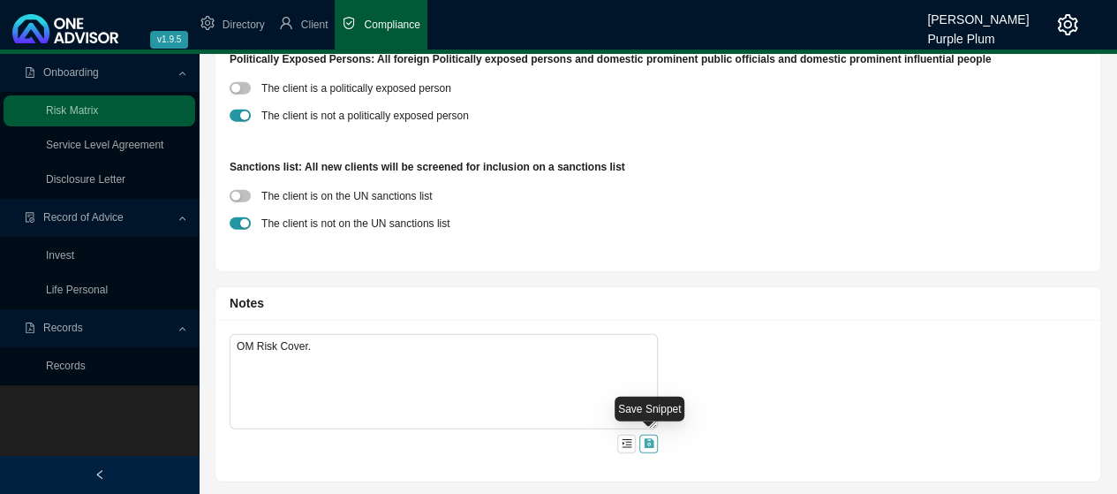
click at [650, 444] on icon "save" at bounding box center [649, 444] width 10 height 10
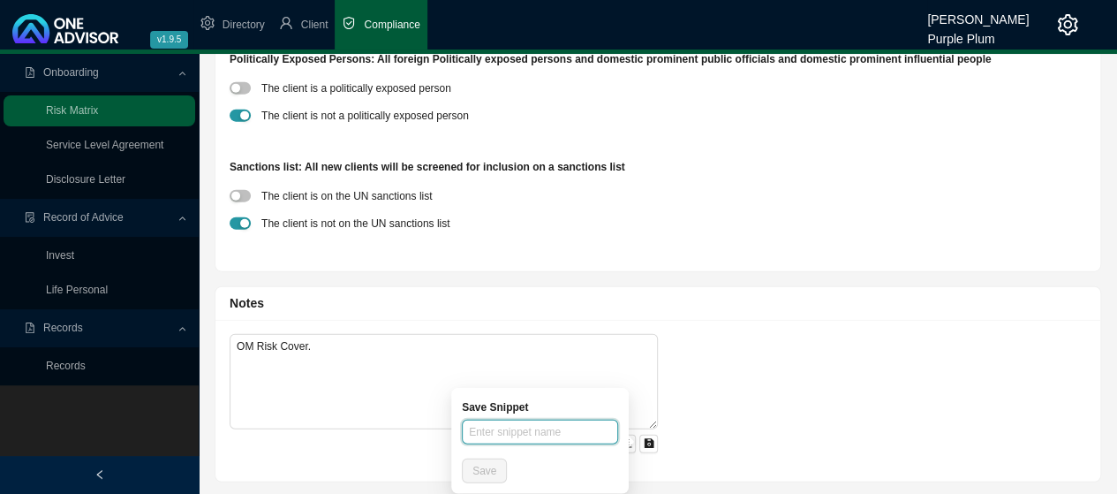
click at [503, 428] on input "text" at bounding box center [540, 431] width 156 height 25
type input "O/M RA"
click at [489, 465] on span "Save" at bounding box center [484, 471] width 24 height 18
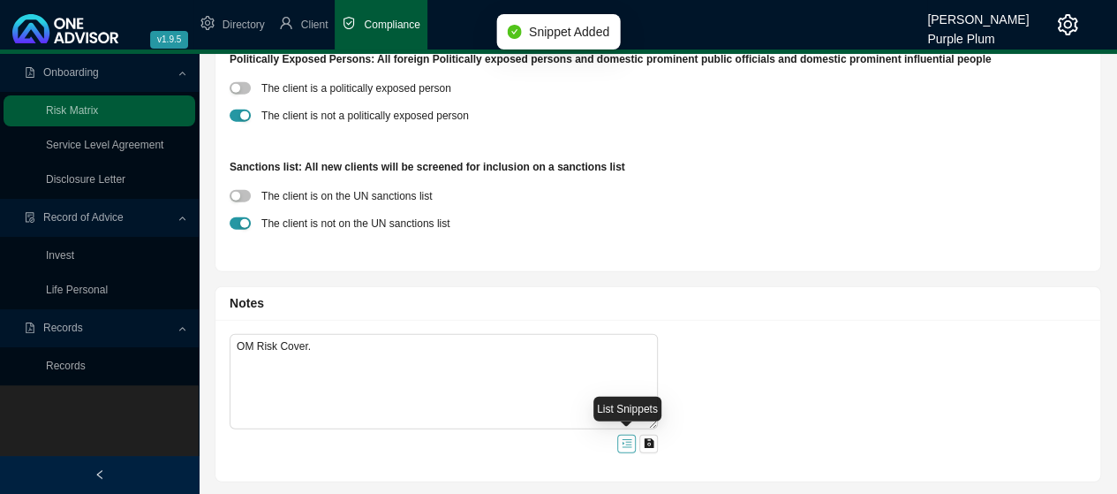
click at [627, 442] on icon "menu-unfold" at bounding box center [627, 444] width 10 height 8
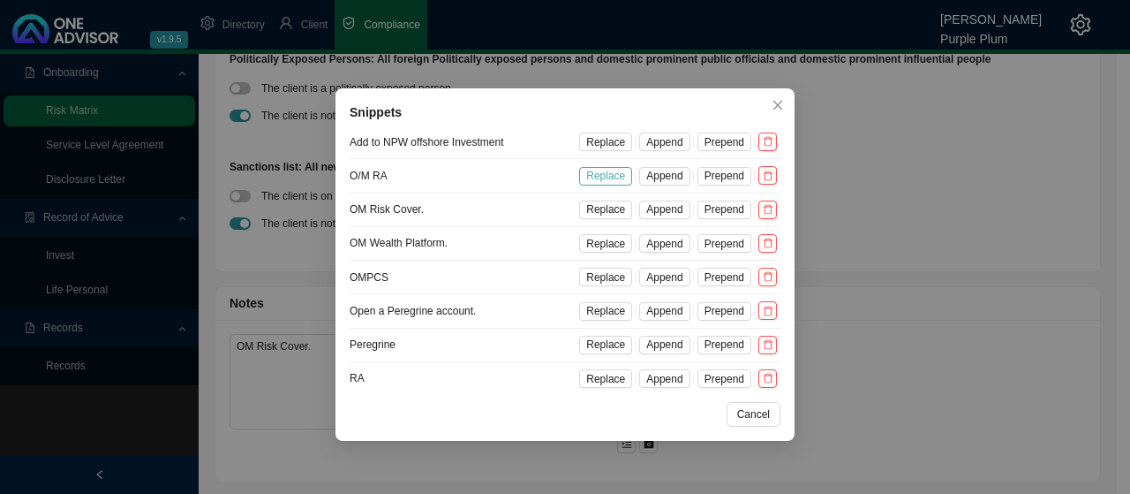
click at [609, 176] on span "Replace" at bounding box center [605, 176] width 39 height 18
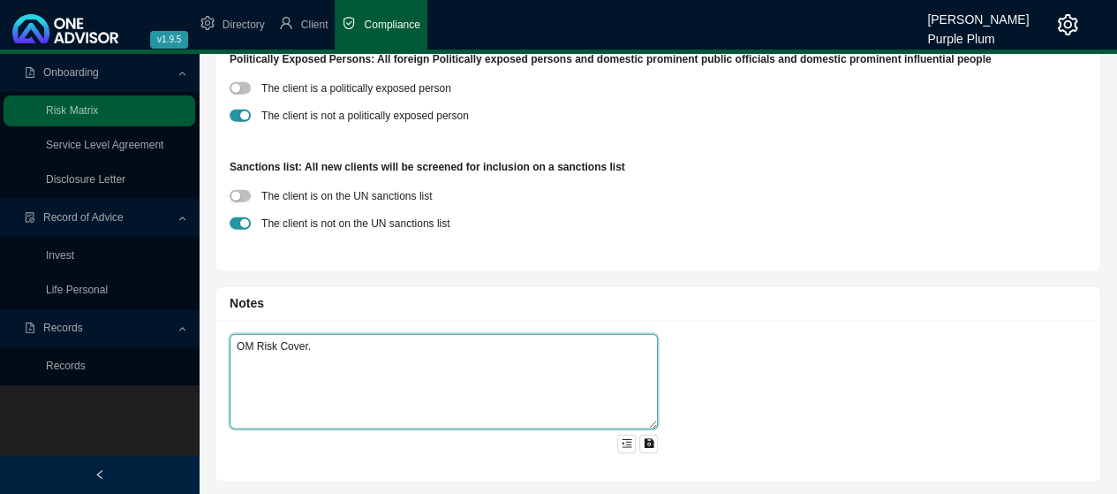
click at [318, 347] on textarea "OM Risk Cover." at bounding box center [444, 381] width 428 height 95
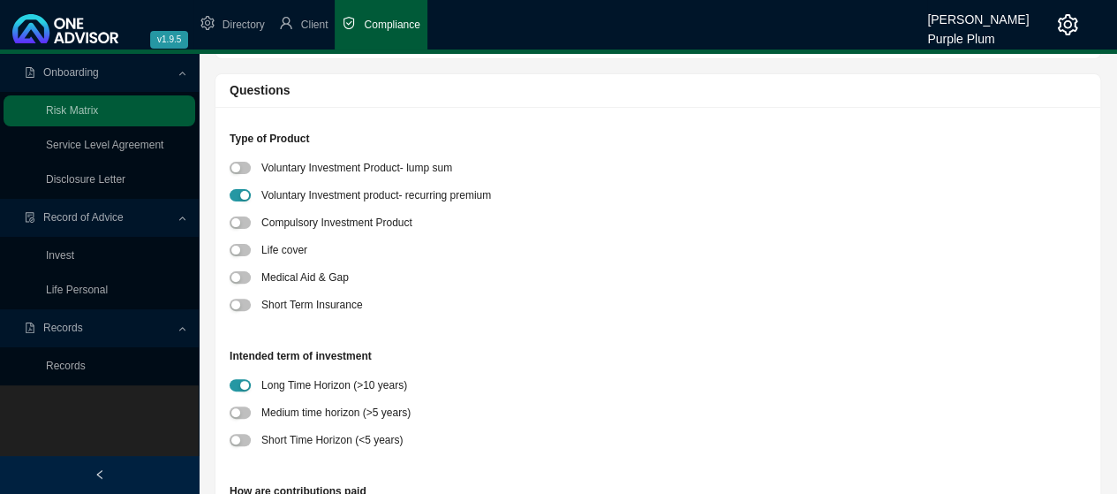
scroll to position [0, 0]
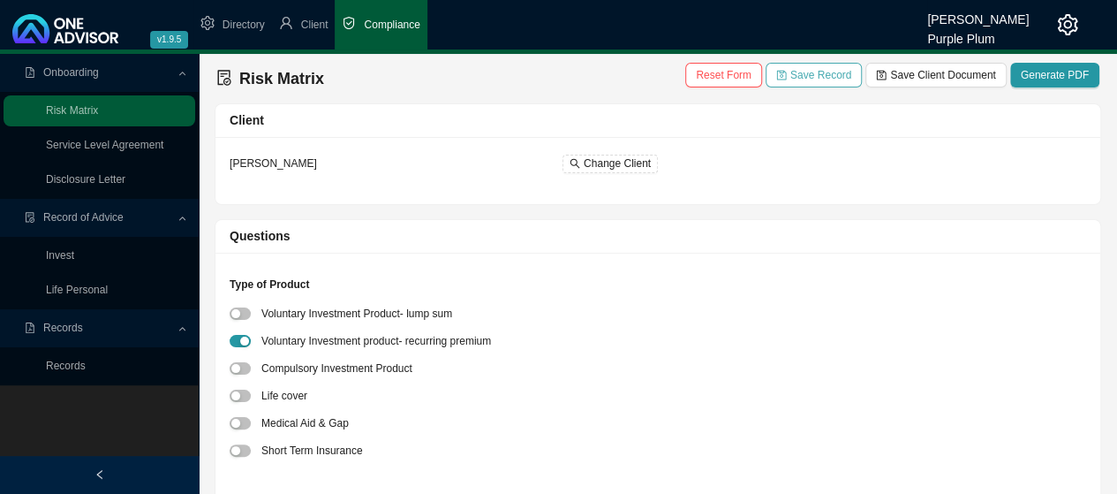
type textarea "OM RA"
click at [839, 77] on span "Save Record" at bounding box center [820, 75] width 61 height 18
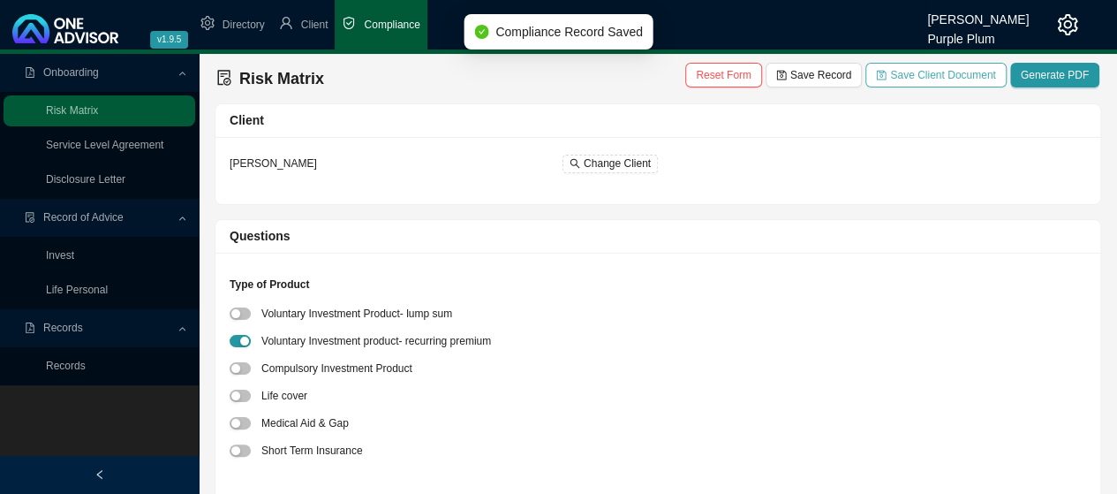
click at [947, 78] on span "Save Client Document" at bounding box center [942, 75] width 105 height 18
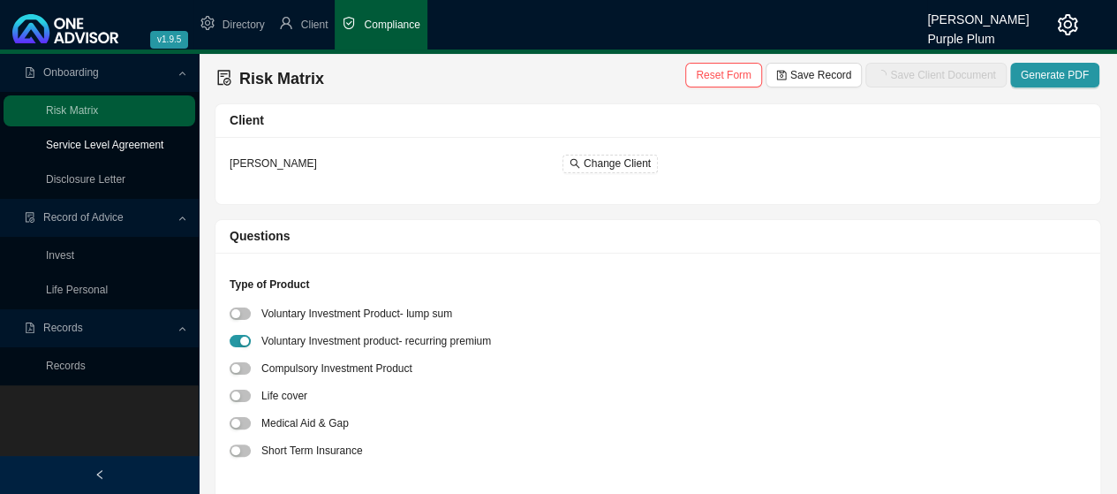
click at [130, 147] on link "Service Level Agreement" at bounding box center [104, 145] width 117 height 12
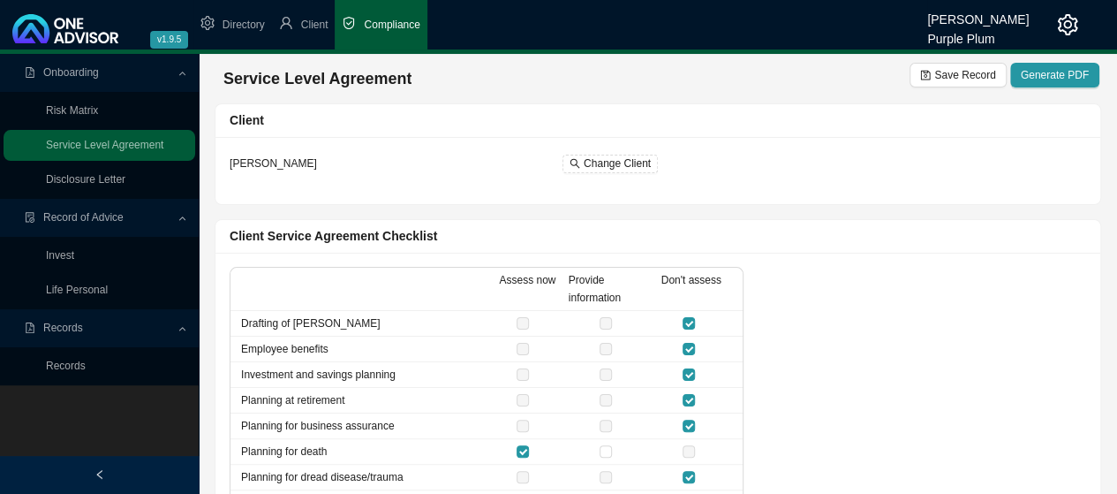
click at [522, 401] on label at bounding box center [525, 400] width 19 height 18
click at [524, 447] on input "checkbox" at bounding box center [522, 451] width 12 height 12
checkbox input "false"
click at [693, 395] on input "checkbox" at bounding box center [688, 400] width 12 height 12
checkbox input "false"
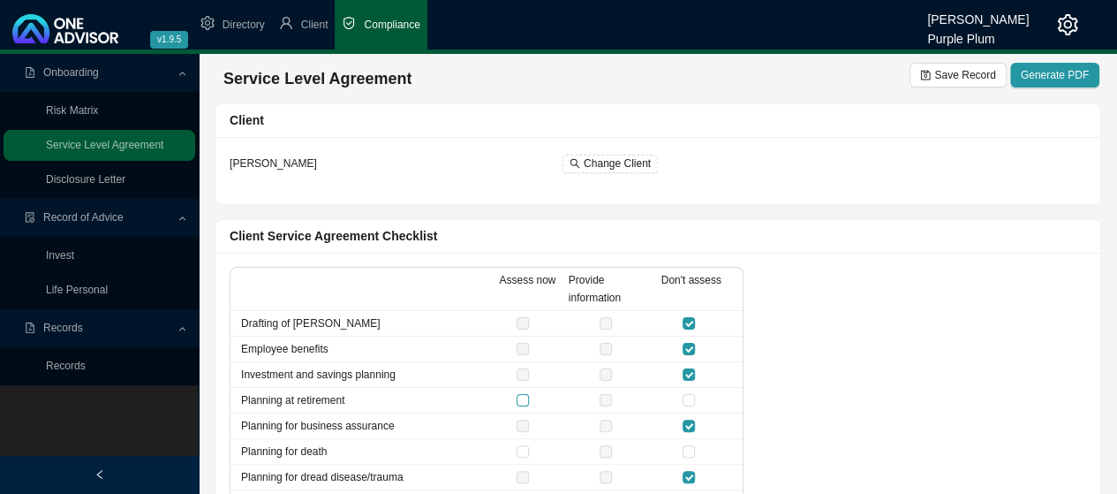
click at [522, 396] on input "checkbox" at bounding box center [522, 400] width 12 height 12
checkbox input "true"
click at [689, 450] on input "checkbox" at bounding box center [688, 451] width 12 height 12
checkbox input "true"
click at [976, 79] on span "Save Record" at bounding box center [964, 75] width 61 height 18
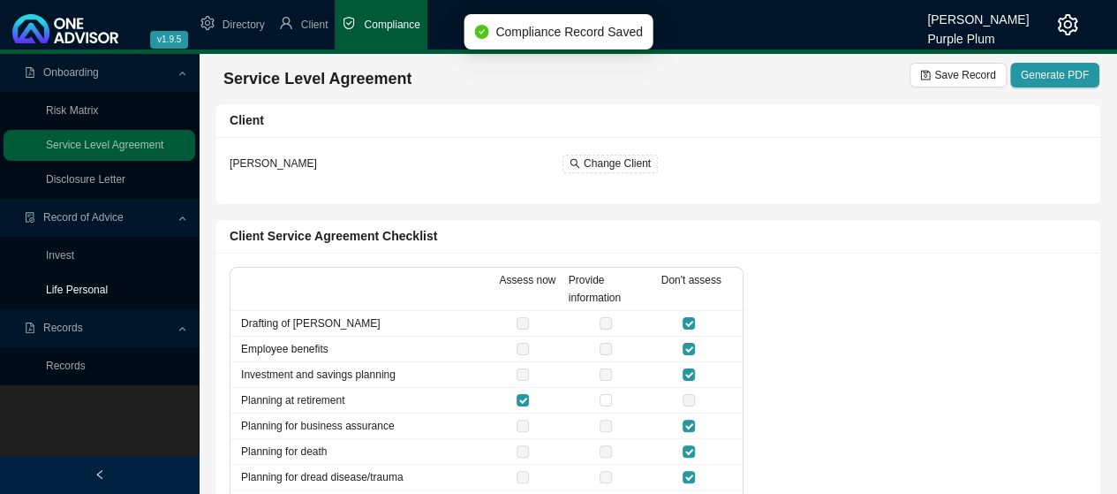
click at [77, 289] on link "Life Personal" at bounding box center [77, 289] width 62 height 12
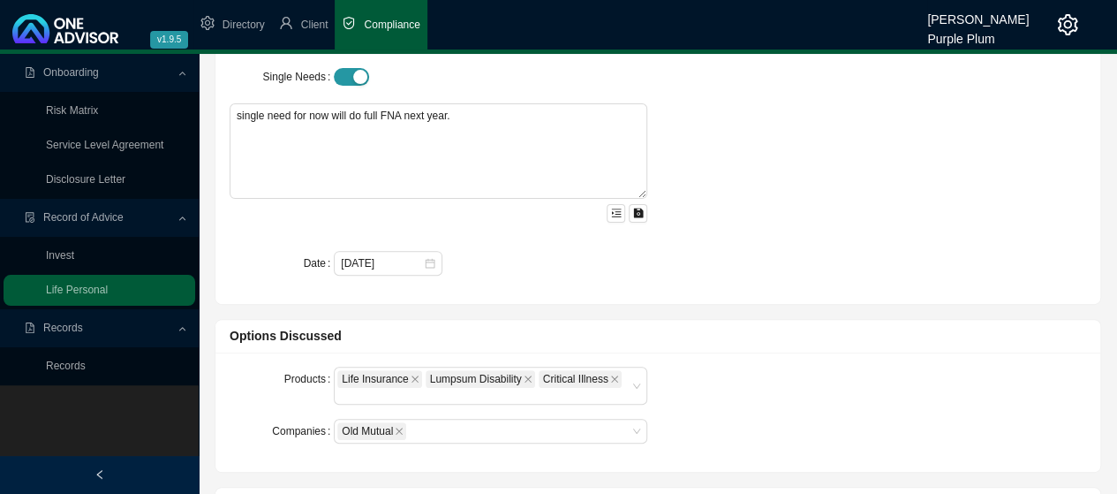
scroll to position [265, 0]
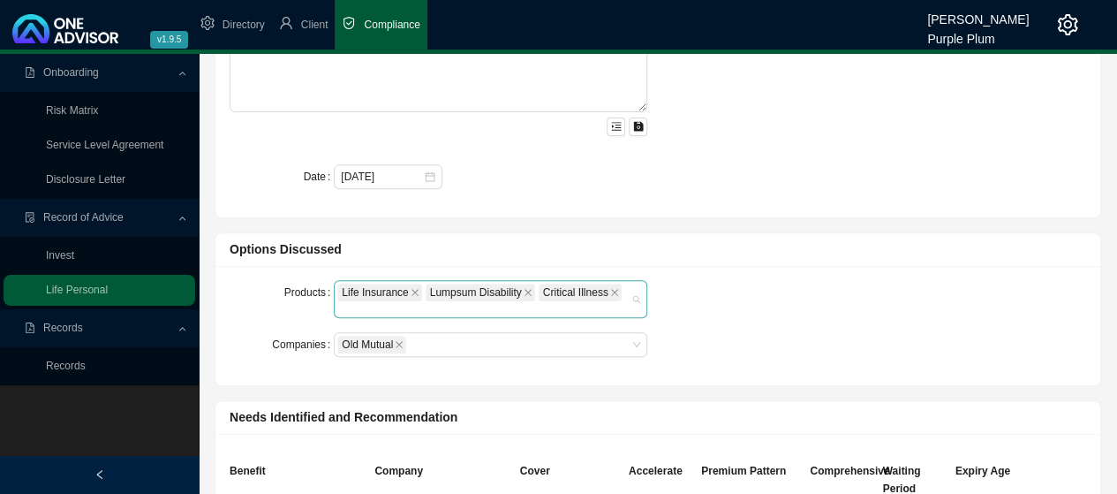
click at [627, 289] on div "Life Insurance Lumpsum Disability Critical Illness" at bounding box center [490, 299] width 313 height 38
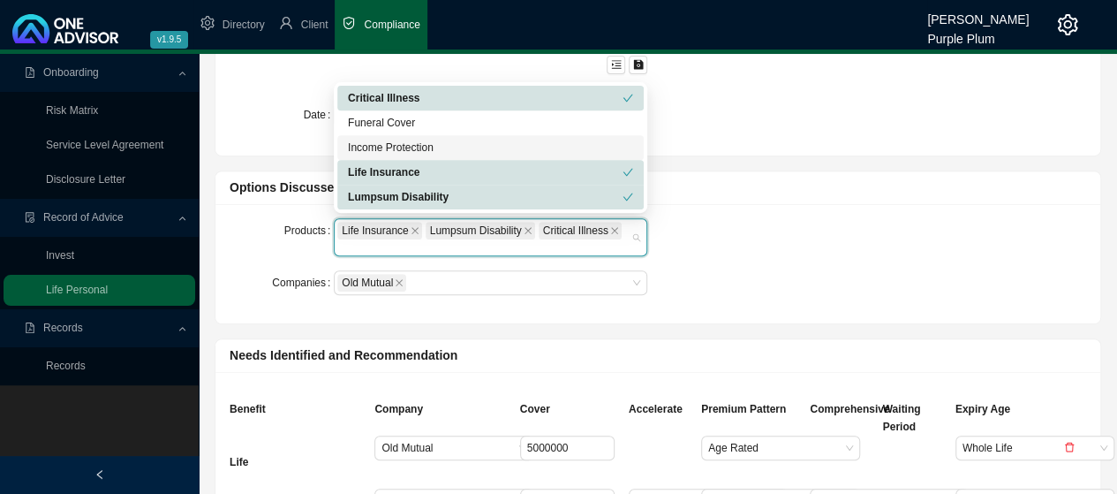
scroll to position [353, 0]
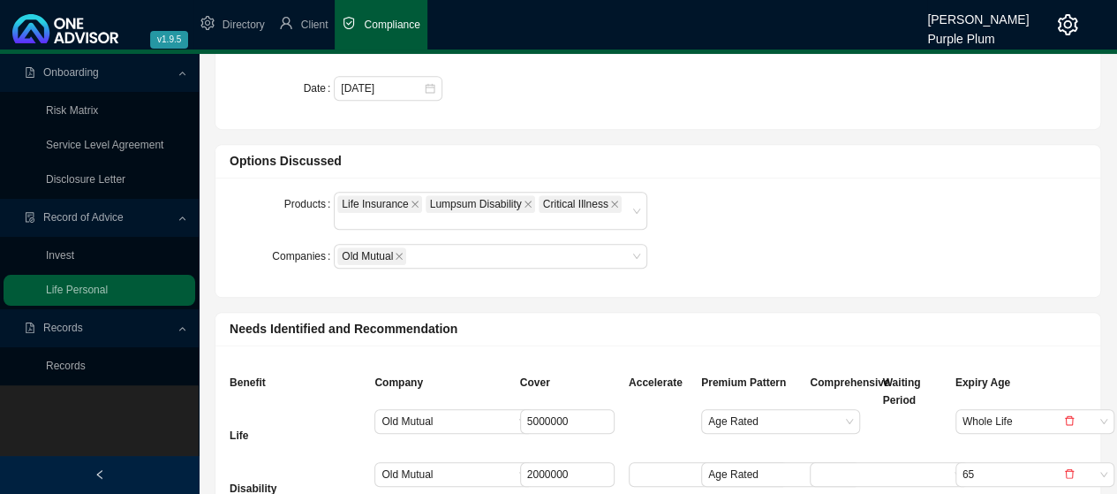
click at [610, 200] on icon "close" at bounding box center [614, 204] width 9 height 9
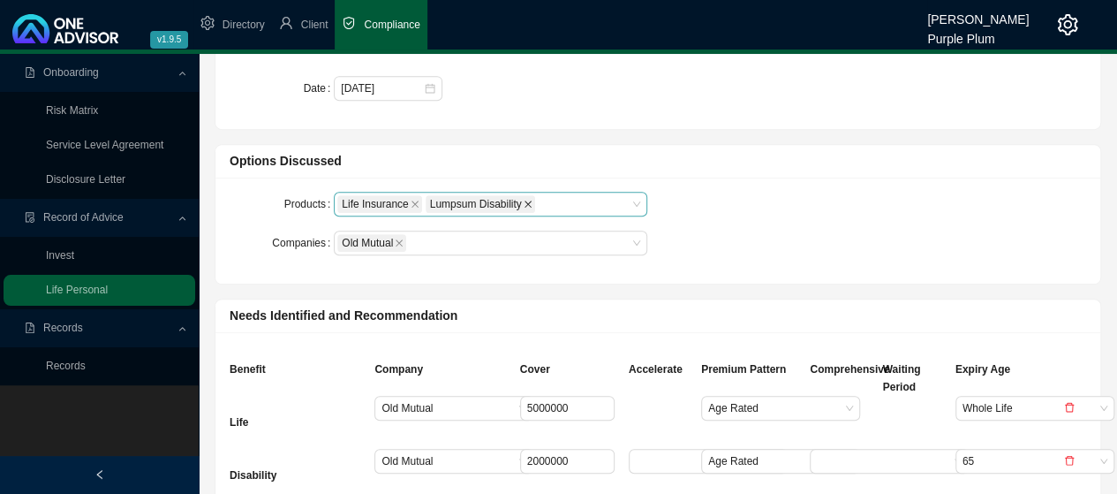
click at [524, 202] on icon "close" at bounding box center [528, 204] width 9 height 9
click at [411, 202] on icon "close" at bounding box center [414, 203] width 7 height 7
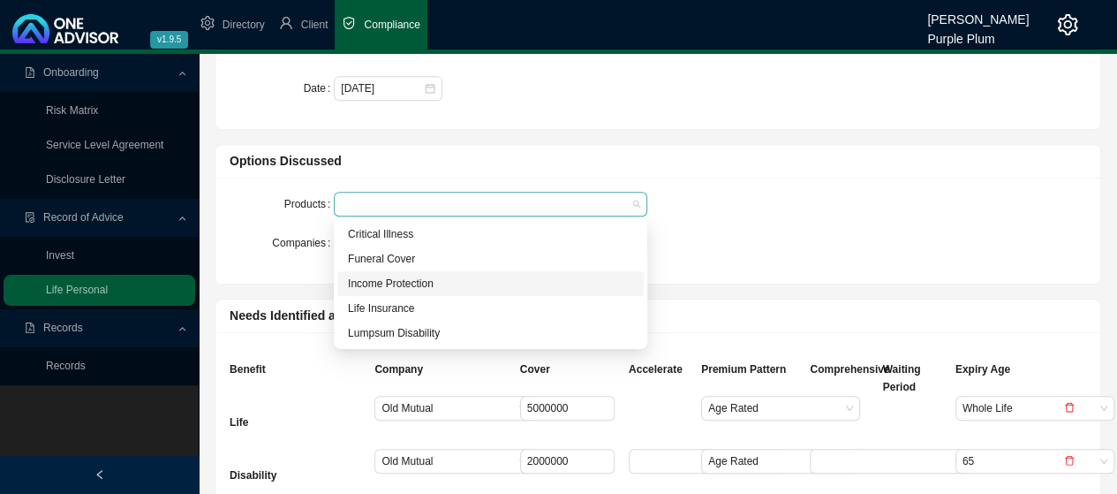
click at [546, 200] on div at bounding box center [482, 204] width 290 height 13
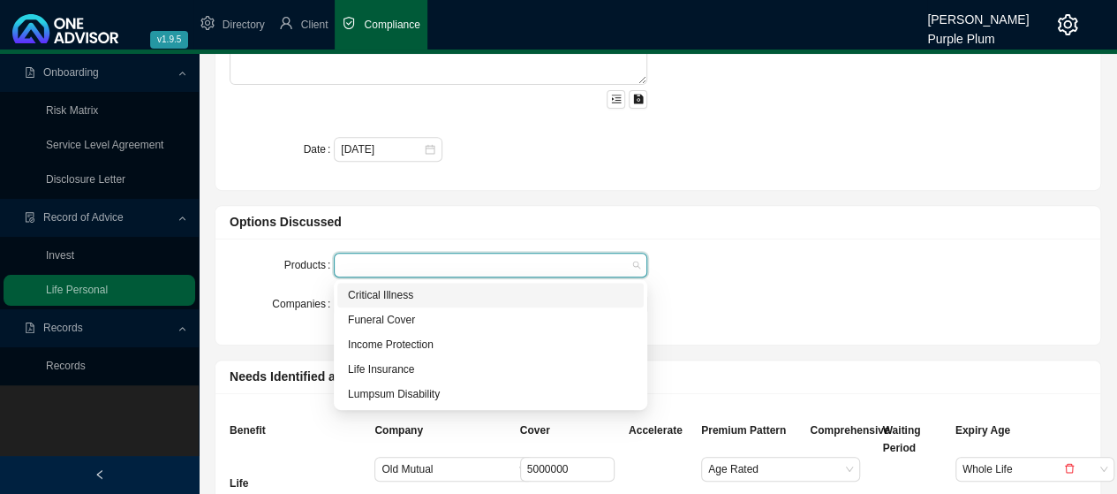
scroll to position [265, 0]
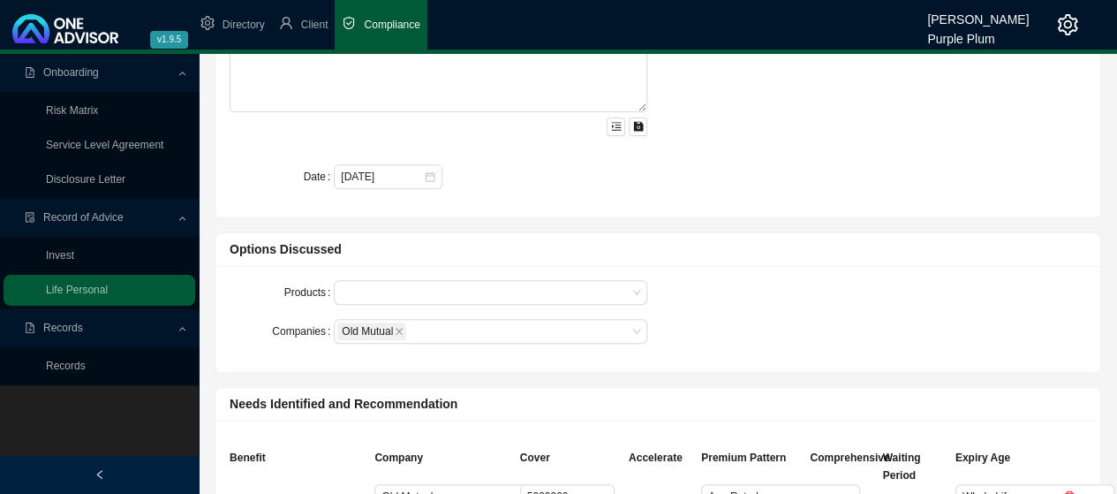
drag, startPoint x: 770, startPoint y: 273, endPoint x: 746, endPoint y: 266, distance: 24.9
click at [768, 274] on div "Products Companies Old Mutual" at bounding box center [657, 319] width 885 height 106
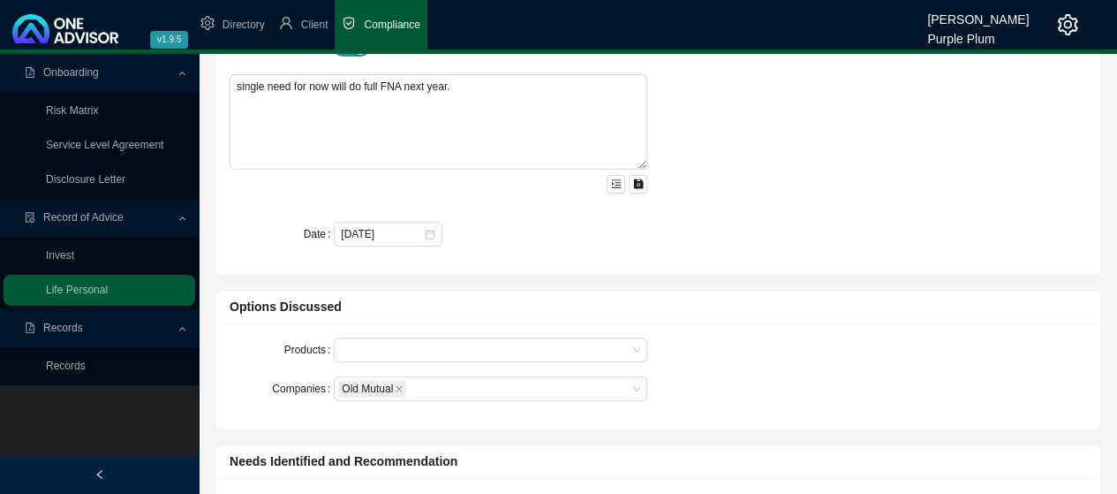
scroll to position [0, 0]
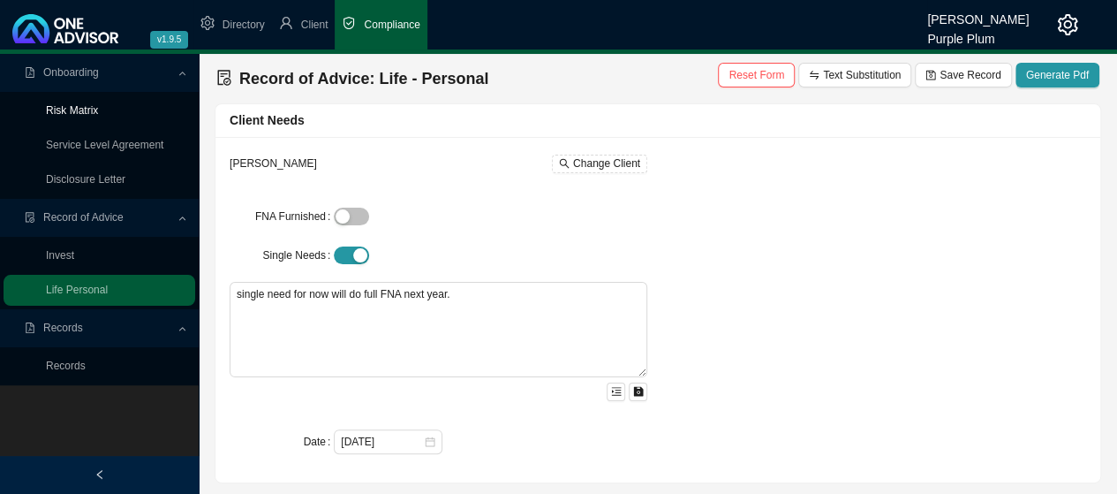
click at [83, 110] on link "Risk Matrix" at bounding box center [72, 110] width 52 height 12
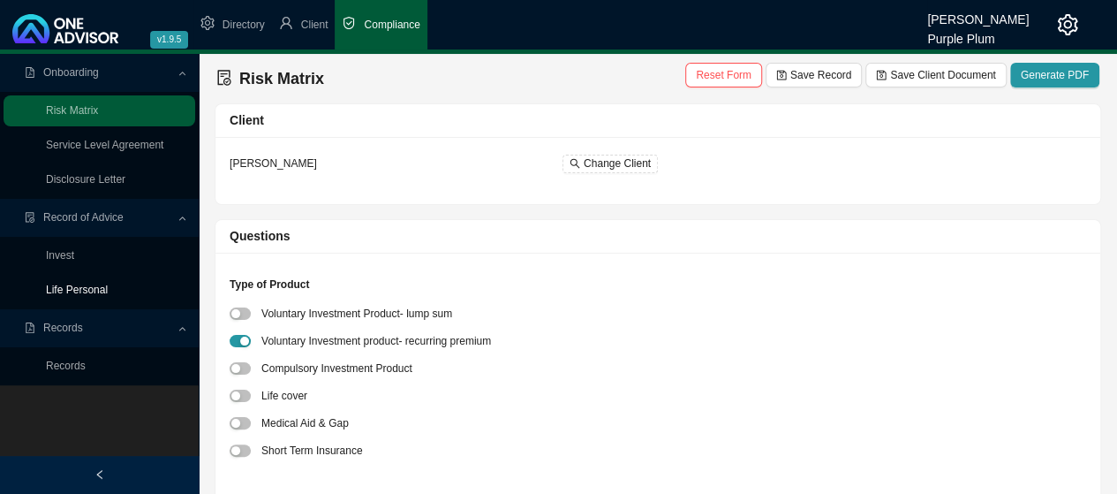
click at [102, 289] on link "Life Personal" at bounding box center [77, 289] width 62 height 12
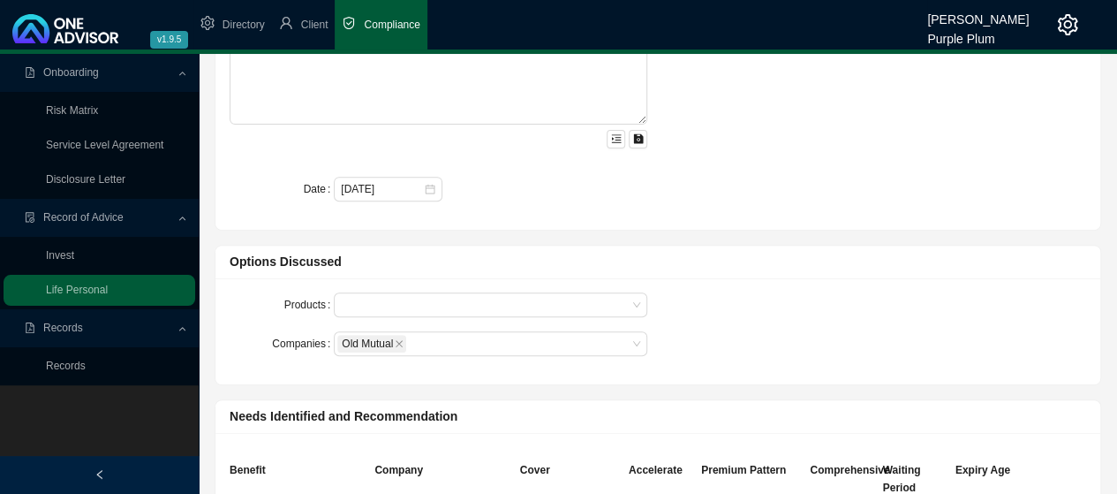
scroll to position [353, 0]
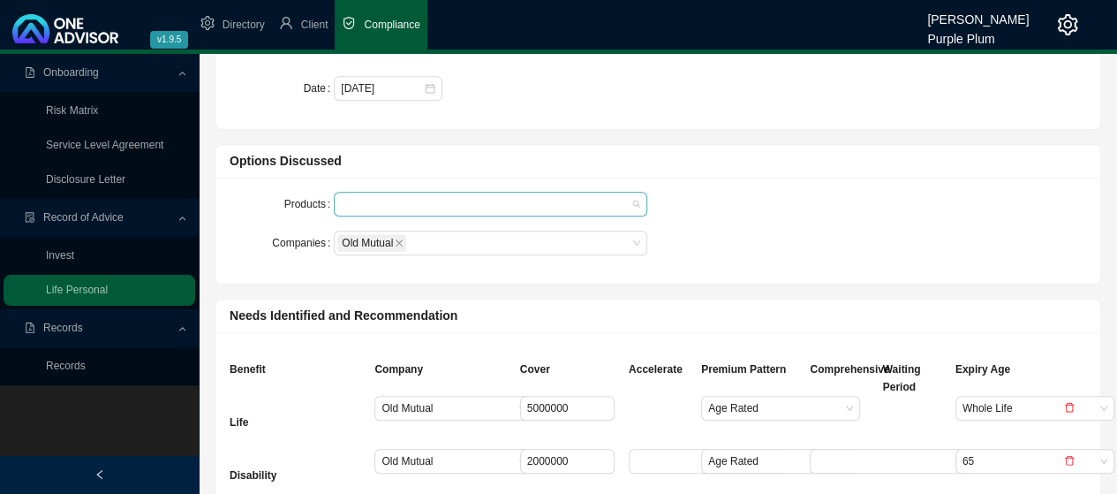
click at [475, 200] on div at bounding box center [482, 204] width 290 height 13
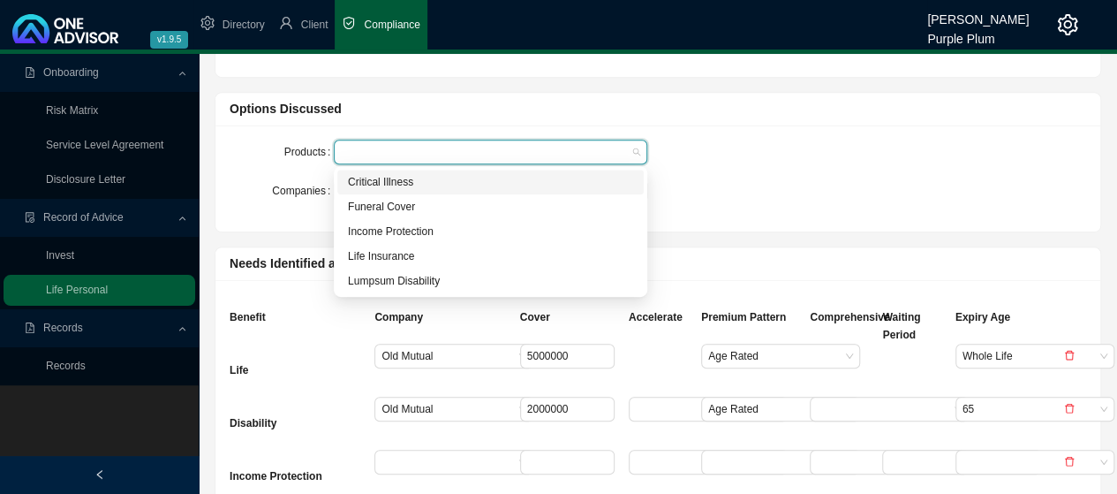
scroll to position [441, 0]
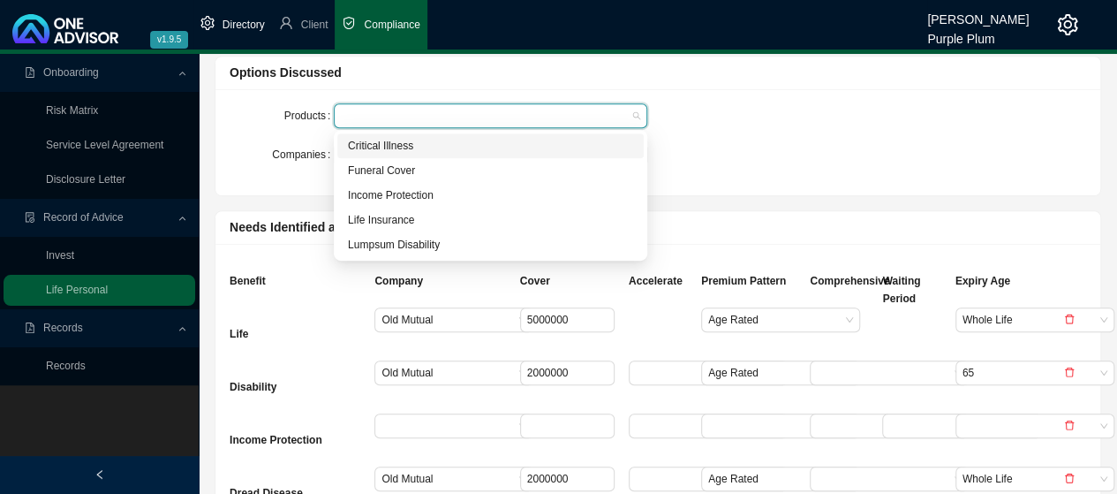
click at [235, 23] on span "Directory" at bounding box center [243, 25] width 42 height 12
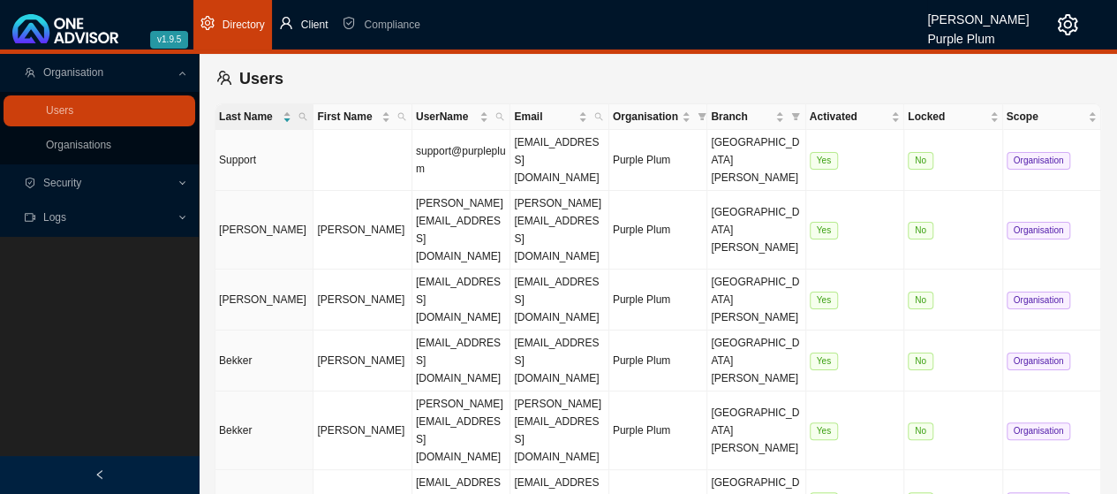
click at [304, 24] on span "Client" at bounding box center [314, 25] width 27 height 12
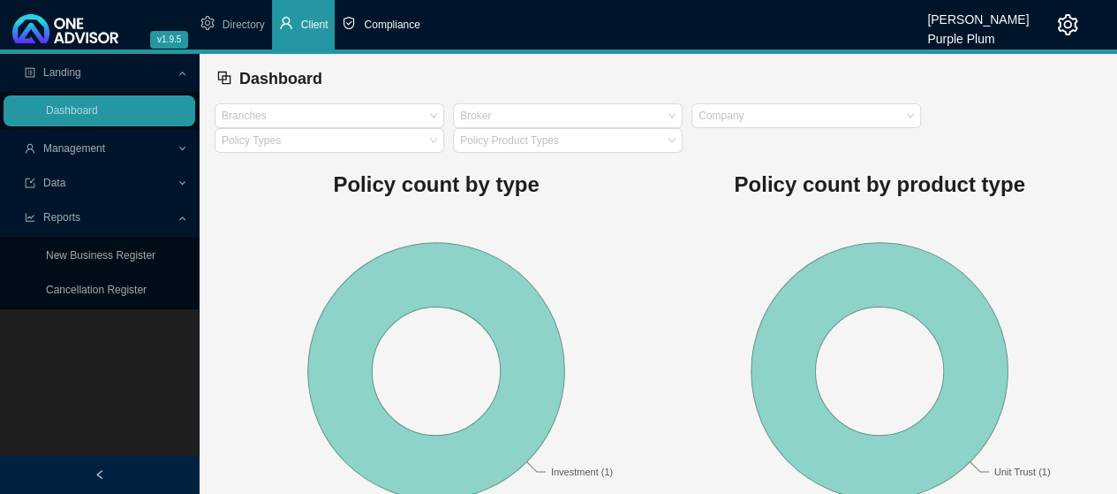
click at [390, 26] on span "Compliance" at bounding box center [392, 25] width 56 height 12
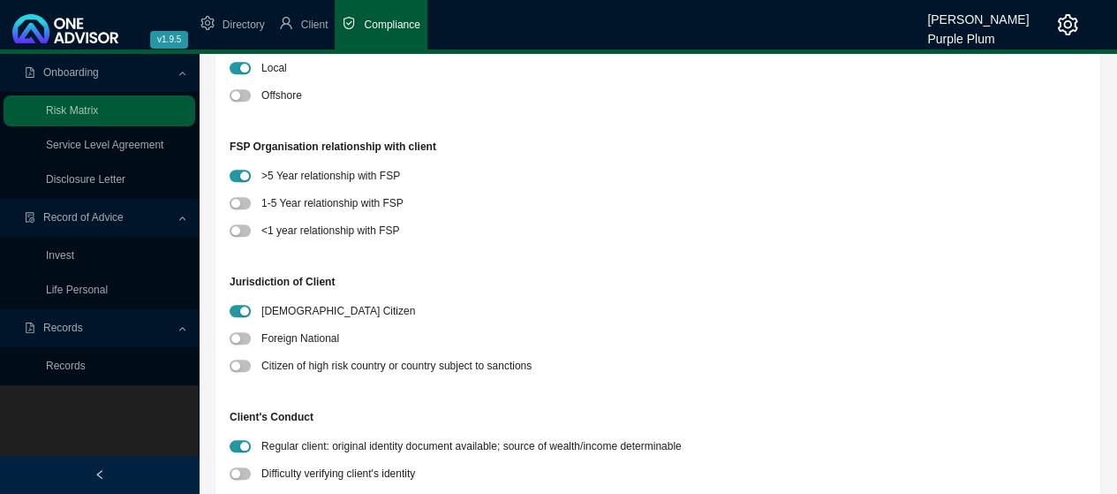
scroll to position [706, 0]
click at [127, 144] on link "Service Level Agreement" at bounding box center [104, 145] width 117 height 12
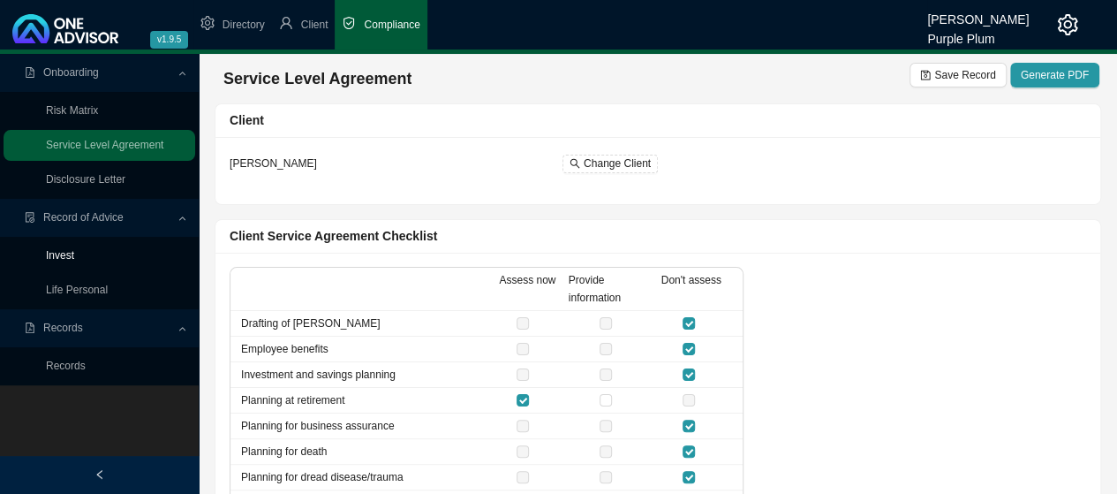
click at [69, 252] on link "Invest" at bounding box center [60, 255] width 28 height 12
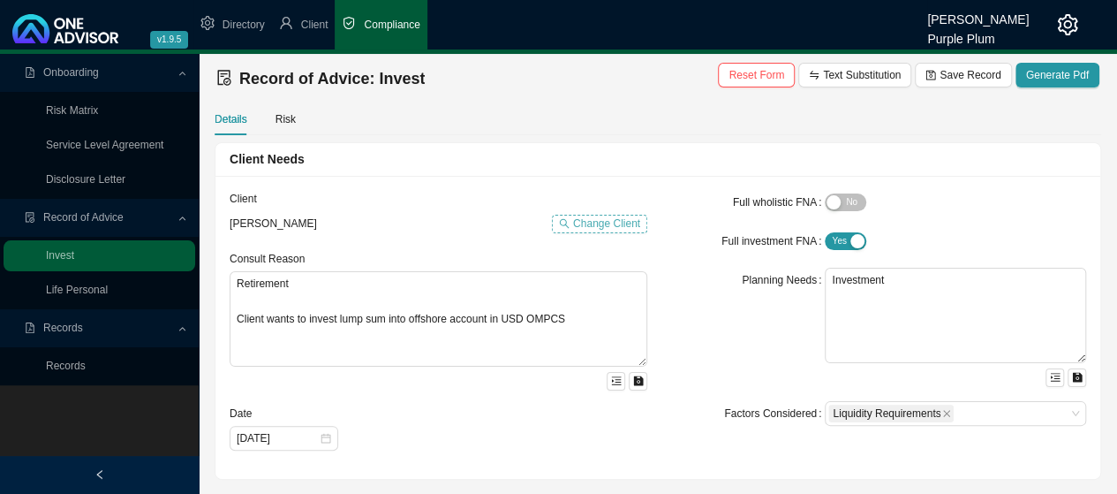
click at [593, 222] on span "Change Client" at bounding box center [606, 224] width 67 height 18
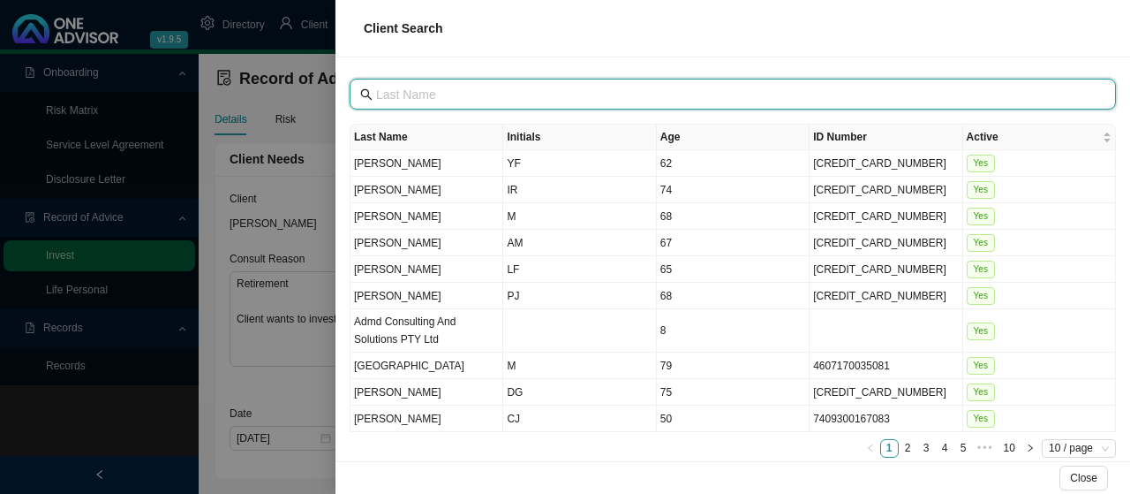
click at [385, 93] on input "text" at bounding box center [734, 94] width 717 height 19
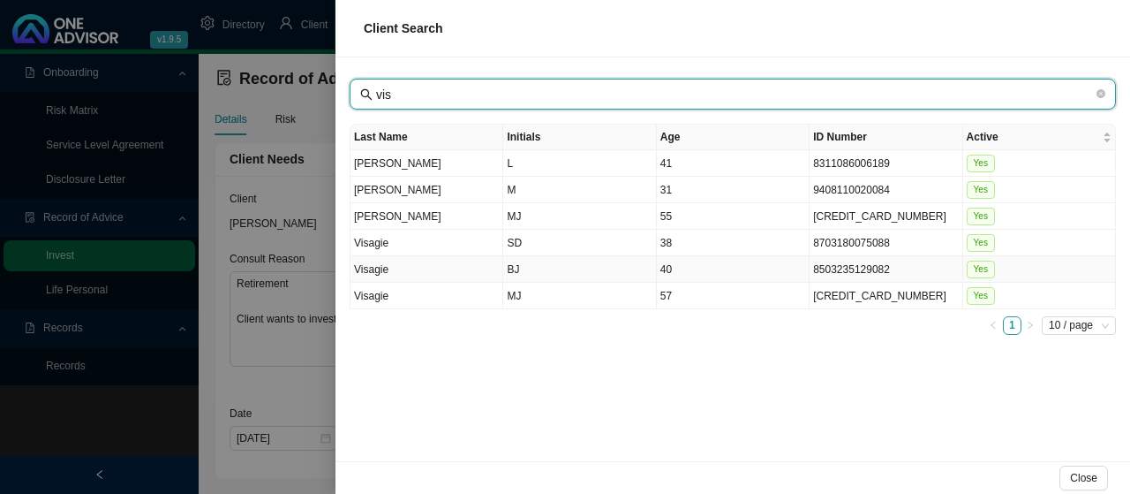
type input "vis"
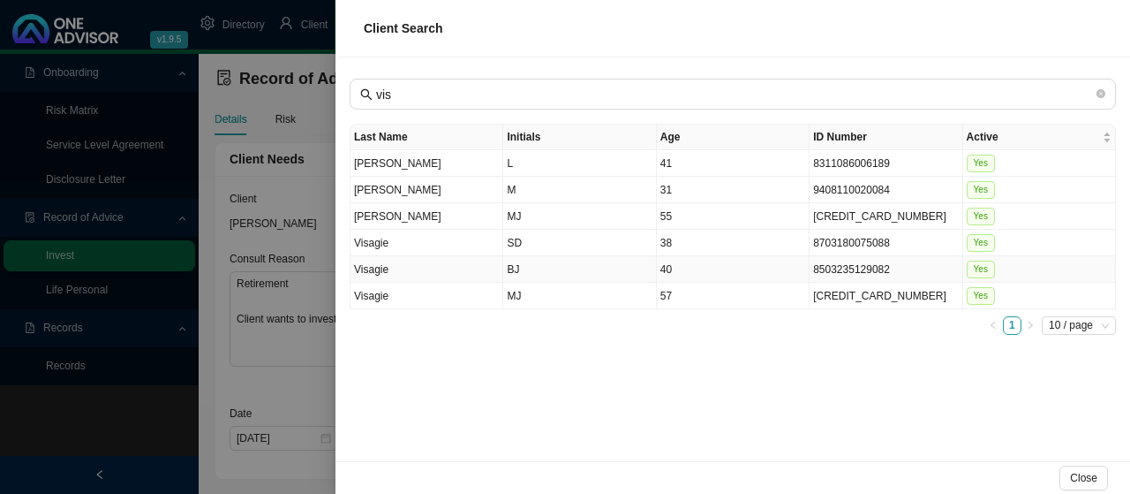
click at [375, 264] on td "Visagie" at bounding box center [426, 269] width 153 height 26
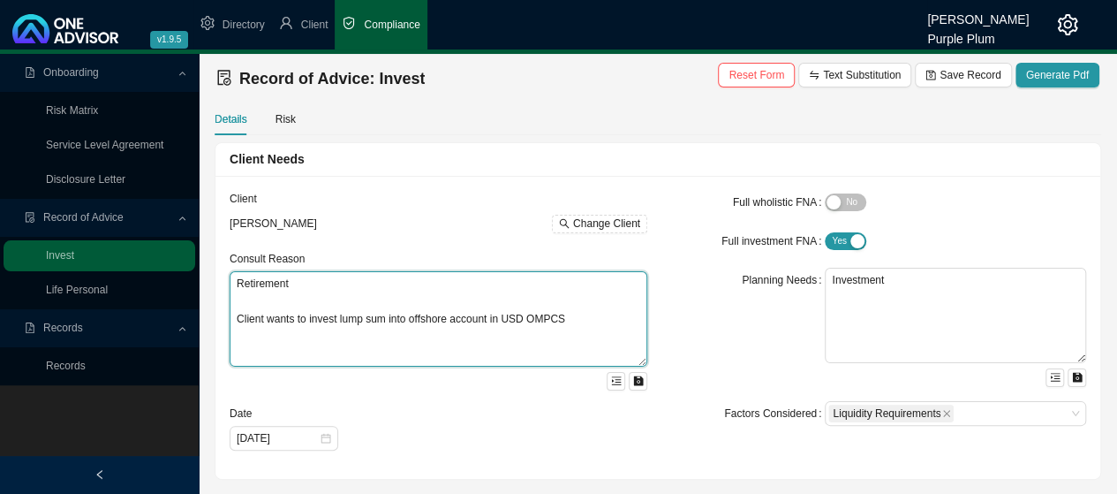
click at [574, 319] on textarea "Retirement Client wants to invest lump sum into offshore account in USD OMPCS" at bounding box center [439, 318] width 418 height 95
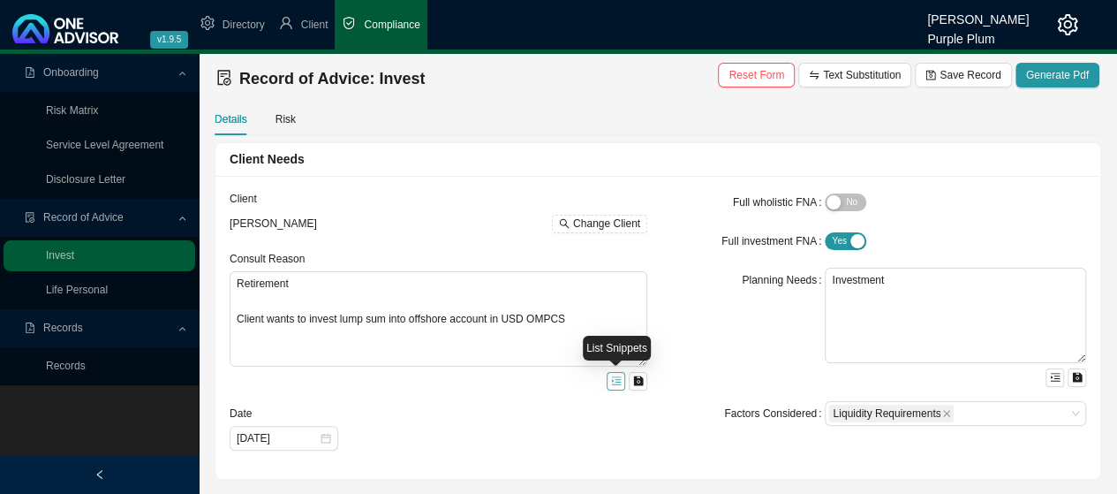
click at [618, 379] on icon "menu-unfold" at bounding box center [616, 381] width 10 height 8
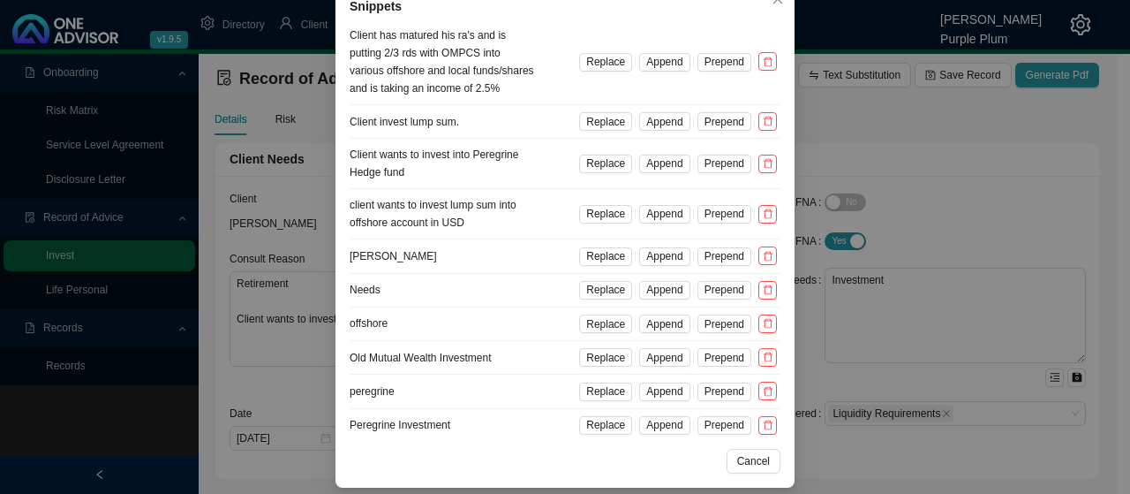
scroll to position [109, 0]
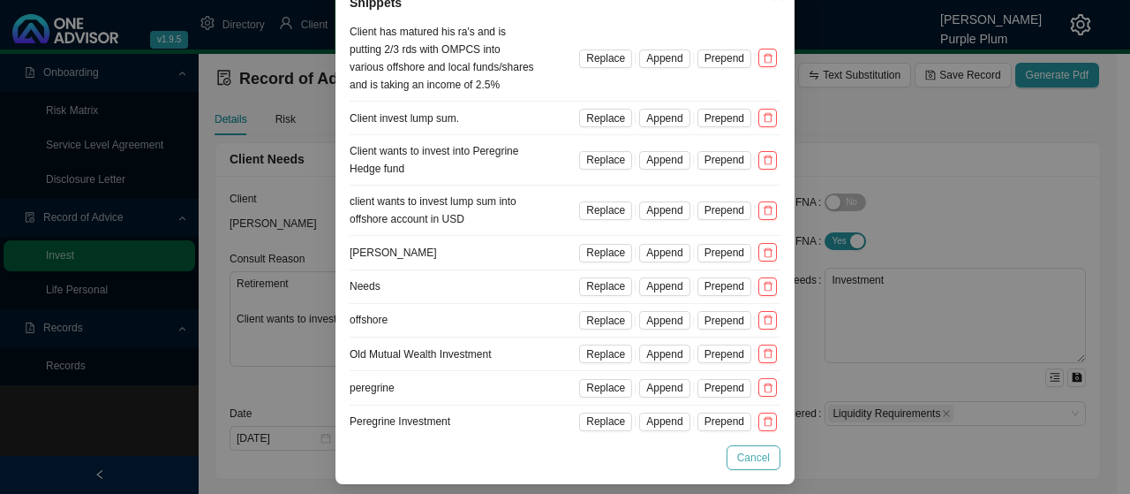
click at [748, 458] on span "Cancel" at bounding box center [753, 457] width 33 height 18
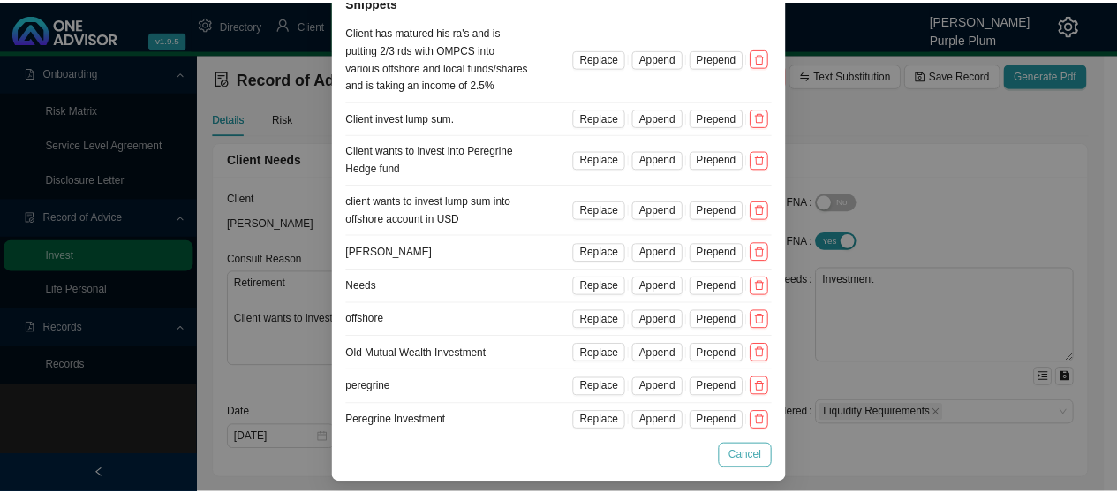
scroll to position [21, 0]
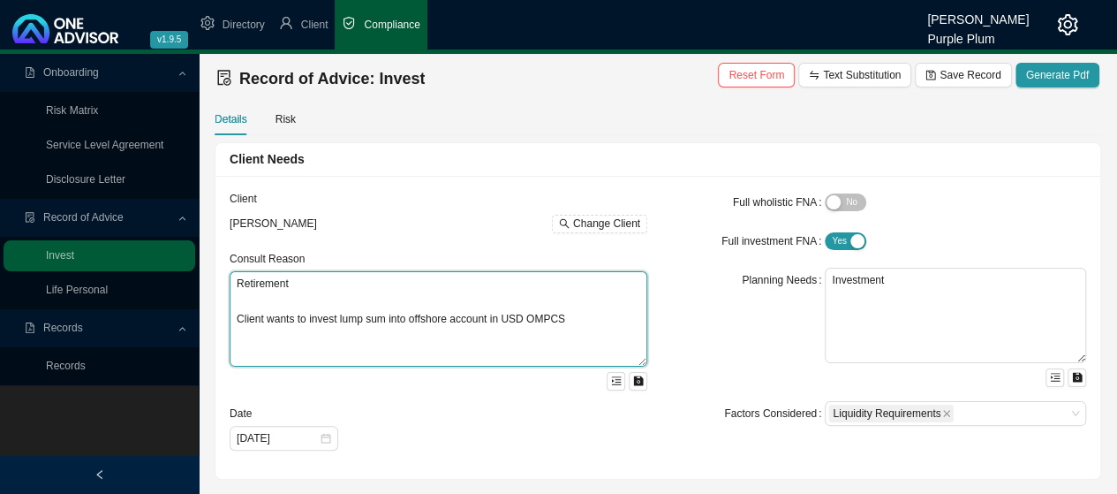
click at [569, 319] on textarea "Retirement Client wants to invest lump sum into offshore account in USD OMPCS" at bounding box center [439, 318] width 418 height 95
click at [943, 412] on icon "close" at bounding box center [946, 413] width 9 height 9
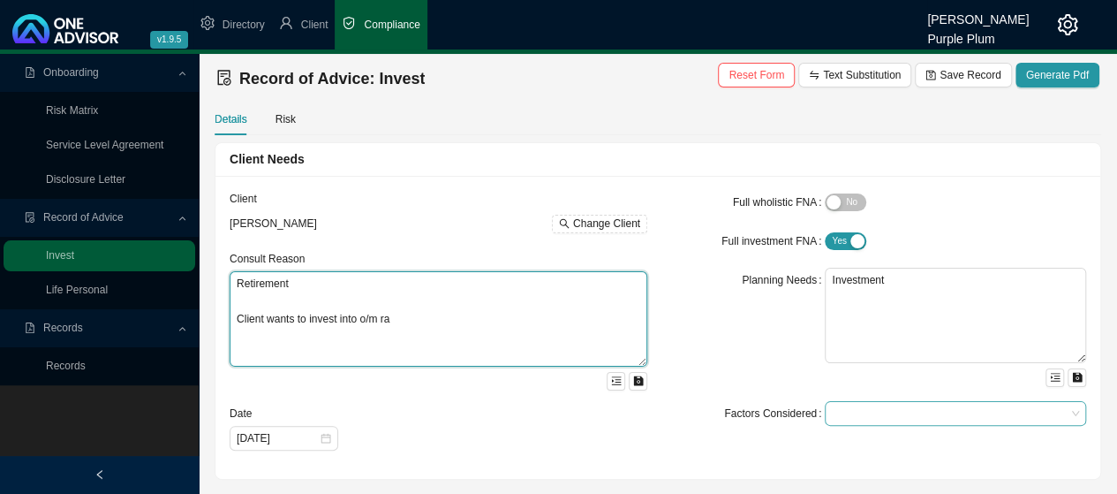
click at [982, 407] on div at bounding box center [946, 413] width 237 height 13
type textarea "Retirement Client wants to invest into o/m ra"
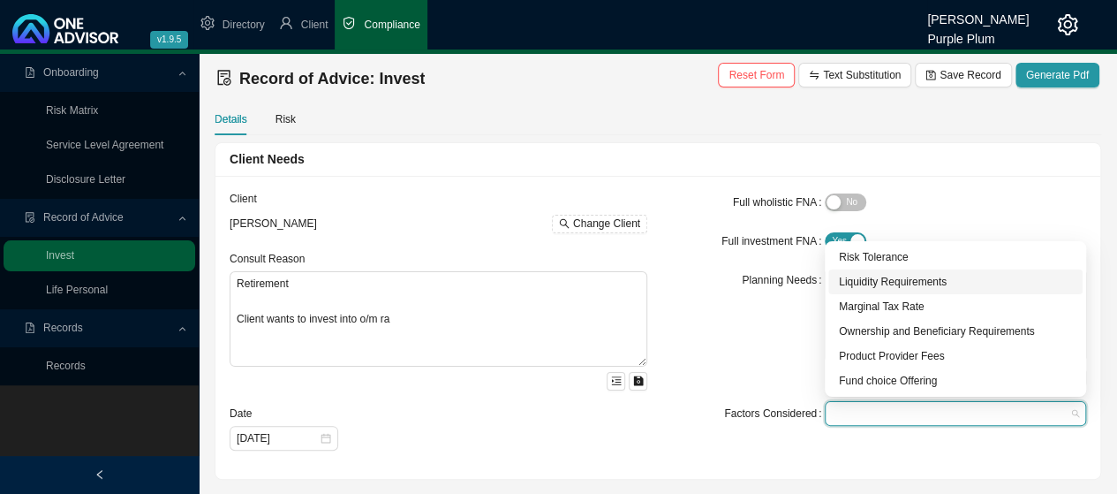
click at [892, 283] on div "Liquidity Requirements" at bounding box center [955, 282] width 233 height 18
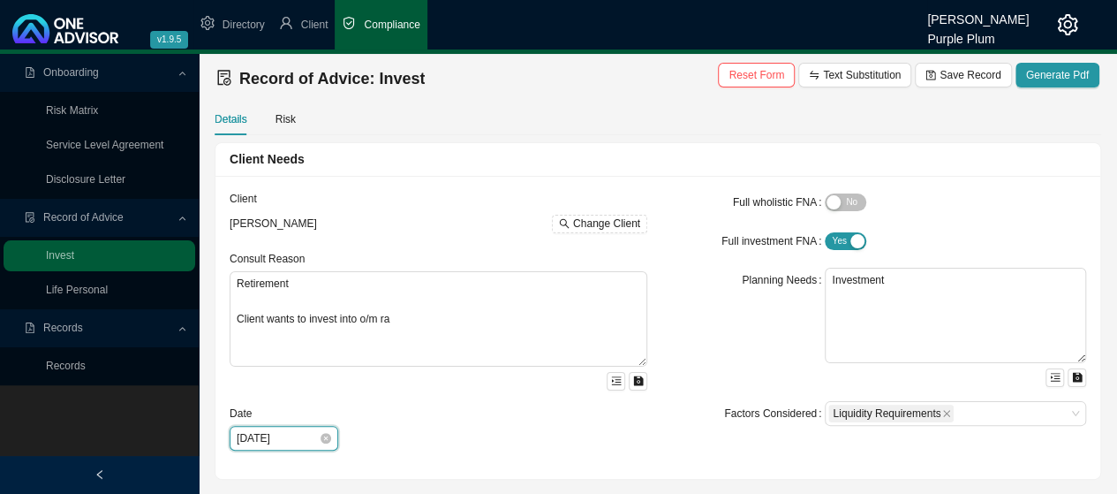
click at [275, 435] on input "[DATE]" at bounding box center [278, 438] width 82 height 18
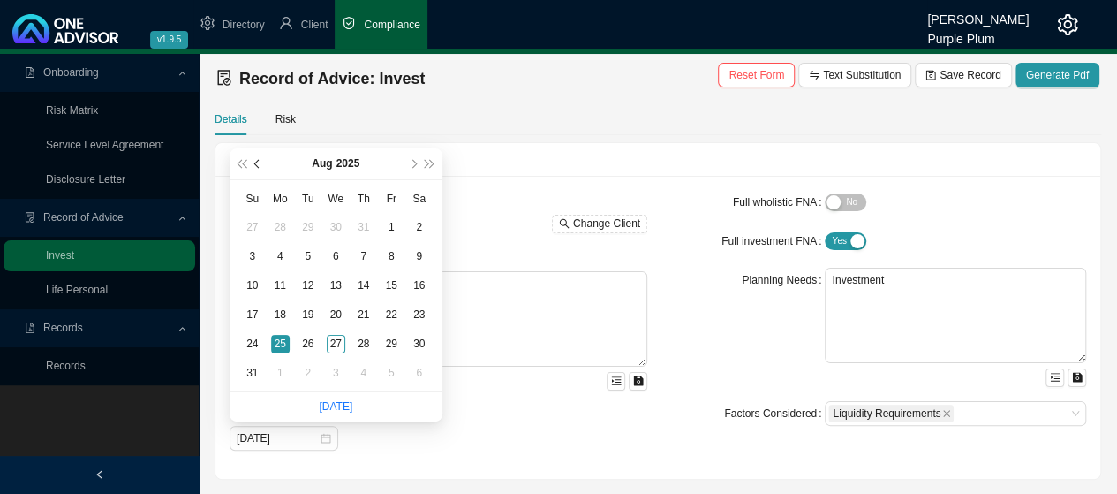
click at [260, 165] on span "prev-year" at bounding box center [258, 164] width 9 height 9
type input "[DATE]"
click at [365, 315] on div "24" at bounding box center [363, 314] width 19 height 19
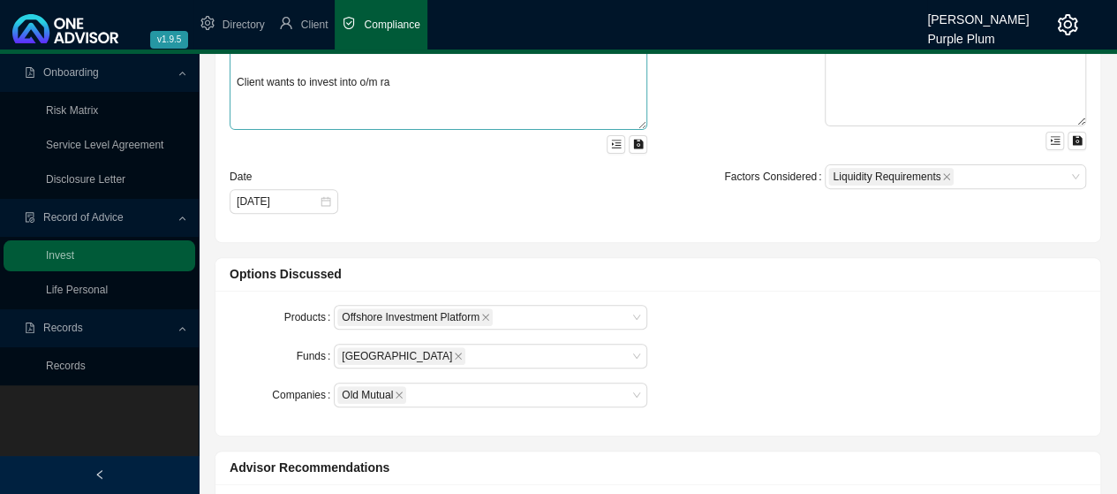
scroll to position [265, 0]
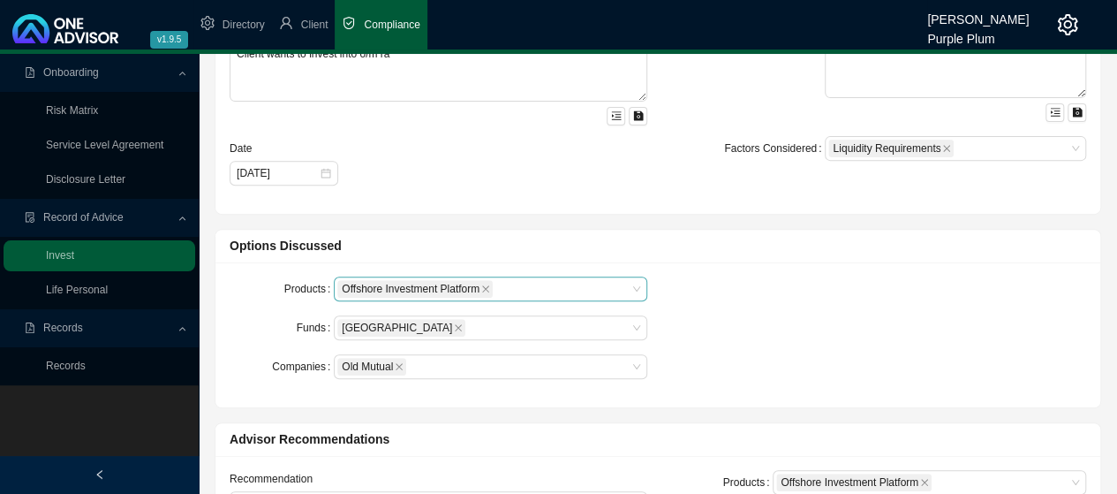
click at [594, 285] on div "Offshore Investment Platform" at bounding box center [482, 288] width 290 height 21
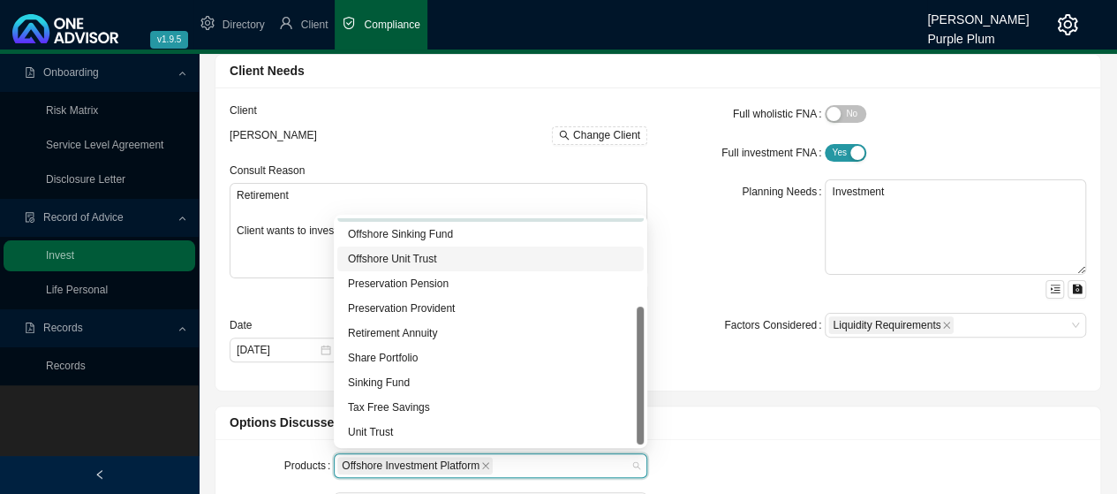
scroll to position [177, 0]
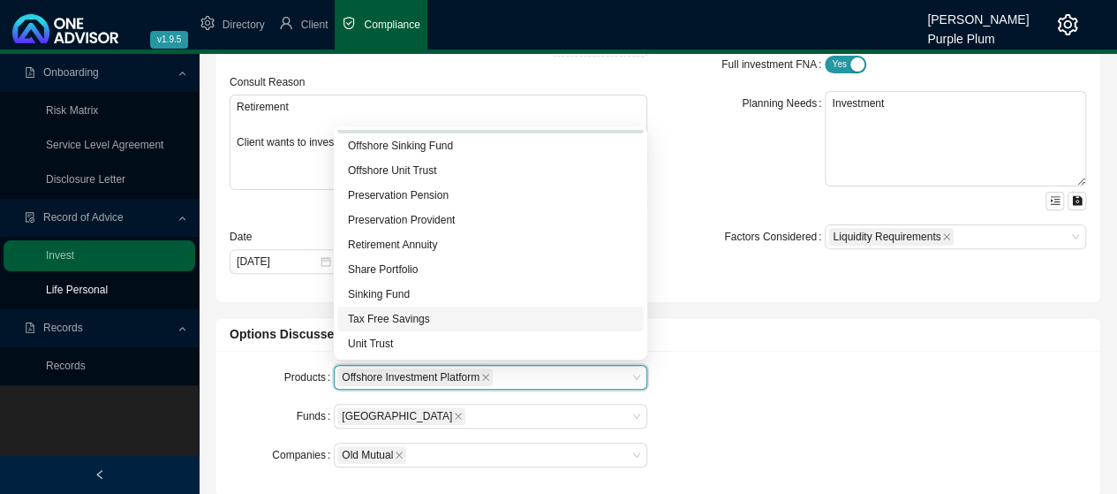
click at [85, 290] on link "Life Personal" at bounding box center [77, 289] width 62 height 12
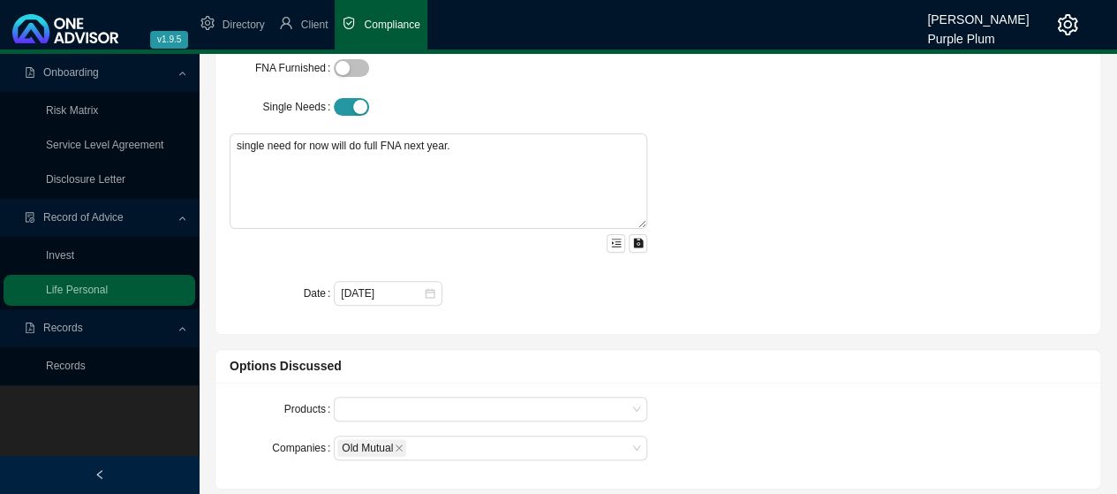
scroll to position [177, 0]
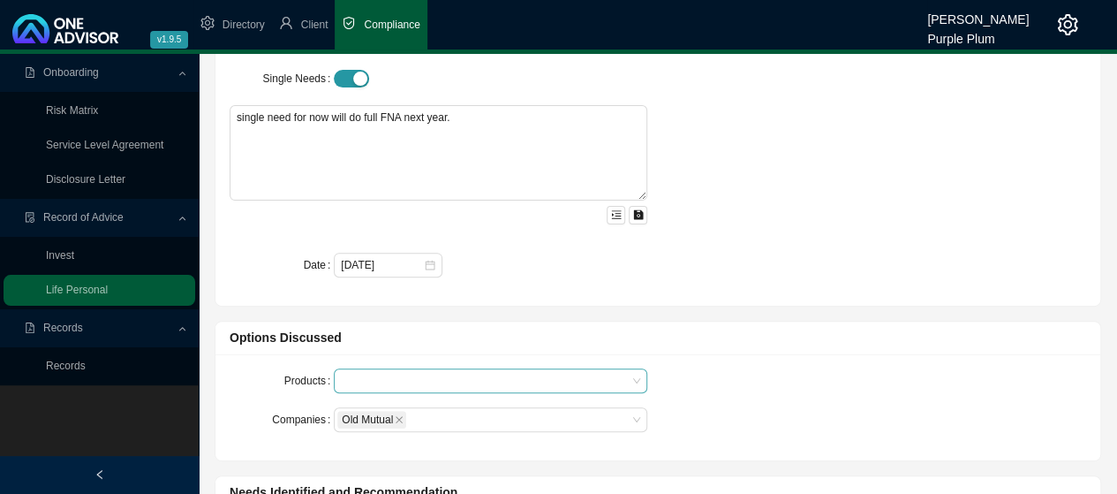
click at [463, 379] on div at bounding box center [482, 380] width 290 height 13
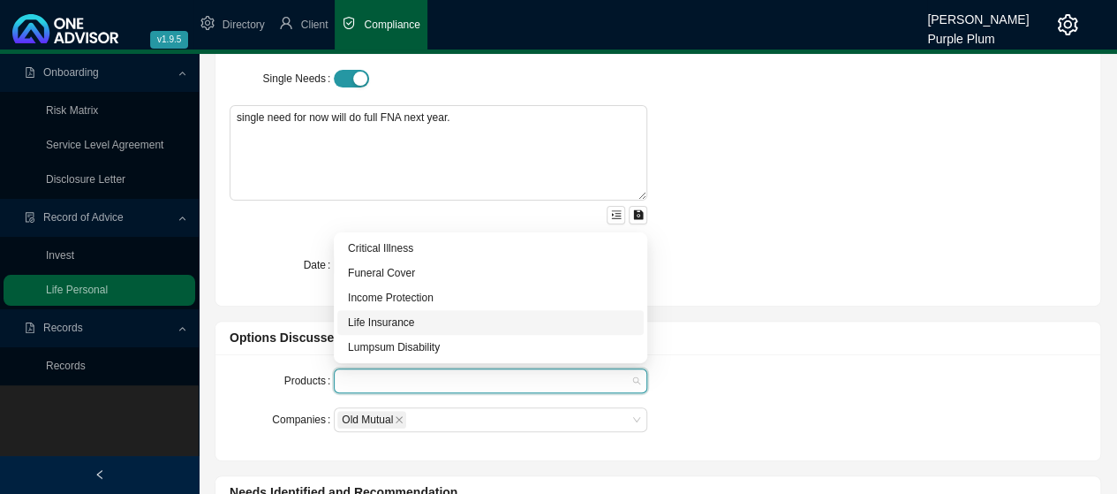
click at [392, 322] on div "Life Insurance" at bounding box center [490, 322] width 285 height 18
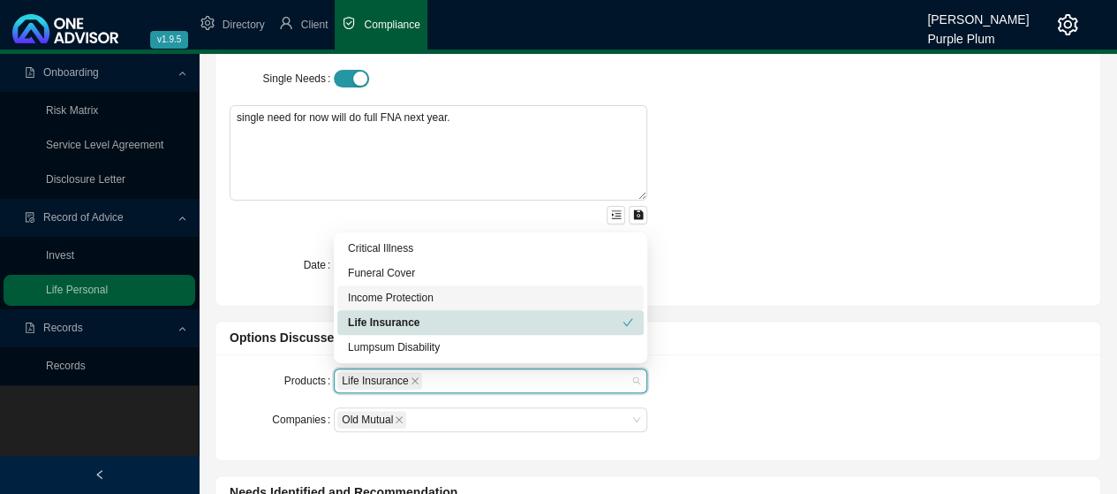
click at [775, 253] on div "[PERSON_NAME] Change Client FNA Furnished Single Needs single need for now will…" at bounding box center [658, 132] width 878 height 317
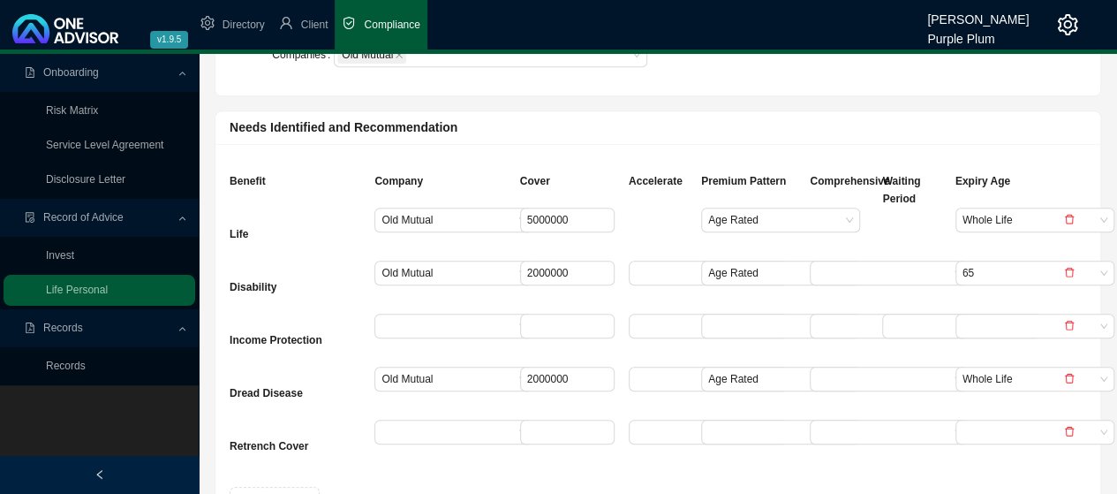
scroll to position [530, 0]
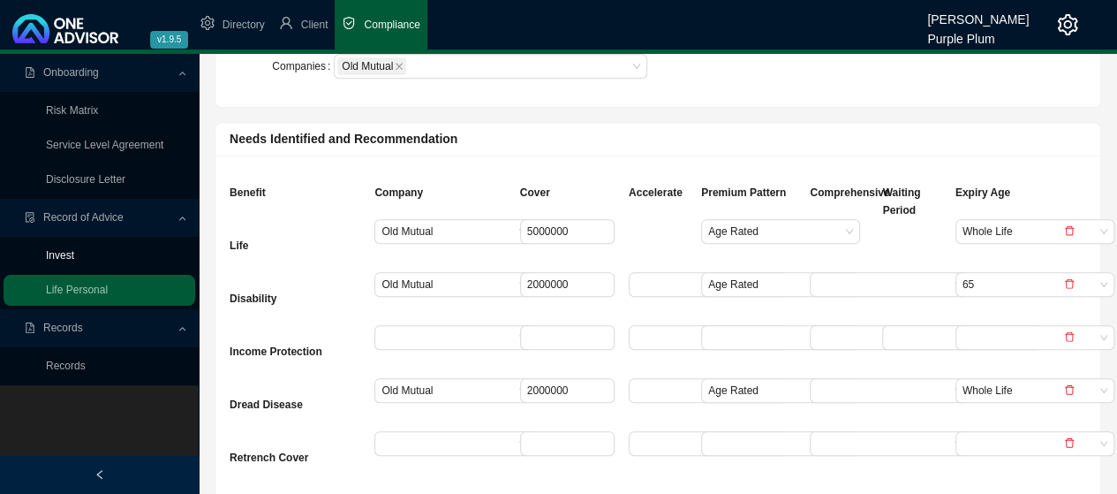
click at [62, 252] on link "Invest" at bounding box center [60, 255] width 28 height 12
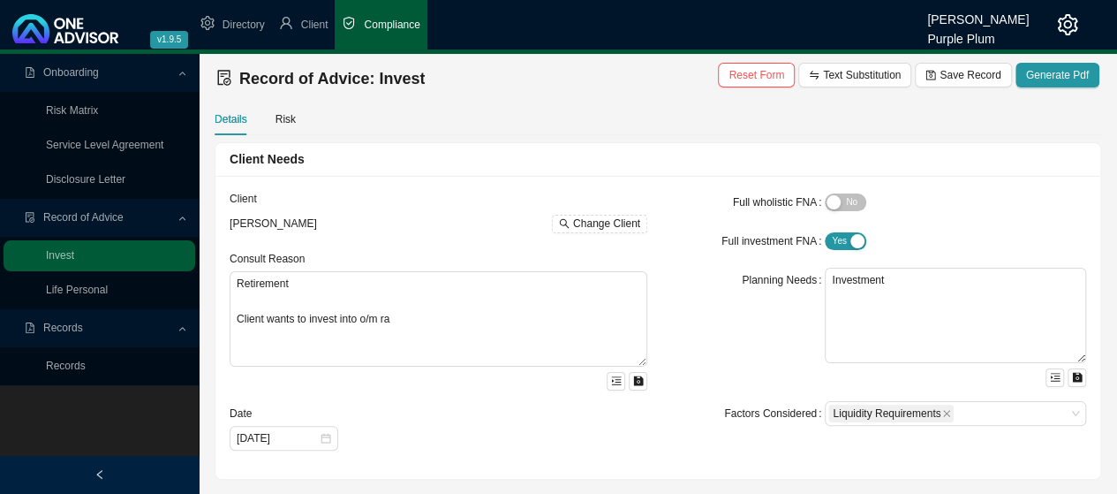
click at [383, 34] on li "Compliance" at bounding box center [381, 24] width 92 height 49
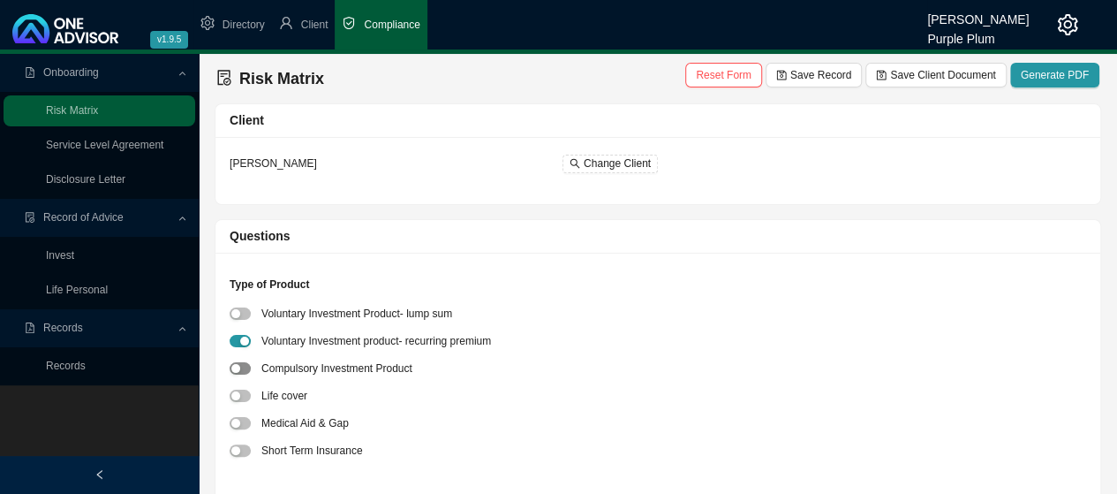
click at [239, 368] on div "button" at bounding box center [235, 368] width 9 height 9
click at [71, 252] on link "Invest" at bounding box center [60, 255] width 28 height 12
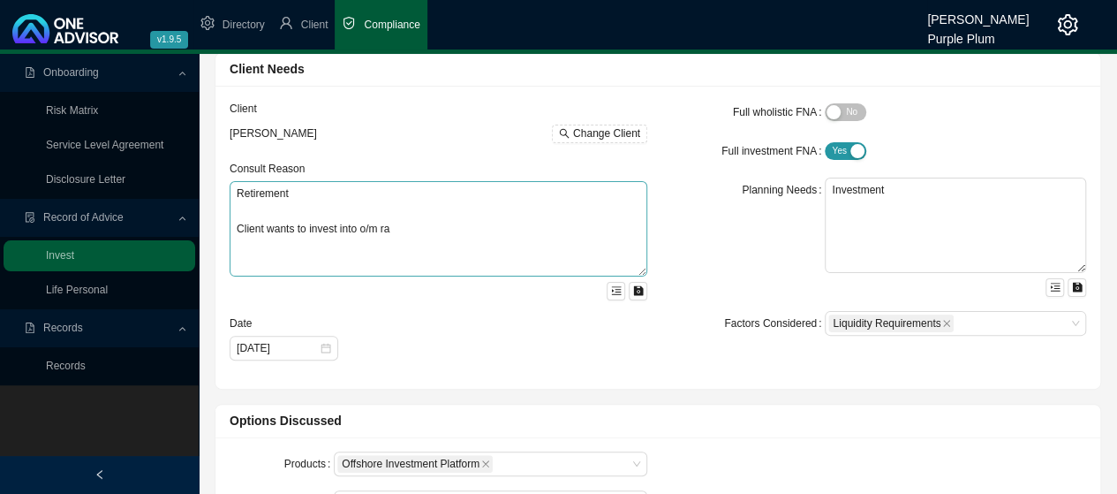
scroll to position [177, 0]
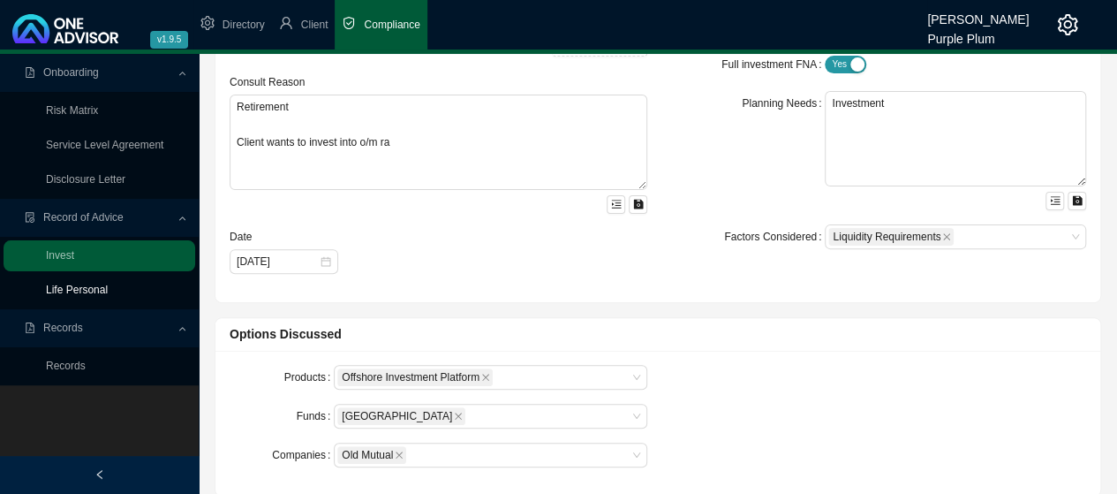
click at [92, 291] on link "Life Personal" at bounding box center [77, 289] width 62 height 12
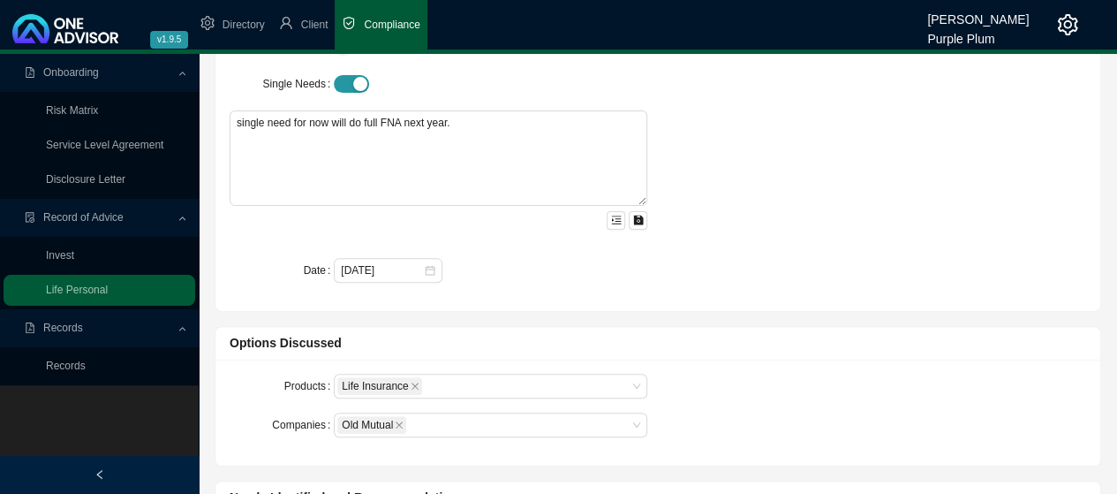
scroll to position [177, 0]
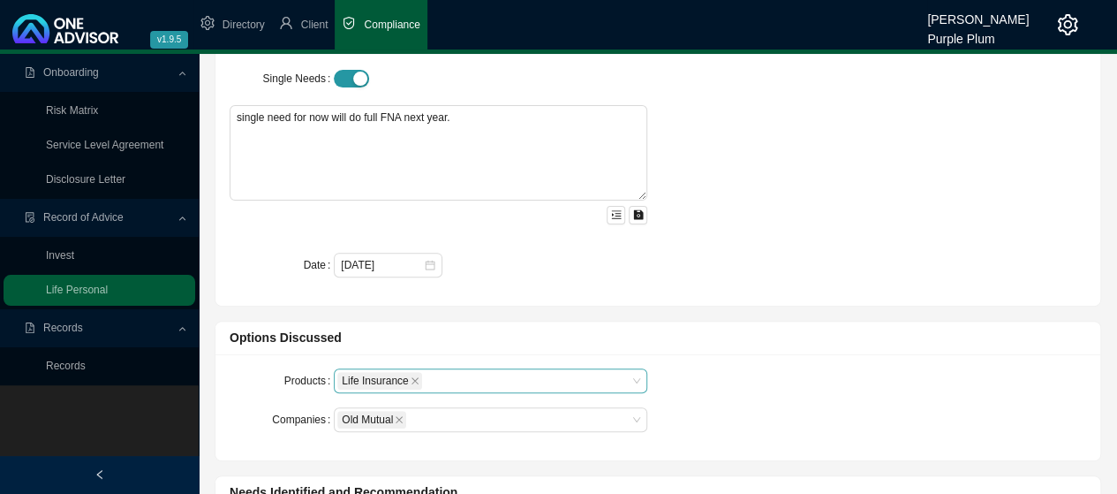
click at [581, 379] on div "Life Insurance" at bounding box center [482, 380] width 290 height 21
click at [691, 227] on div "[PERSON_NAME] Change Client FNA Furnished Single Needs single need for now will…" at bounding box center [658, 132] width 878 height 317
click at [64, 252] on link "Invest" at bounding box center [60, 255] width 28 height 12
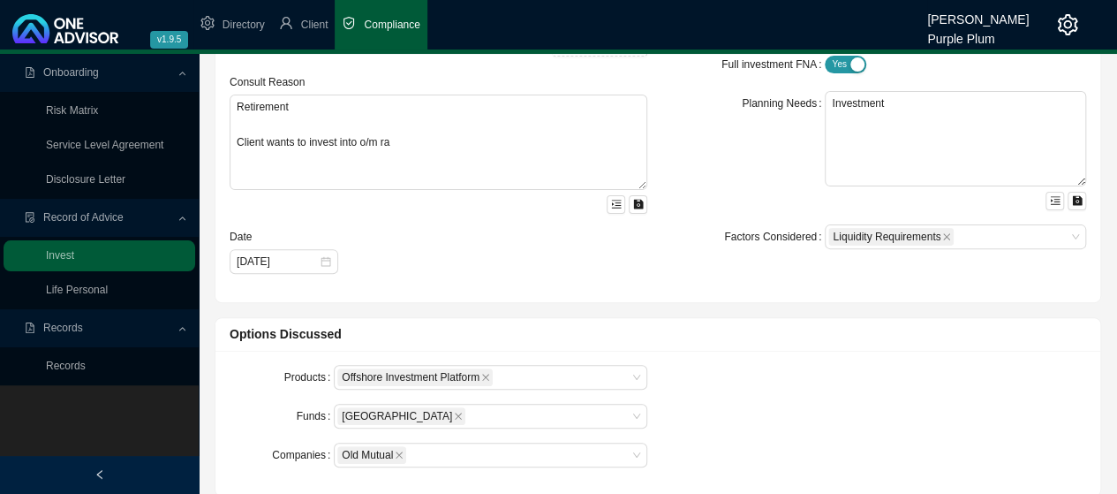
scroll to position [265, 0]
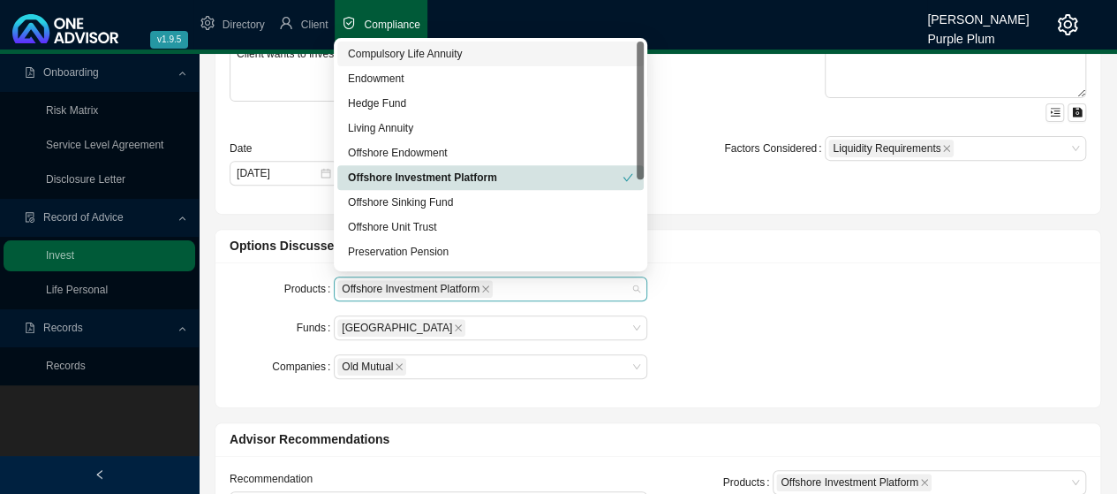
click at [544, 291] on div "Offshore Investment Platform" at bounding box center [482, 288] width 290 height 21
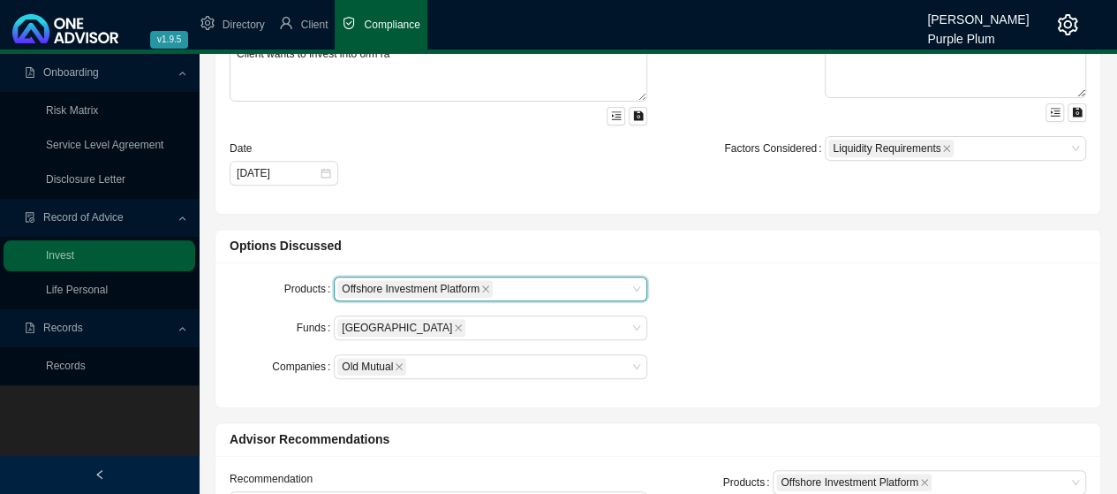
click at [707, 20] on ul "Directory Client Compliance" at bounding box center [560, 24] width 734 height 49
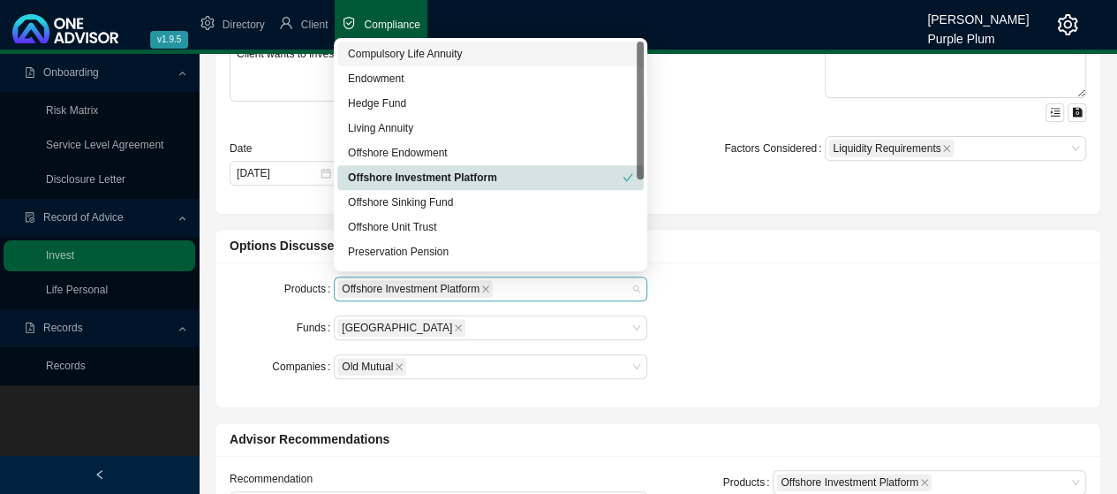
click at [561, 287] on div "Offshore Investment Platform" at bounding box center [482, 288] width 290 height 21
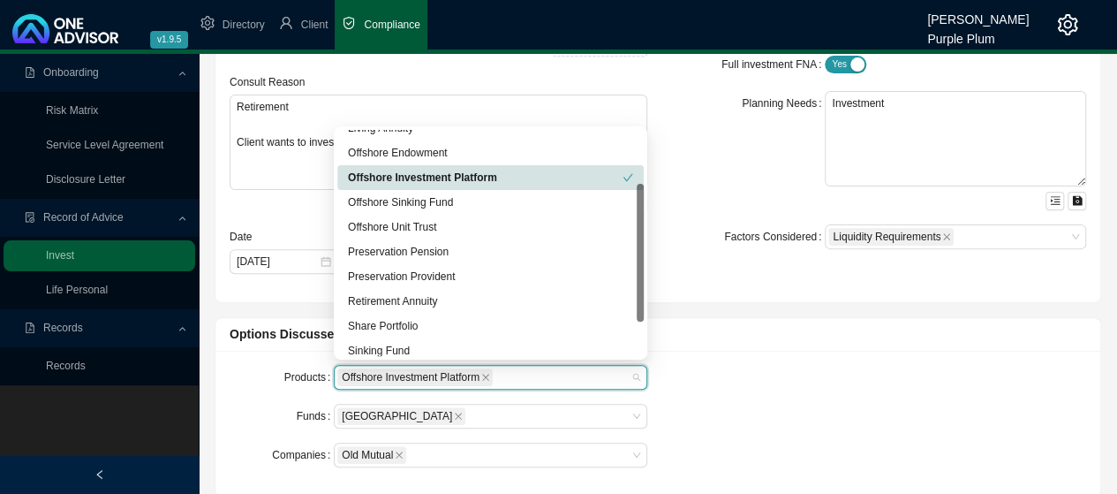
scroll to position [145, 0]
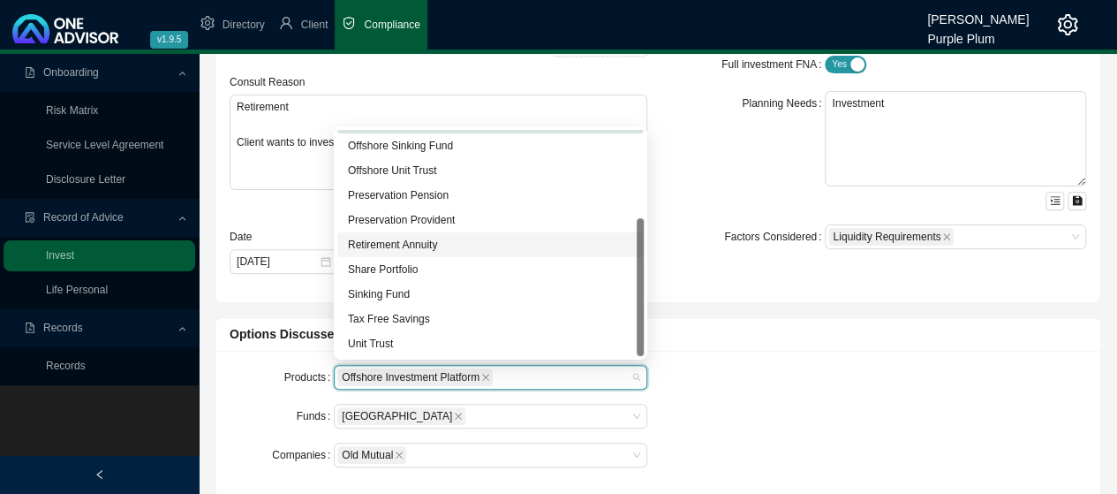
click at [409, 247] on div "Retirement Annuity" at bounding box center [490, 245] width 285 height 18
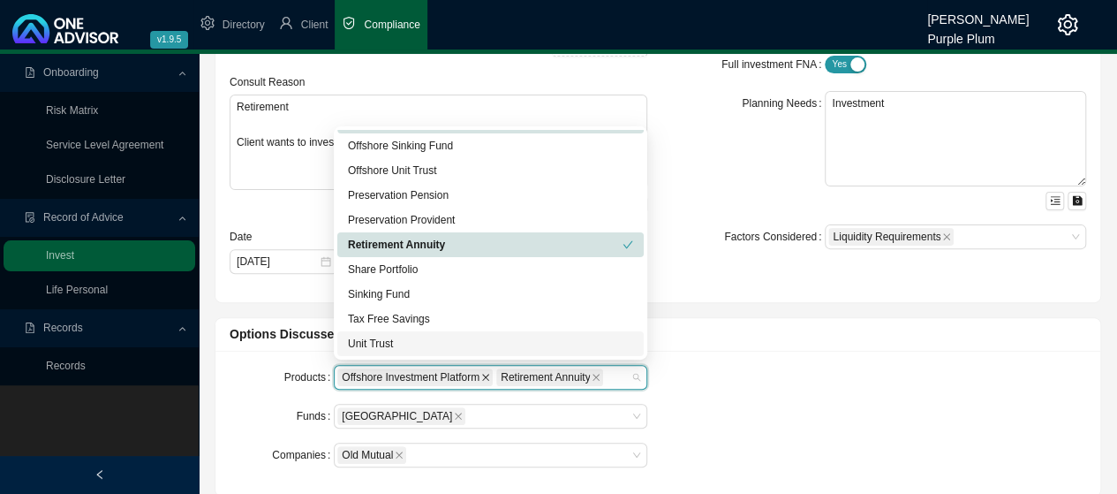
click at [483, 373] on icon "close" at bounding box center [485, 376] width 7 height 7
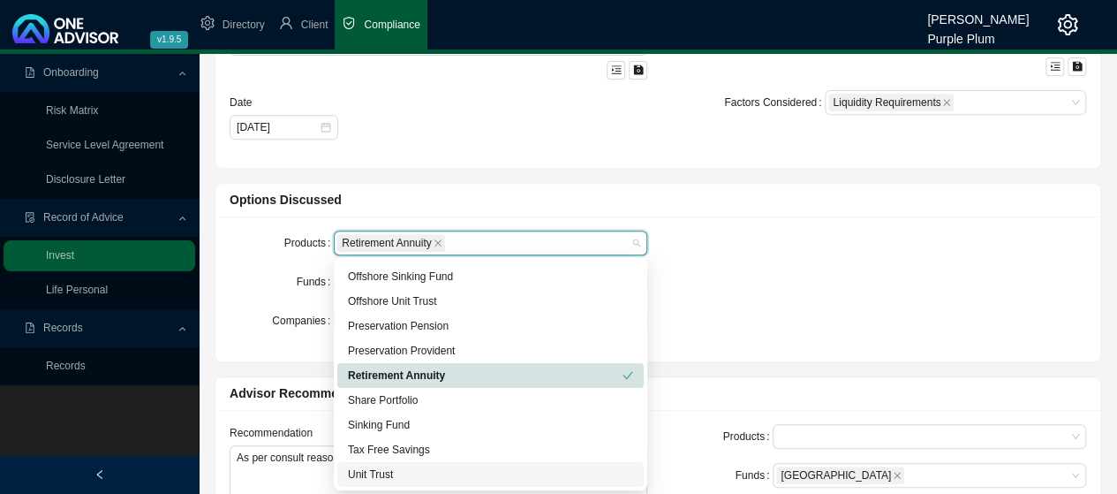
scroll to position [353, 0]
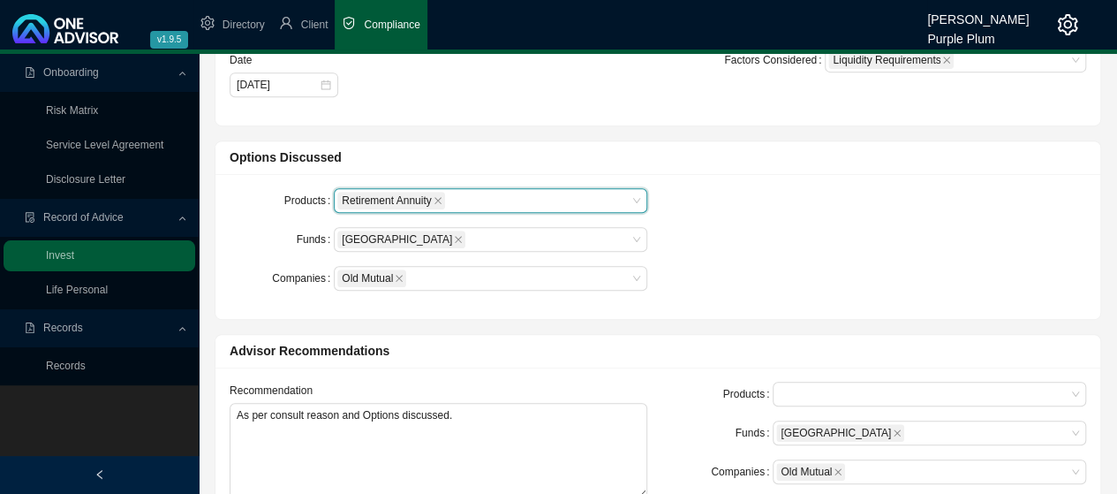
click at [810, 214] on div "Products Retirement Annuity Retirement Annuity Funds Pershing Square Companies …" at bounding box center [658, 246] width 878 height 117
click at [588, 234] on div "[GEOGRAPHIC_DATA]" at bounding box center [482, 239] width 290 height 21
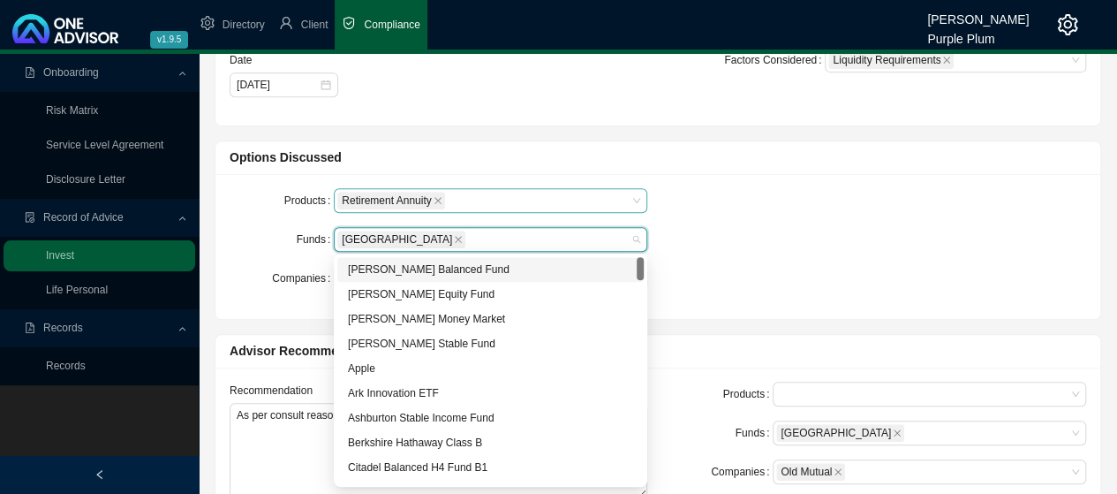
click at [411, 269] on div "[PERSON_NAME] Balanced Fund" at bounding box center [490, 269] width 285 height 18
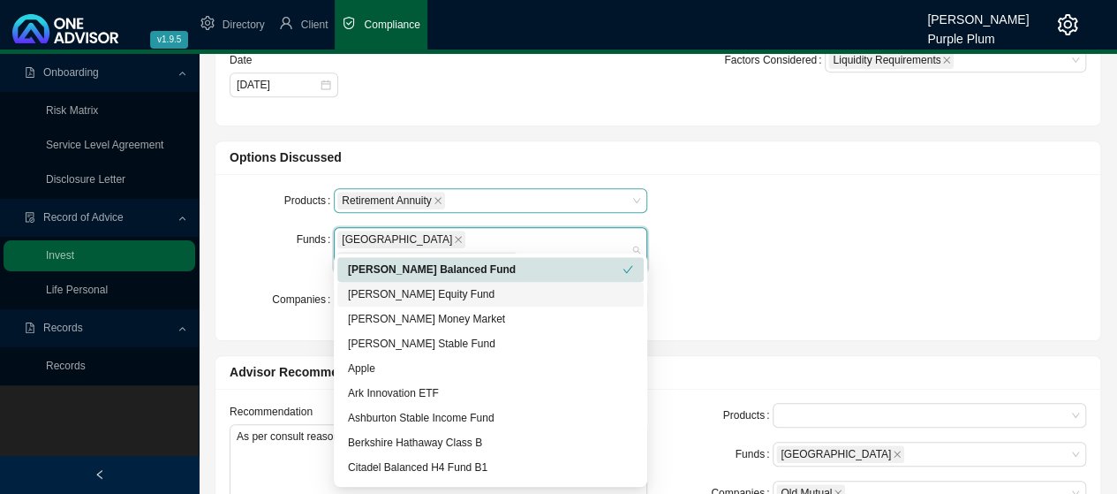
click at [454, 235] on icon "close" at bounding box center [458, 239] width 9 height 9
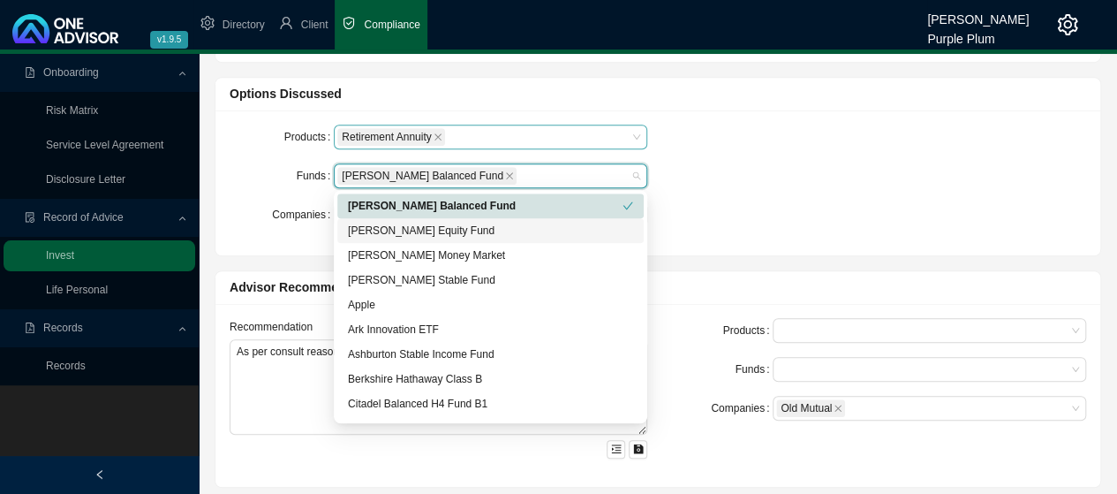
scroll to position [441, 0]
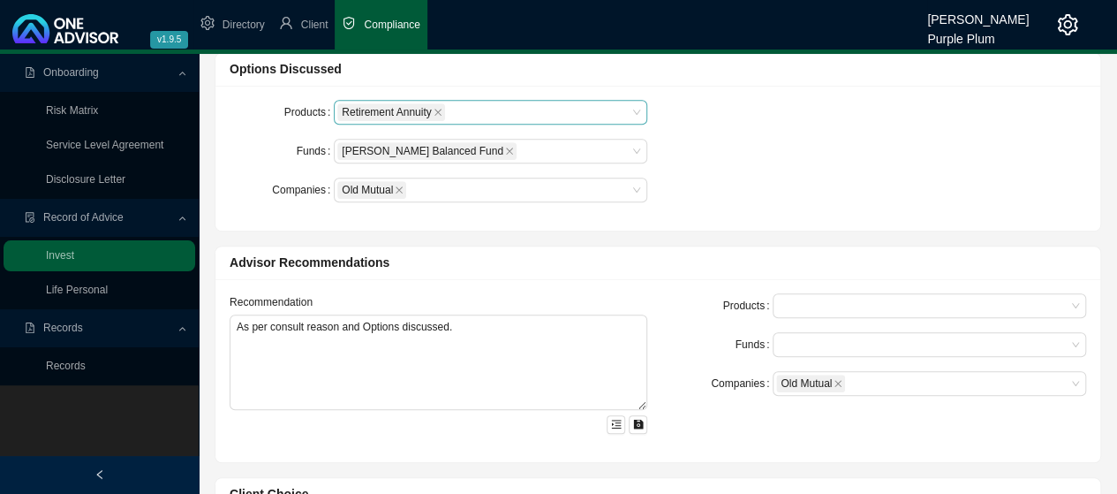
click at [754, 156] on div "Products Retirement Annuity Funds [PERSON_NAME] Balanced Fund Companies Old Mut…" at bounding box center [658, 158] width 878 height 117
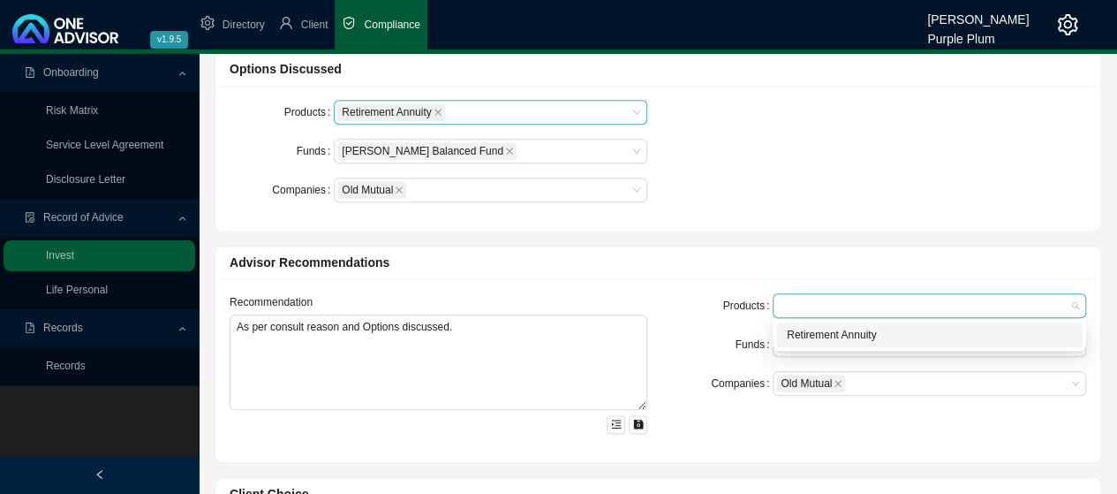
click at [798, 302] on div at bounding box center [921, 305] width 290 height 13
click at [818, 333] on div "Retirement Annuity" at bounding box center [929, 335] width 285 height 18
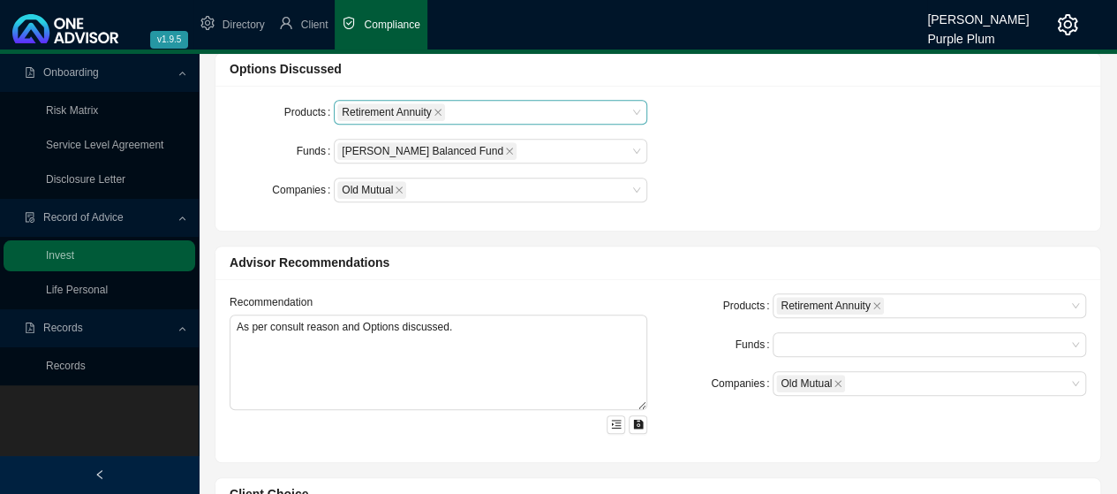
click at [712, 333] on div "Funds" at bounding box center [720, 344] width 104 height 25
click at [828, 340] on div at bounding box center [921, 344] width 290 height 13
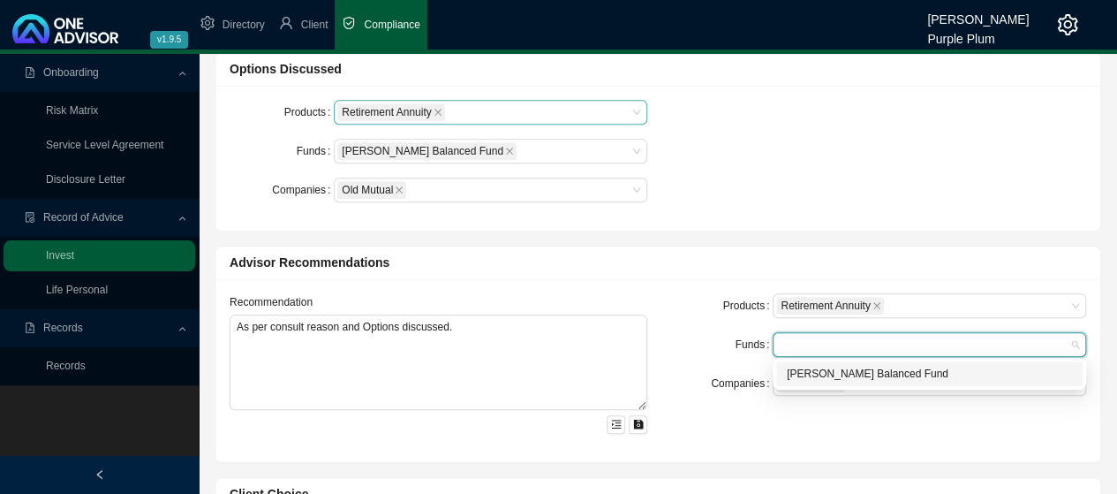
click at [840, 375] on div "[PERSON_NAME] Balanced Fund" at bounding box center [929, 374] width 285 height 18
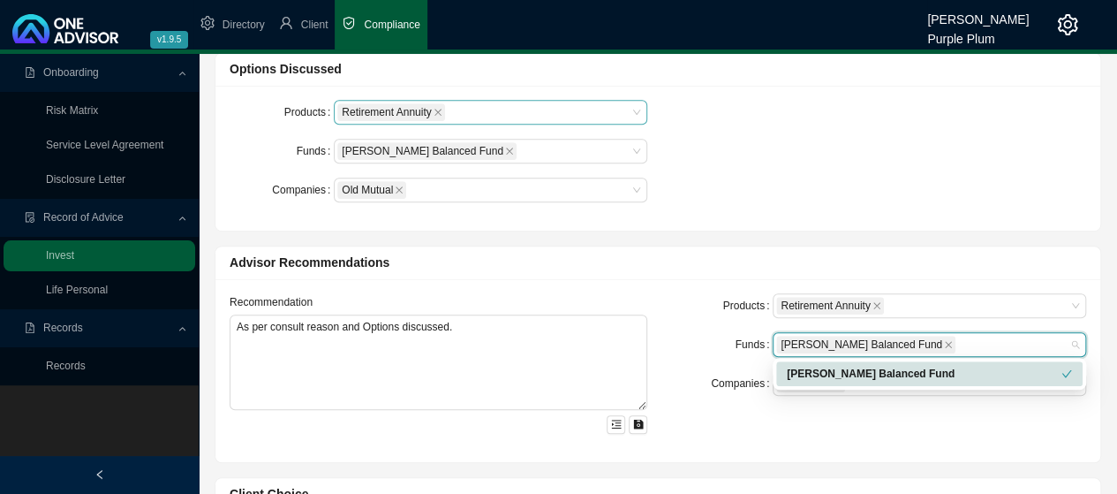
click at [676, 365] on form "Products Retirement Annuity Funds [PERSON_NAME] Balanced Fund Companies Old Mut…" at bounding box center [877, 344] width 418 height 102
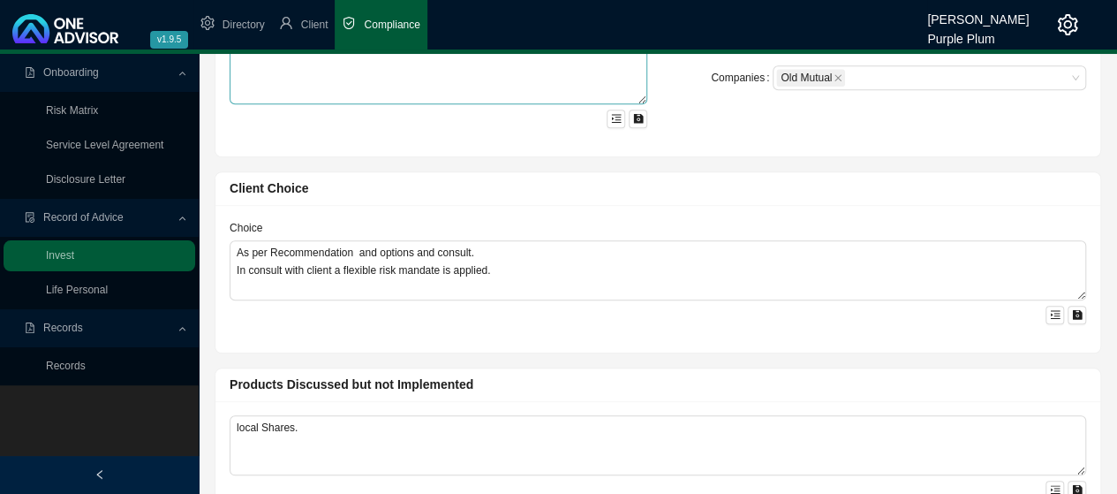
scroll to position [795, 0]
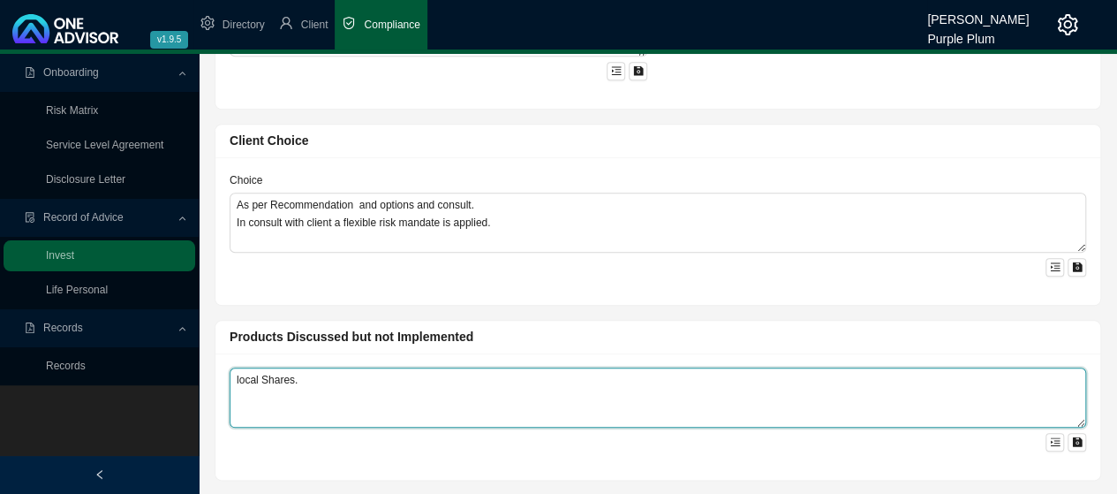
click at [304, 375] on textarea "local Shares." at bounding box center [658, 397] width 856 height 60
type textarea "l"
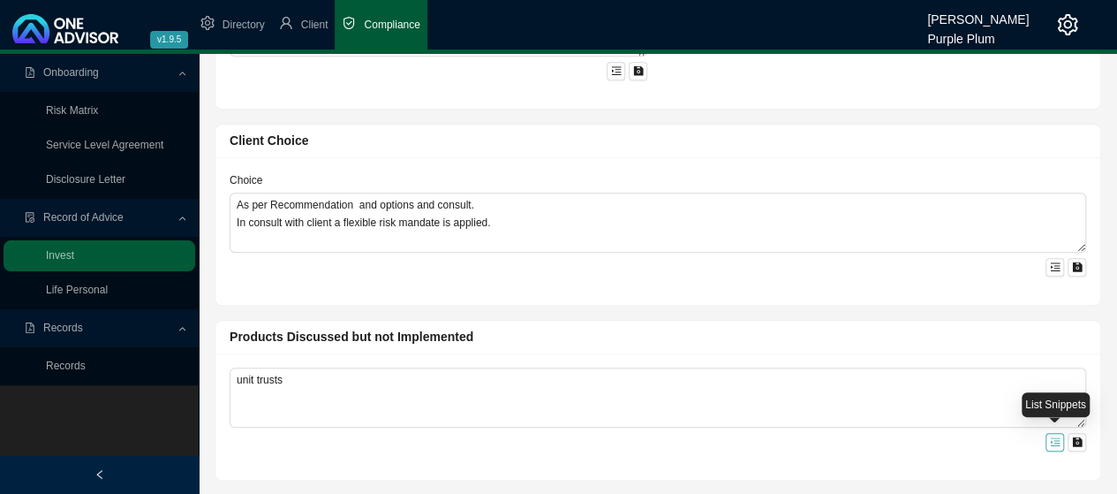
click at [1057, 439] on icon "menu-unfold" at bounding box center [1055, 441] width 11 height 11
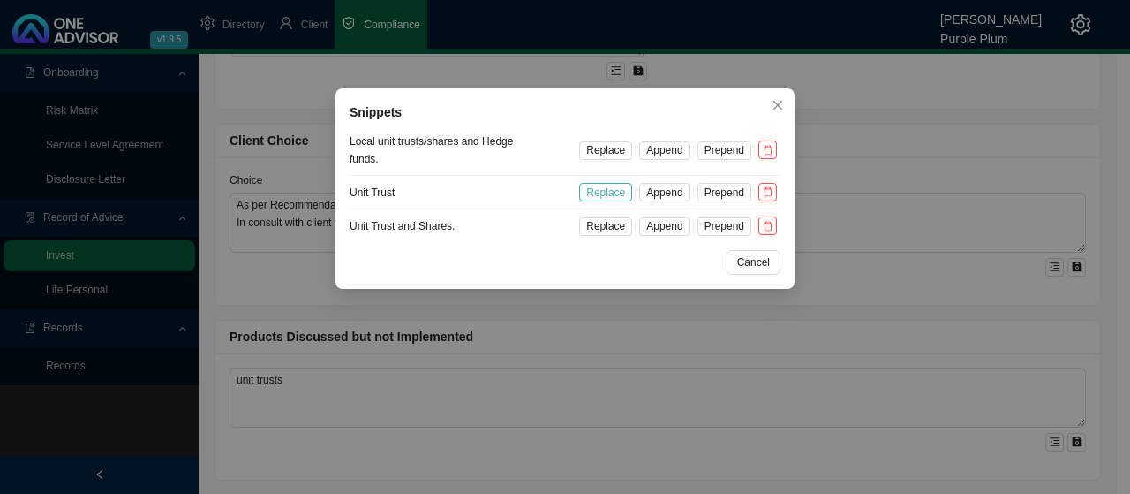
click at [606, 192] on span "Replace" at bounding box center [605, 193] width 39 height 18
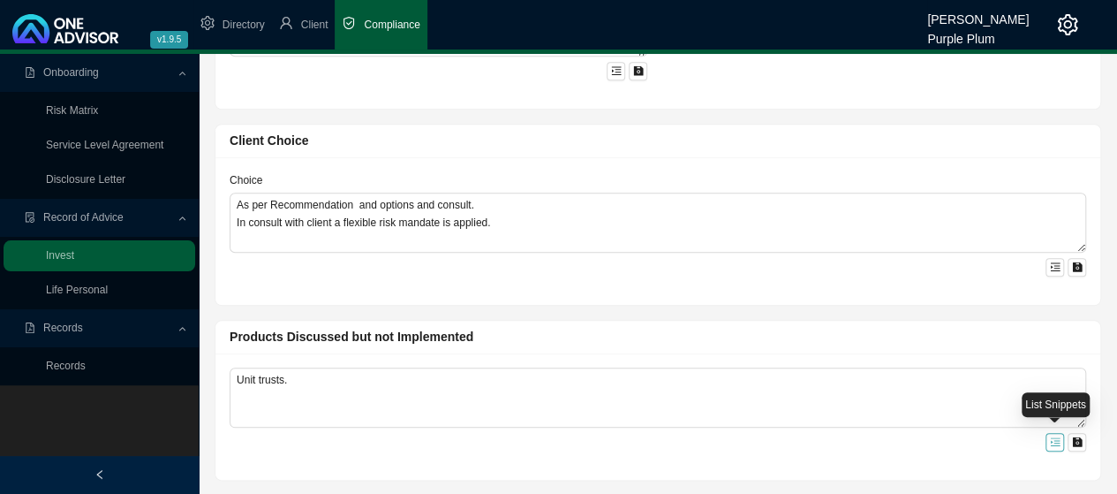
click at [1057, 437] on icon "menu-unfold" at bounding box center [1055, 441] width 11 height 11
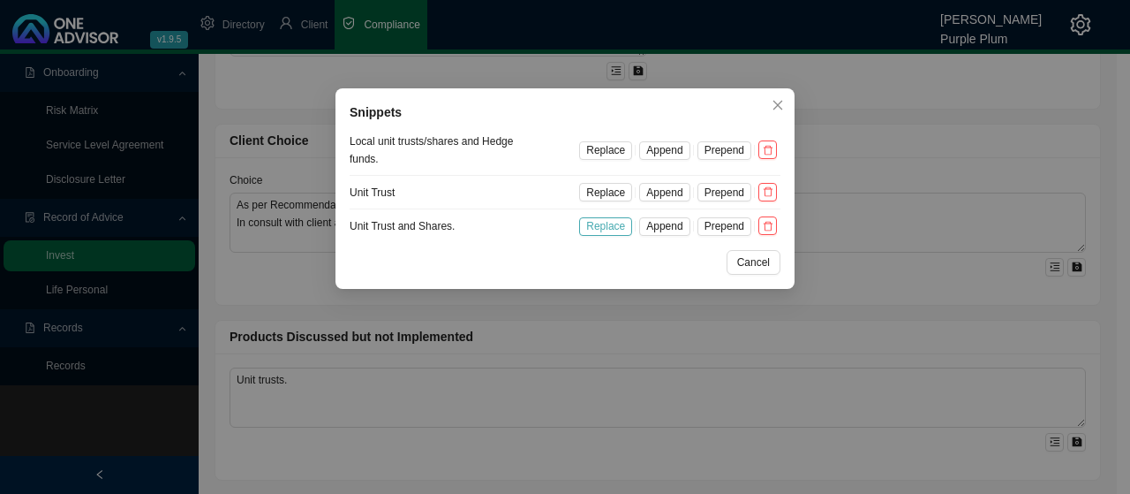
click at [610, 227] on span "Replace" at bounding box center [605, 226] width 39 height 18
type textarea "Unit trusts and Shares."
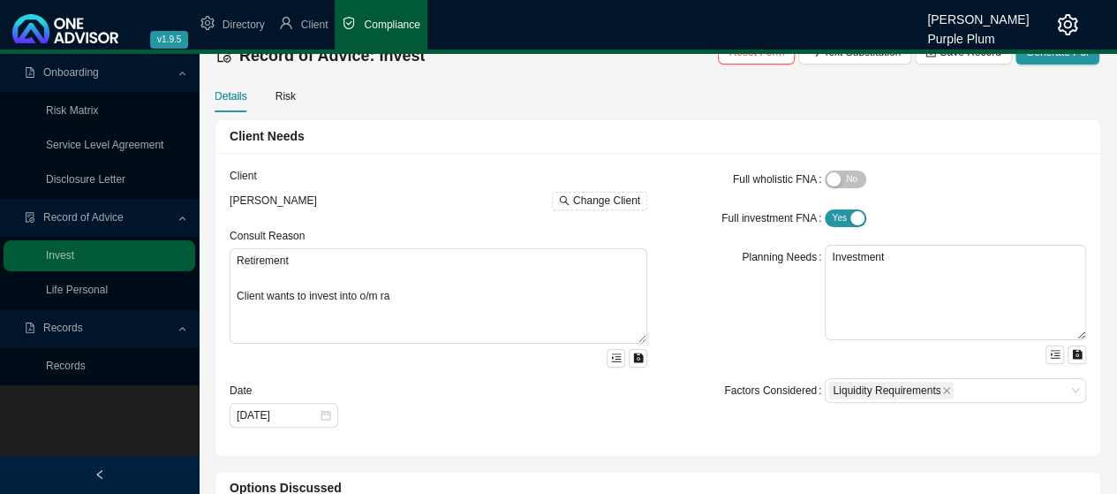
scroll to position [0, 0]
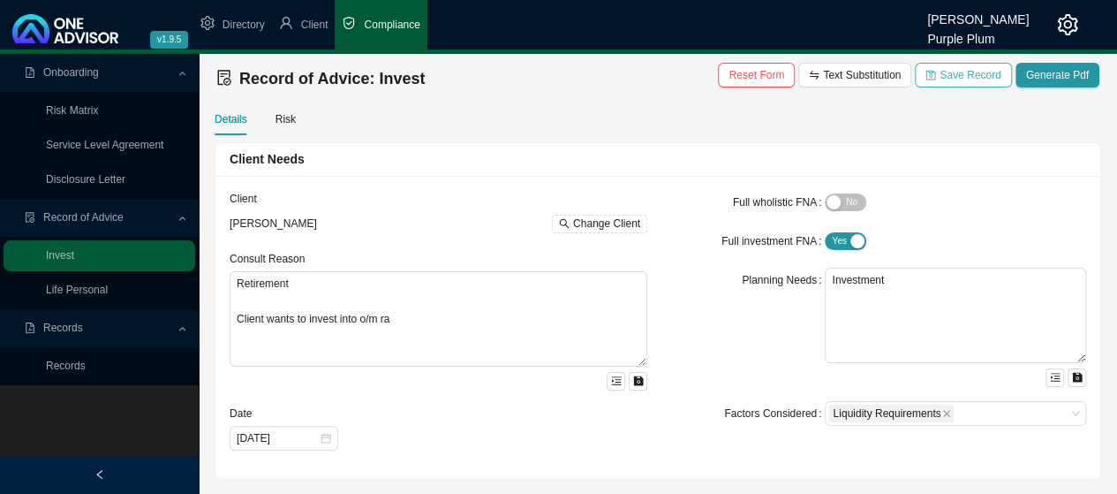
click at [966, 75] on span "Save Record" at bounding box center [969, 75] width 61 height 18
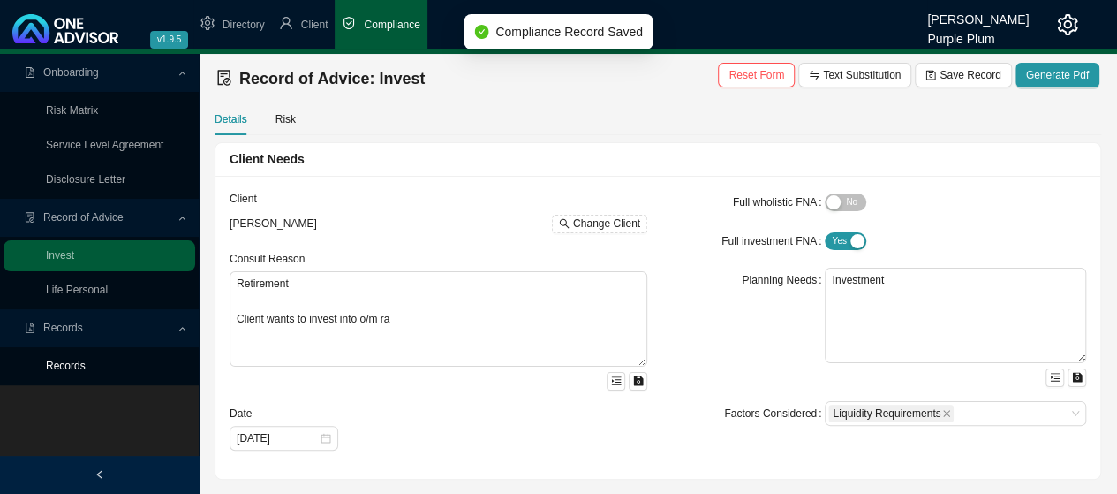
click at [65, 369] on link "Records" at bounding box center [66, 365] width 40 height 12
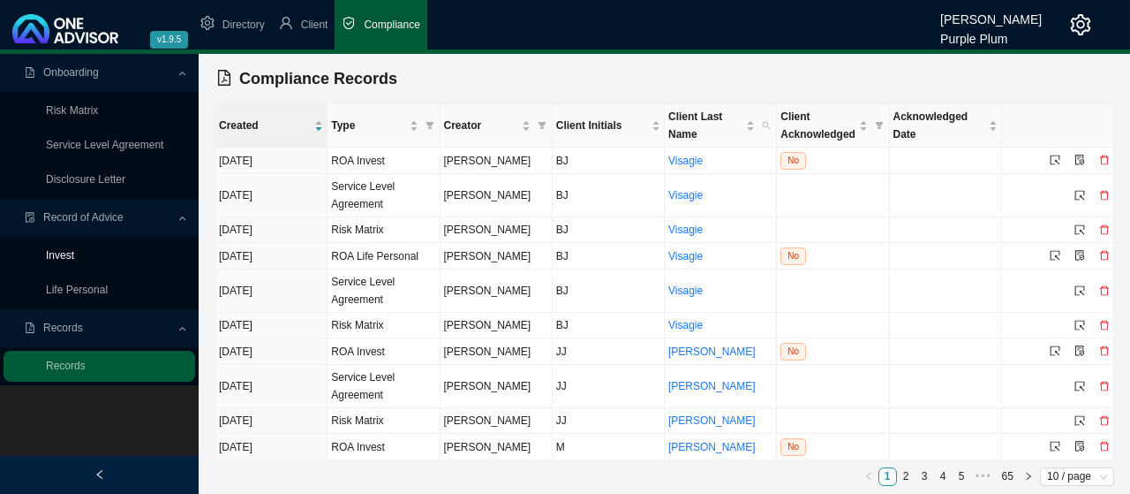
click at [66, 255] on link "Invest" at bounding box center [60, 255] width 28 height 12
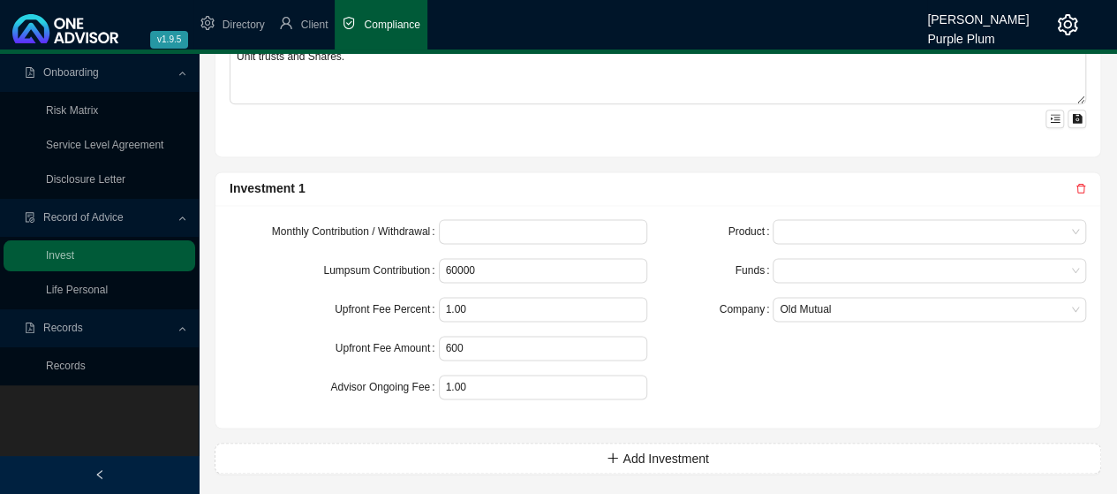
scroll to position [1119, 0]
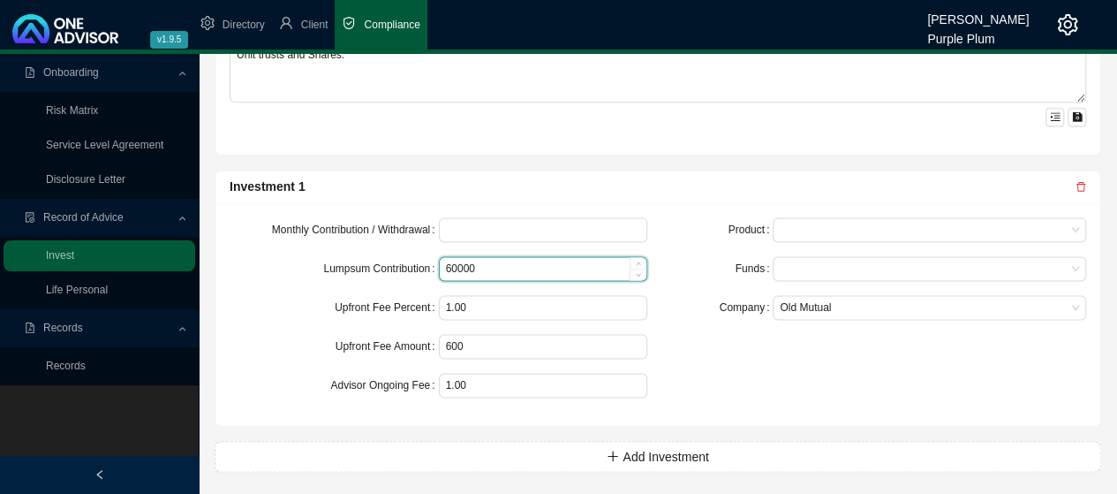
click at [495, 266] on input "60000" at bounding box center [543, 268] width 207 height 23
type input "6"
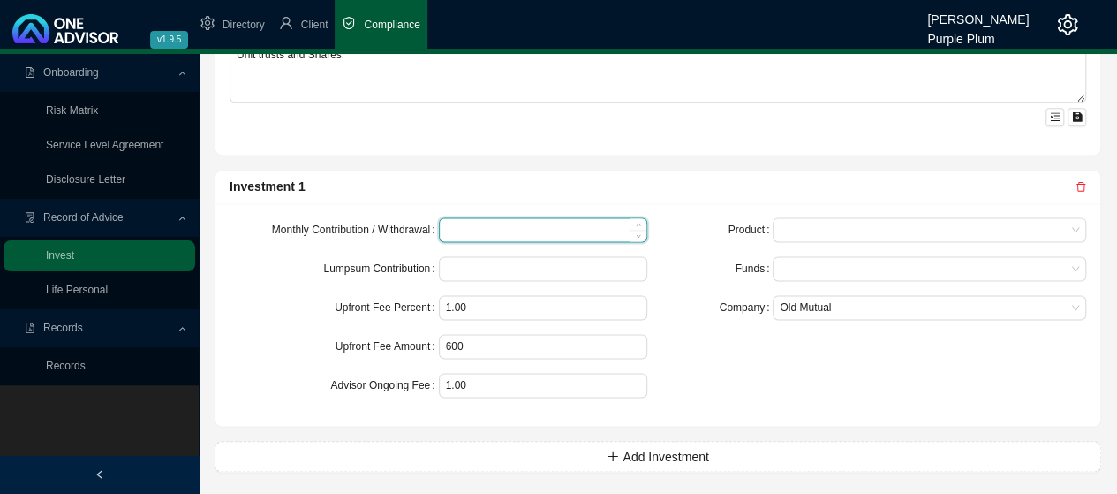
click at [456, 223] on input at bounding box center [543, 229] width 207 height 23
type input "3000"
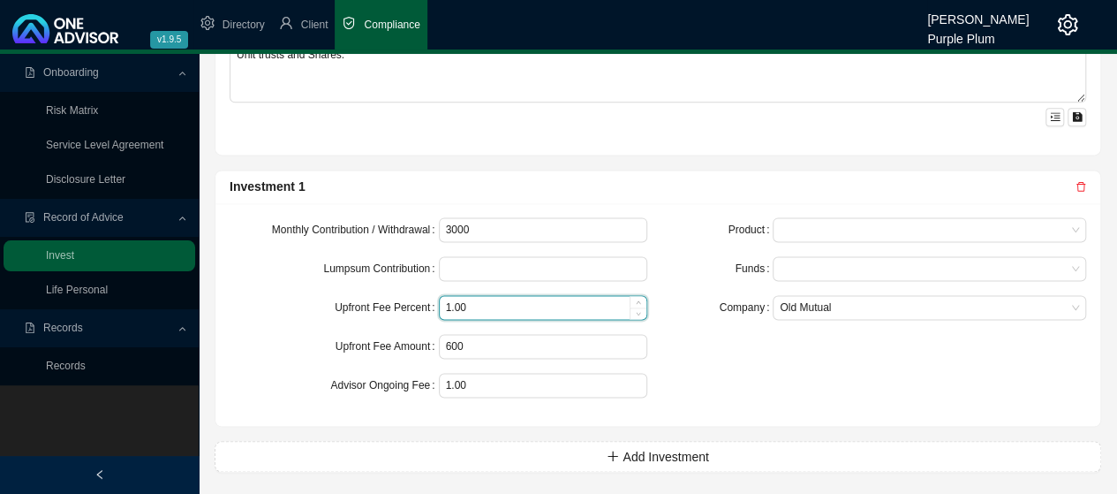
click at [485, 303] on input "1.00" at bounding box center [543, 307] width 207 height 23
type input "1"
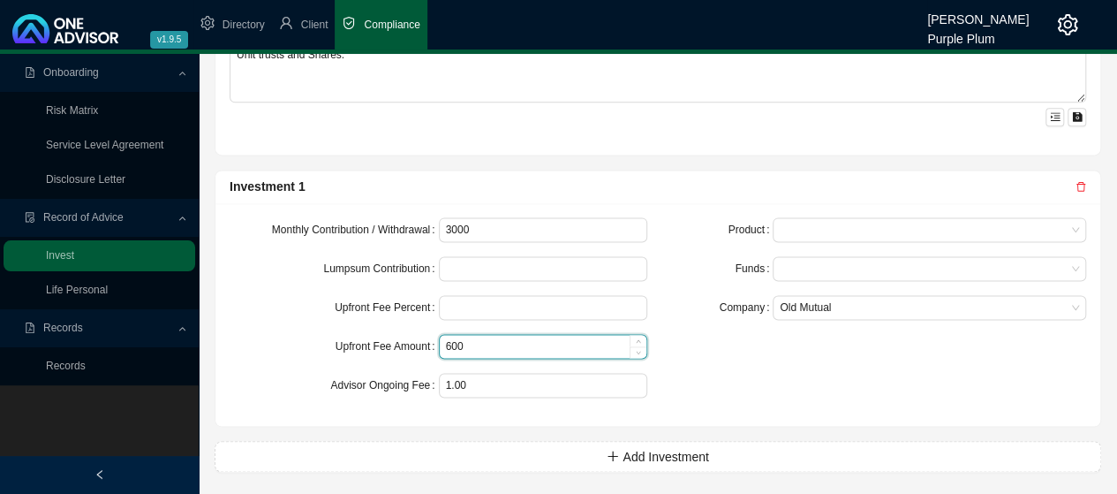
click at [500, 335] on input "600" at bounding box center [543, 346] width 207 height 23
type input "6"
type input "11875"
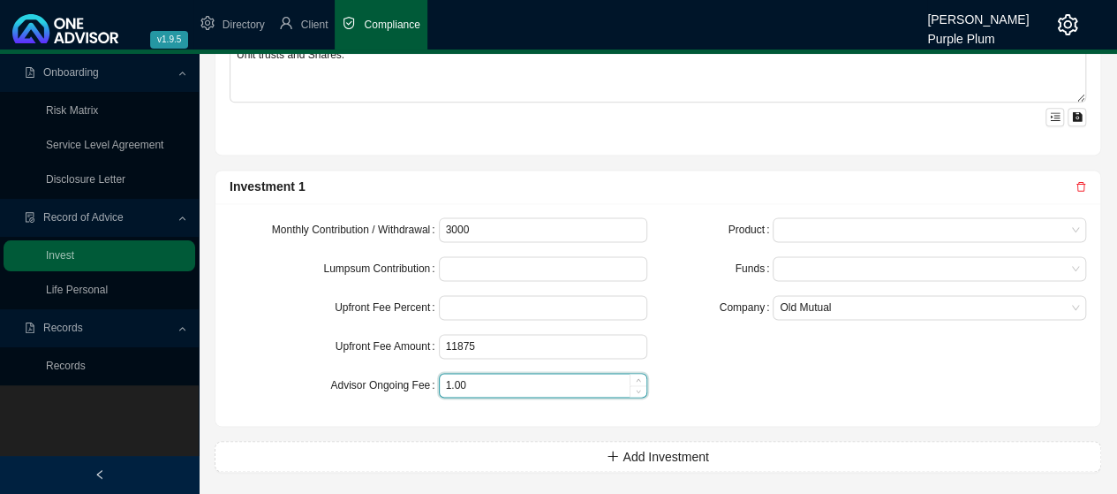
click at [496, 380] on input "1.00" at bounding box center [543, 384] width 207 height 23
type input "1"
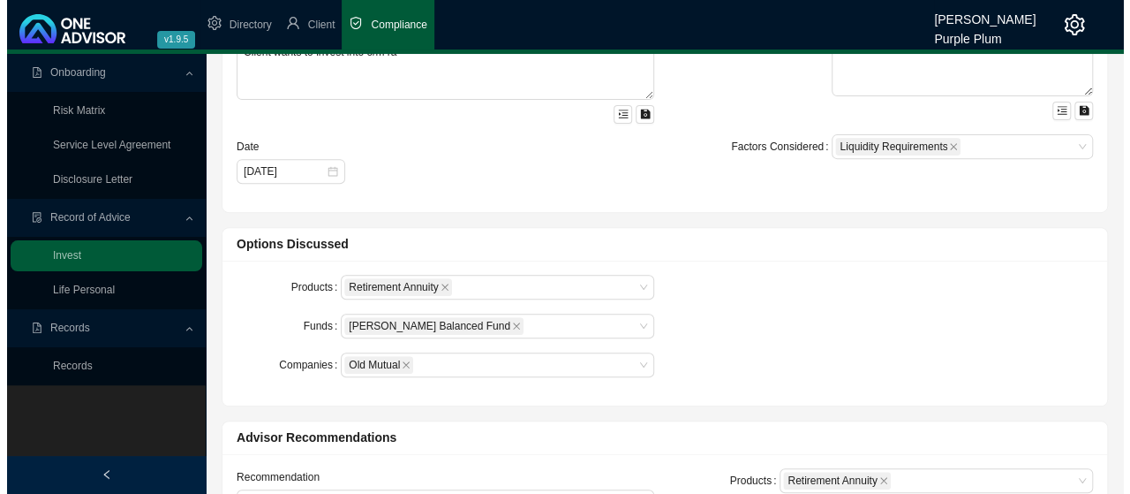
scroll to position [0, 0]
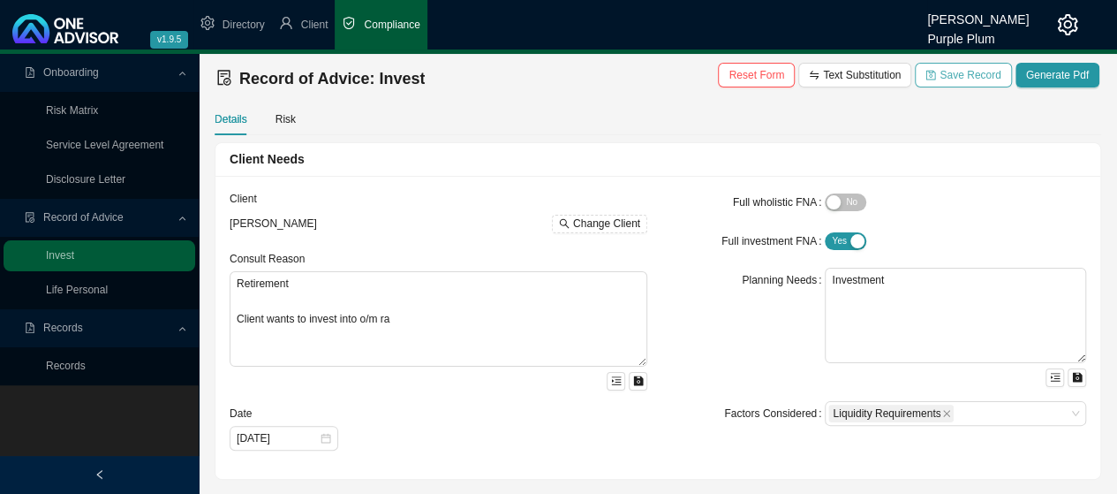
click at [961, 79] on span "Save Record" at bounding box center [969, 75] width 61 height 18
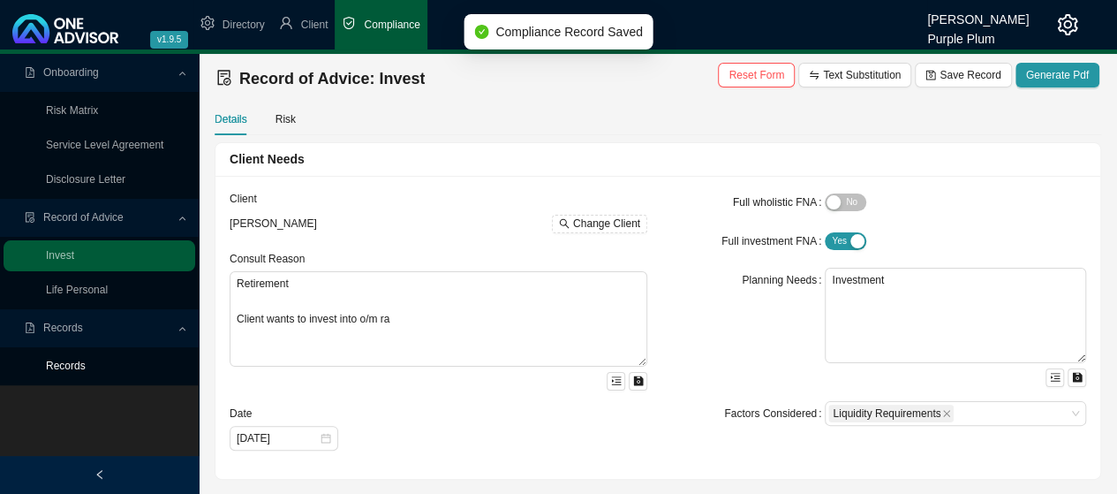
click at [64, 366] on link "Records" at bounding box center [66, 365] width 40 height 12
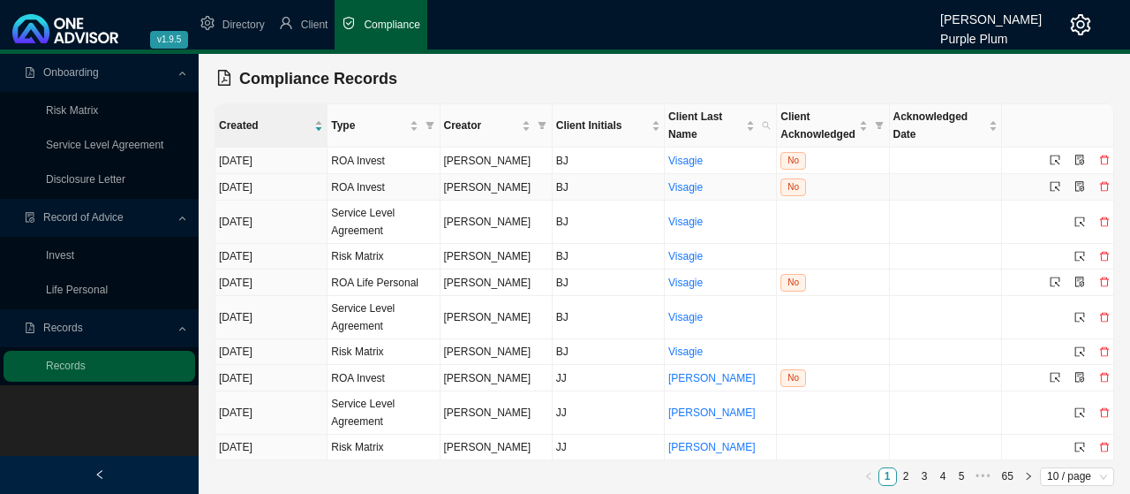
click at [1104, 184] on icon "delete" at bounding box center [1104, 186] width 11 height 11
click at [1096, 158] on span "Yes" at bounding box center [1098, 163] width 18 height 18
